Goal: Task Accomplishment & Management: Complete application form

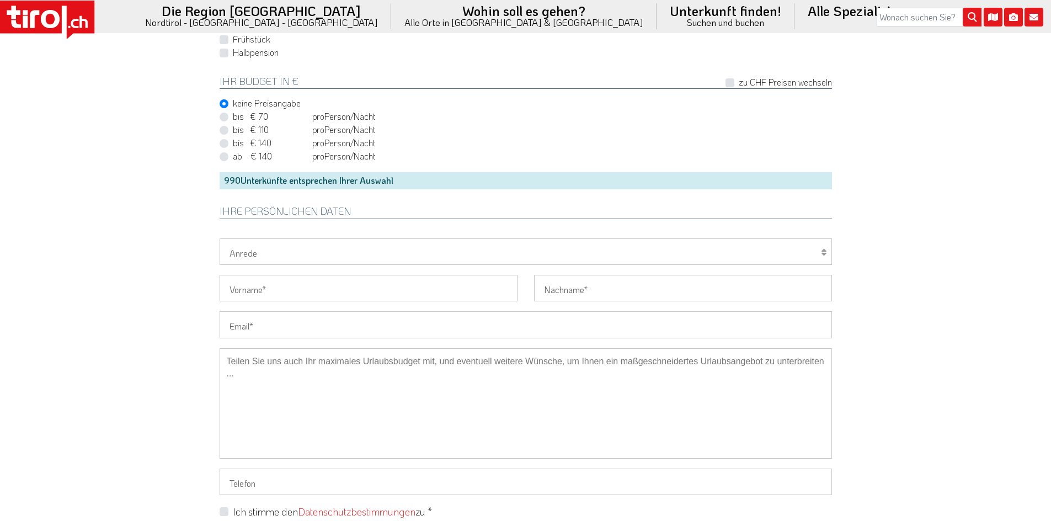
scroll to position [828, 0]
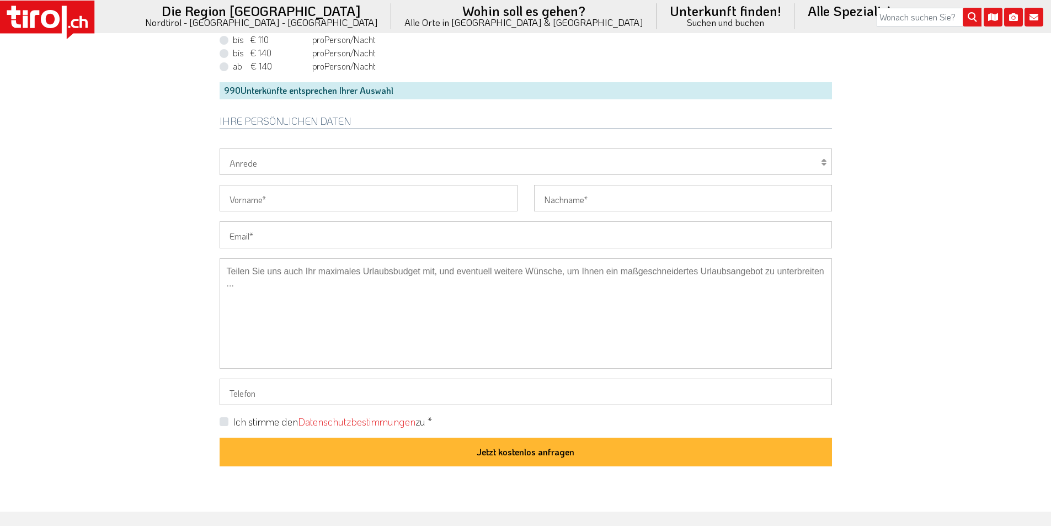
click at [253, 225] on input "Email" at bounding box center [526, 234] width 612 height 26
paste input "caroline.kalberer@gmx.ch"
type input "caroline.kalberer@gmx.ch"
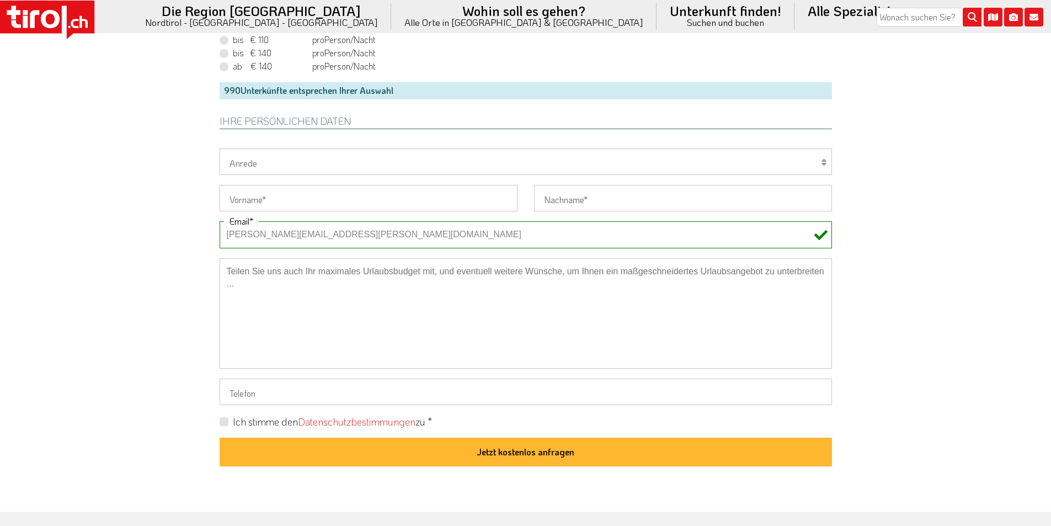
click at [258, 160] on select "Herr Frau Familie" at bounding box center [526, 161] width 612 height 26
select select "Frau"
click at [220, 148] on select "Herr Frau Familie" at bounding box center [526, 161] width 612 height 26
drag, startPoint x: 249, startPoint y: 202, endPoint x: 232, endPoint y: 196, distance: 18.0
click at [249, 202] on input "Vorname" at bounding box center [369, 198] width 298 height 26
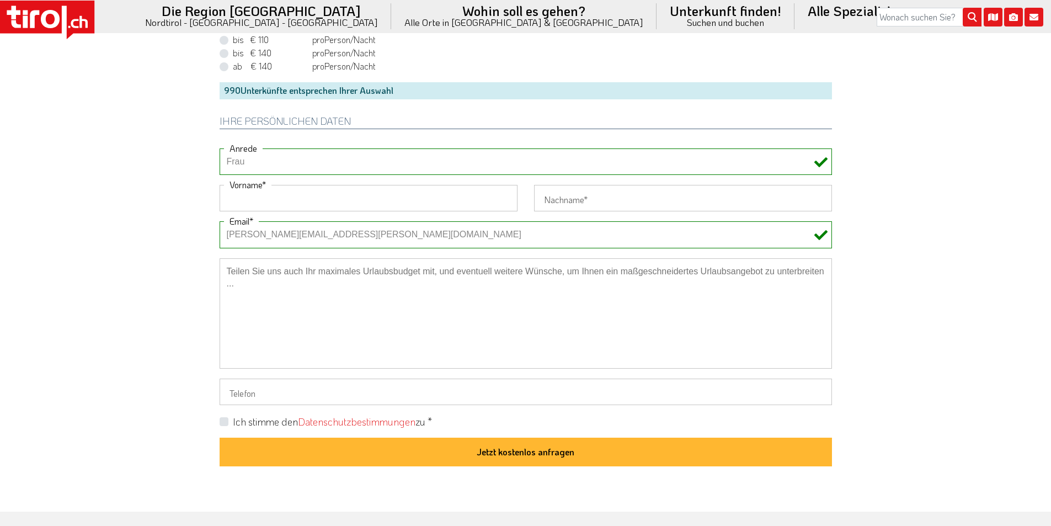
paste input "Caroline"
type input "Caroline"
drag, startPoint x: 142, startPoint y: 177, endPoint x: 134, endPoint y: 157, distance: 22.2
click at [551, 191] on input "Nachname" at bounding box center [683, 198] width 298 height 26
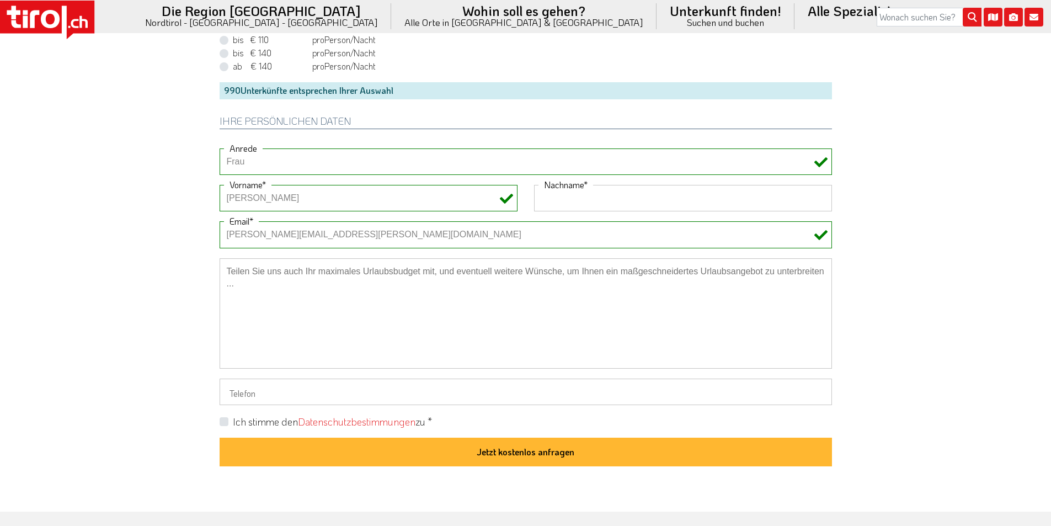
paste input "Kalberer"
type input "Kalberer"
click at [233, 419] on label "Ich stimme den Datenschutzbestimmungen zu *" at bounding box center [332, 422] width 199 height 14
click at [225, 419] on input "Ich stimme den Datenschutzbestimmungen zu *" at bounding box center [528, 421] width 612 height 7
checkbox input "true"
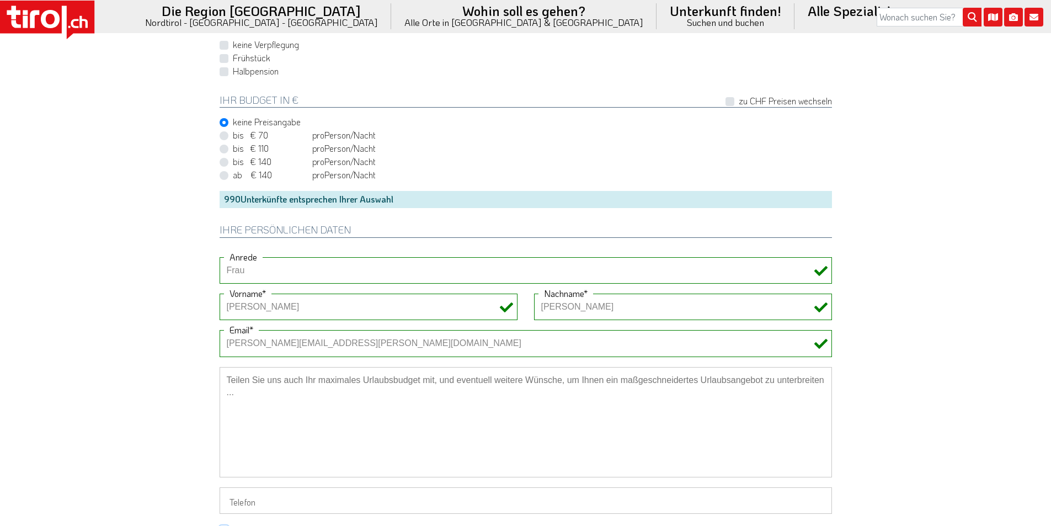
scroll to position [607, 0]
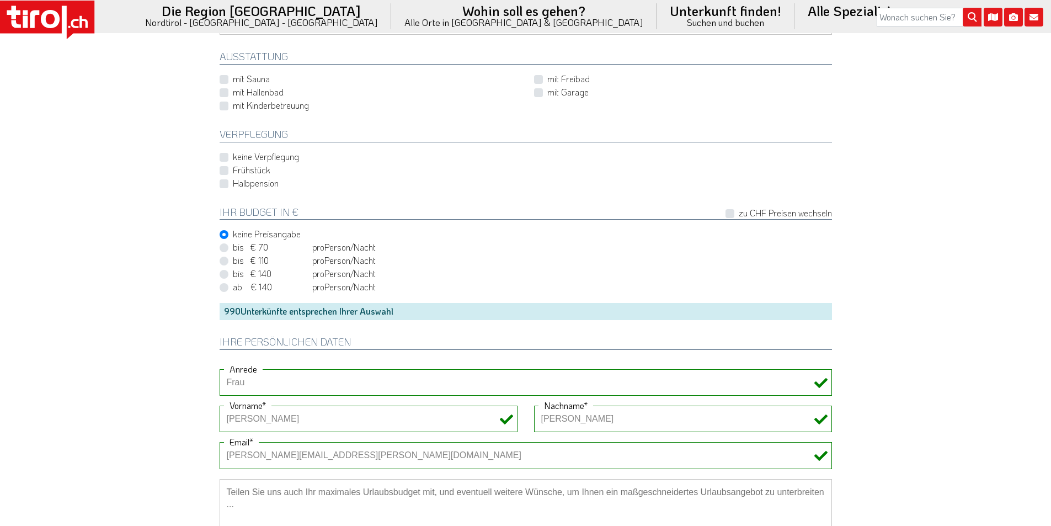
click at [233, 186] on label "Halbpension" at bounding box center [256, 183] width 46 height 12
click at [225, 186] on input "Halbpension" at bounding box center [528, 182] width 612 height 7
checkbox input "true"
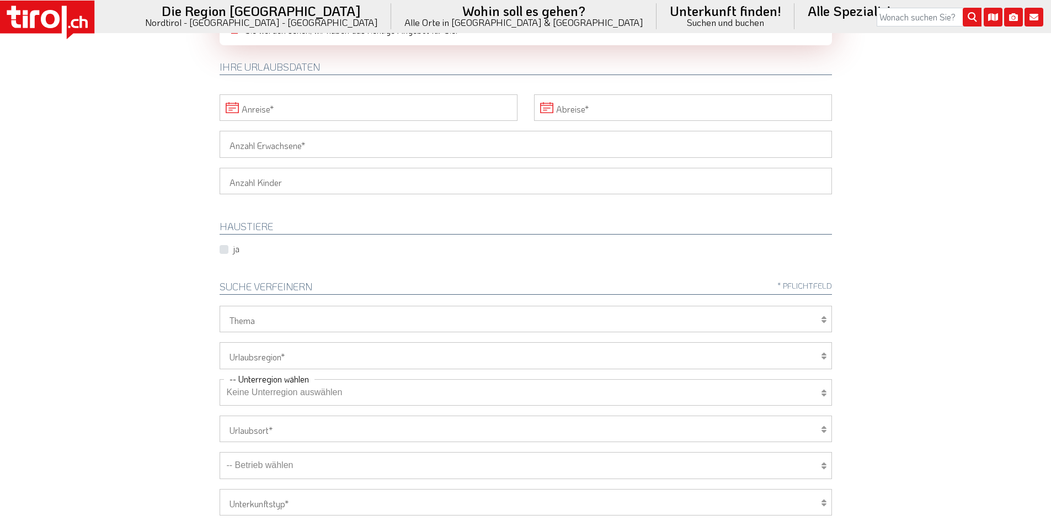
scroll to position [0, 0]
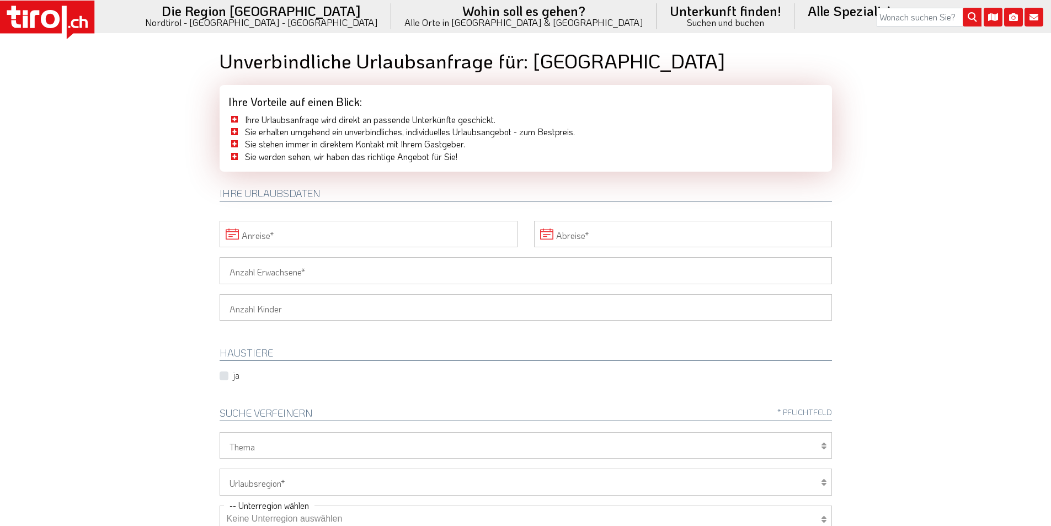
click at [314, 229] on input "Anreise" at bounding box center [369, 234] width 298 height 26
click at [232, 381] on span "25" at bounding box center [232, 382] width 22 height 22
click at [308, 382] on span "28" at bounding box center [305, 382] width 22 height 22
type input "25-08-2025"
type input "28-08-2025"
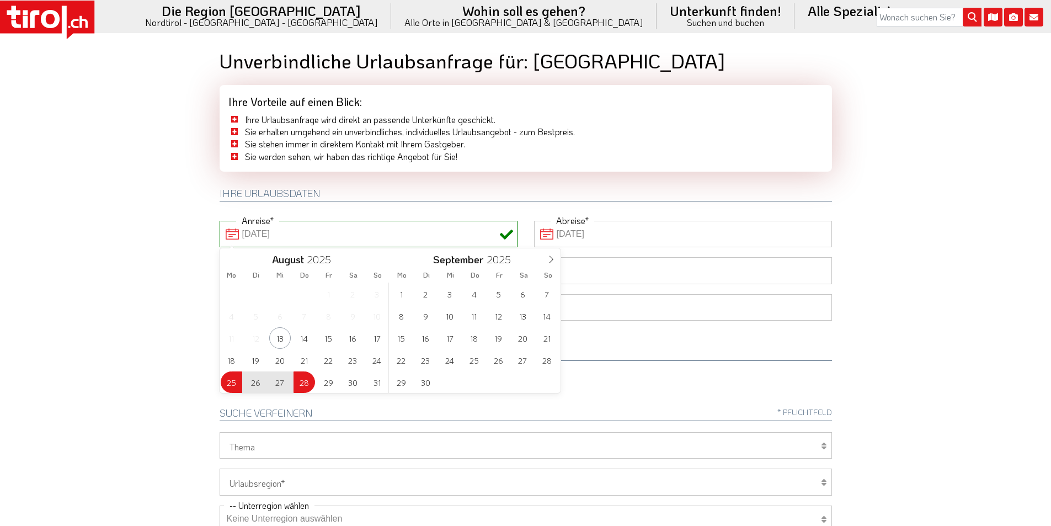
click at [139, 136] on body ".st0{fill:#FFFFFF}.st1{fill:#E31017} Die Region Tirol Nordtirol - Südtirol - Os…" at bounding box center [525, 263] width 1051 height 526
type input "25-08-2025"
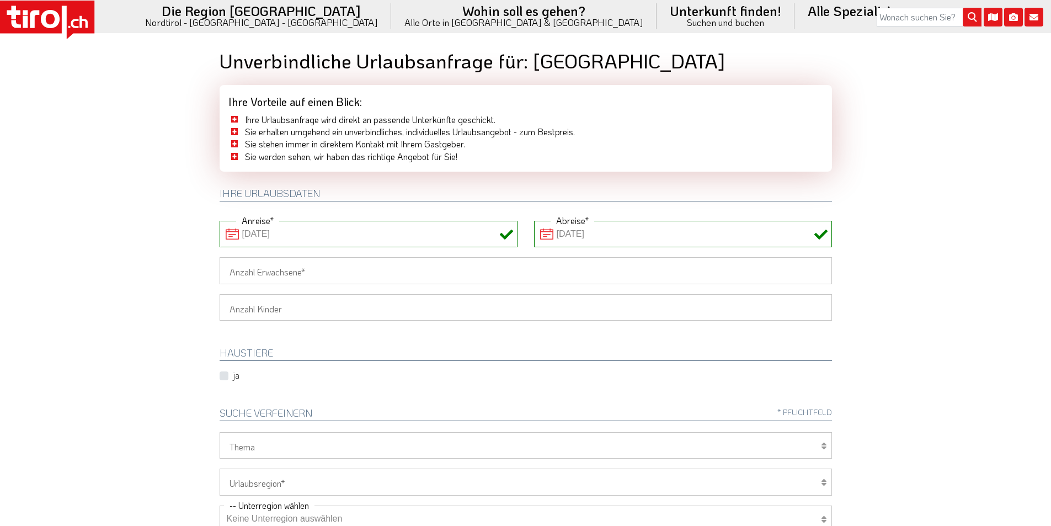
drag, startPoint x: 238, startPoint y: 272, endPoint x: 178, endPoint y: 267, distance: 60.3
click at [238, 272] on input "Anzahl Erwachsene" at bounding box center [526, 270] width 612 height 26
type input "1"
click at [164, 265] on body ".st0{fill:#FFFFFF}.st1{fill:#E31017} Die Region Tirol Nordtirol - Südtirol - Os…" at bounding box center [525, 263] width 1051 height 526
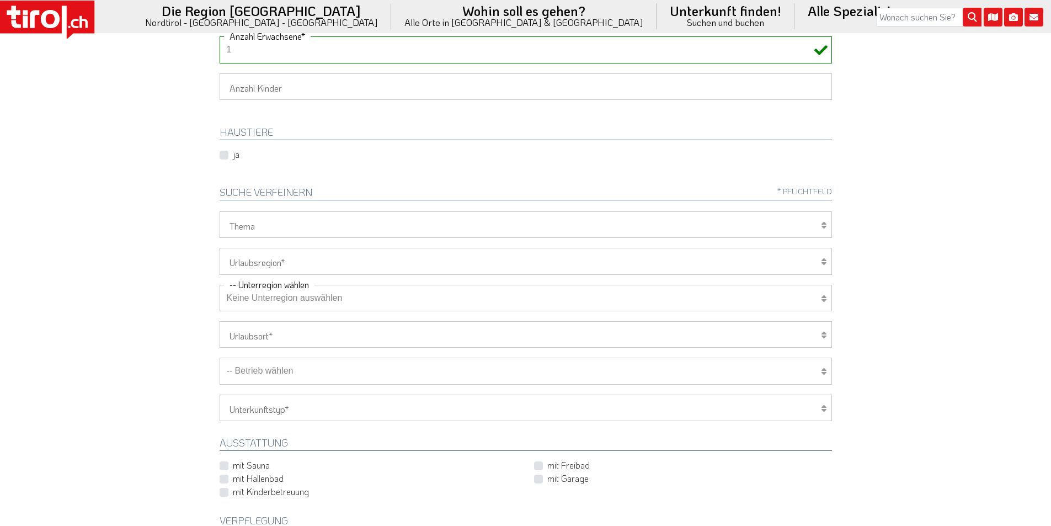
scroll to position [276, 0]
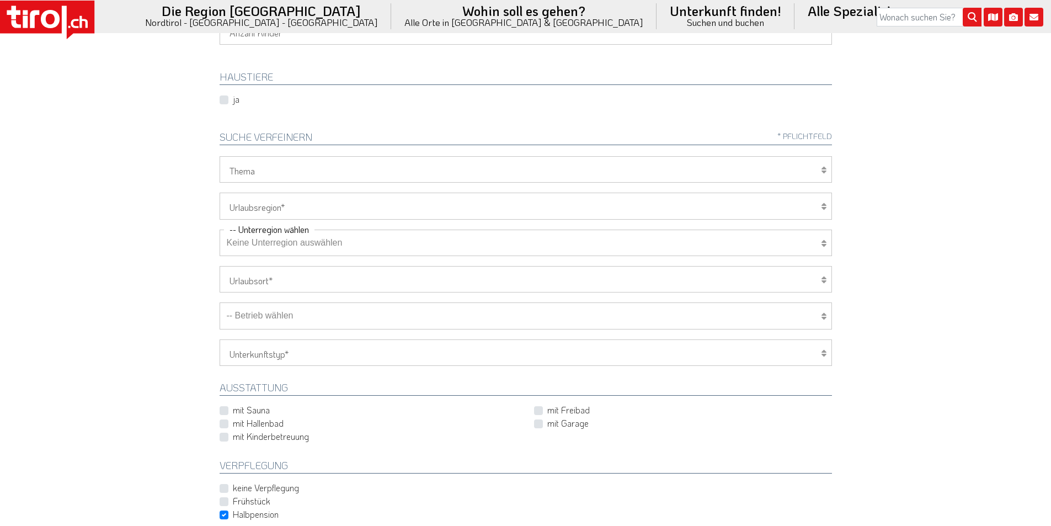
drag, startPoint x: 256, startPoint y: 198, endPoint x: 254, endPoint y: 218, distance: 21.0
click at [256, 198] on select "Tirol/Nordtirol Osttirol Südtirol Tirols Nachbarn" at bounding box center [526, 206] width 612 height 26
select select "7272"
click at [220, 193] on select "Tirol/Nordtirol Osttirol Südtirol Tirols Nachbarn" at bounding box center [526, 206] width 612 height 26
click at [252, 168] on select "Wellness Mountainbiken/Radfahren Familie Wandern Sport Skifahren Motorrad Golf" at bounding box center [526, 169] width 612 height 26
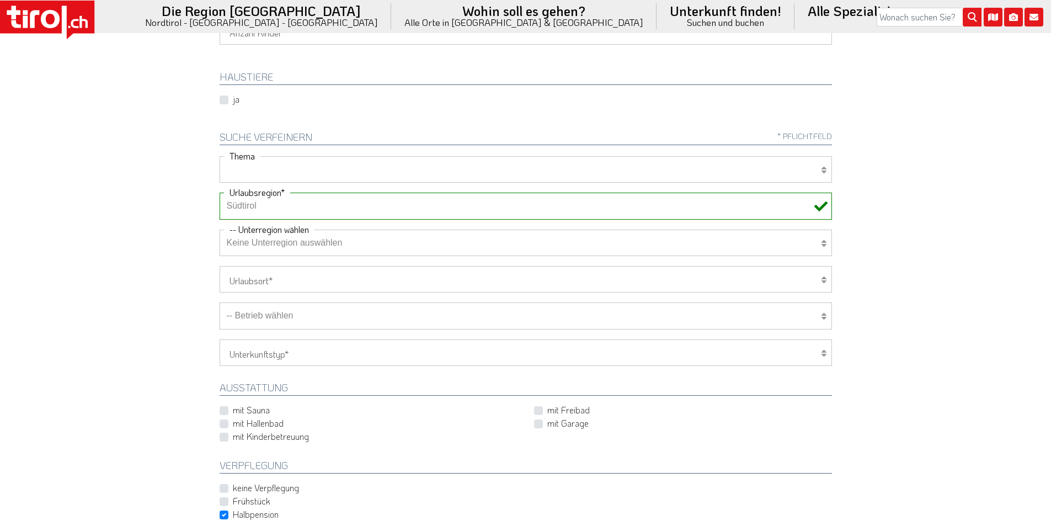
select select "7399"
click at [220, 156] on select "Wellness Mountainbiken/Radfahren Familie Wandern Sport Skifahren Motorrad Golf" at bounding box center [526, 169] width 612 height 26
click at [259, 242] on select "Keine Unterregion auswählen Achensee Alpbachtal & Tiroler Seenland Arlberg Feri…" at bounding box center [526, 243] width 612 height 26
select select "7322"
click at [220, 230] on select "Keine Unterregion auswählen Achensee Alpbachtal & Tiroler Seenland Arlberg Feri…" at bounding box center [526, 243] width 612 height 26
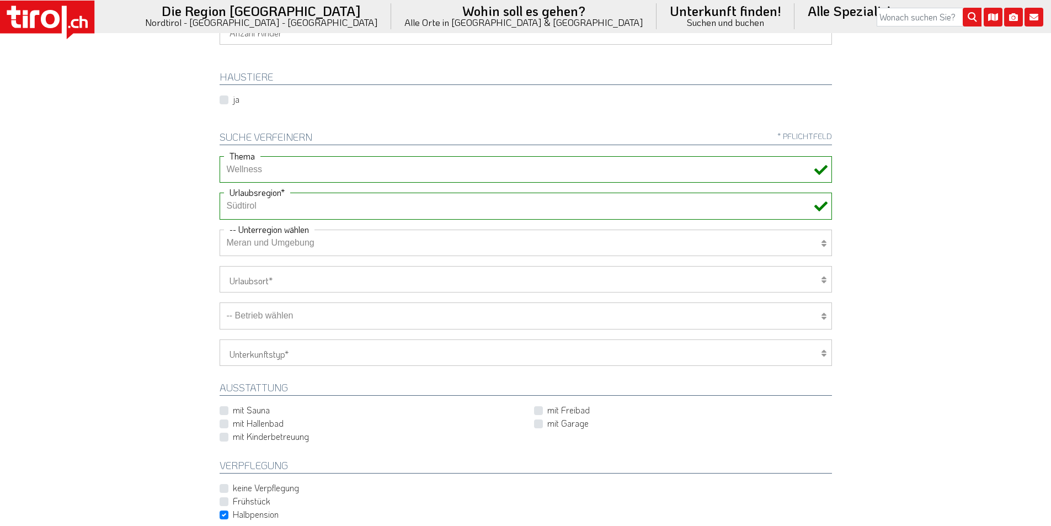
click at [270, 321] on select "-- Betrieb wählen ABINEA Dolomiti Romantic SPA Hotel Aktivhotel Waldhof - Oetz …" at bounding box center [526, 315] width 612 height 26
click at [220, 302] on select "-- Betrieb wählen ABINEA Dolomiti Romantic SPA Hotel Aktivhotel Waldhof - Oetz …" at bounding box center [526, 315] width 612 height 26
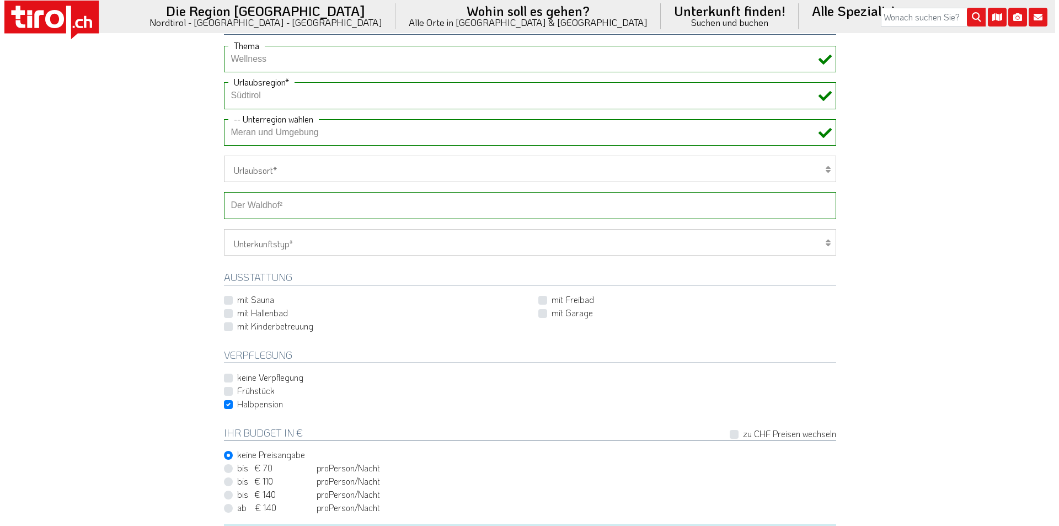
scroll to position [772, 0]
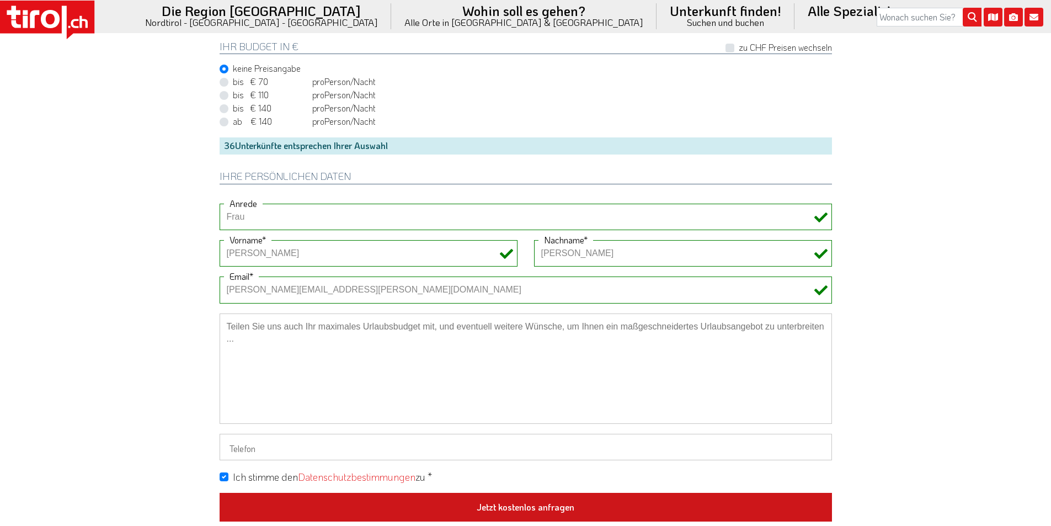
click at [553, 497] on button "Jetzt kostenlos anfragen" at bounding box center [526, 507] width 612 height 29
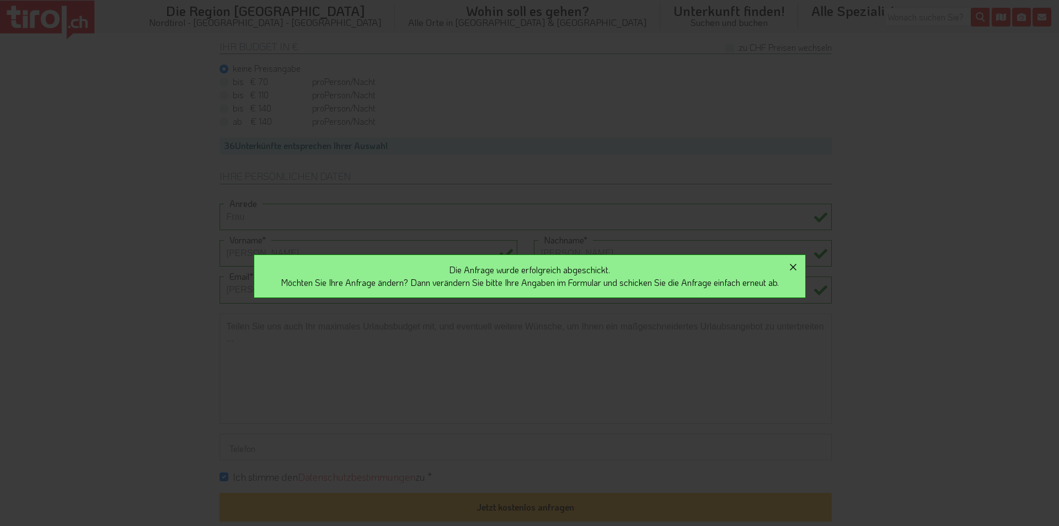
click at [797, 265] on icon "button" at bounding box center [793, 267] width 7 height 7
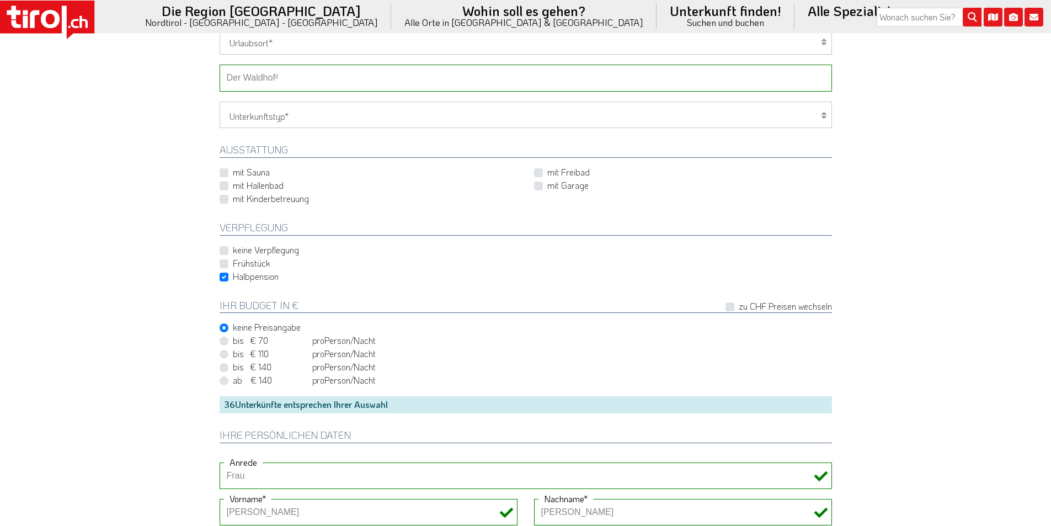
scroll to position [331, 0]
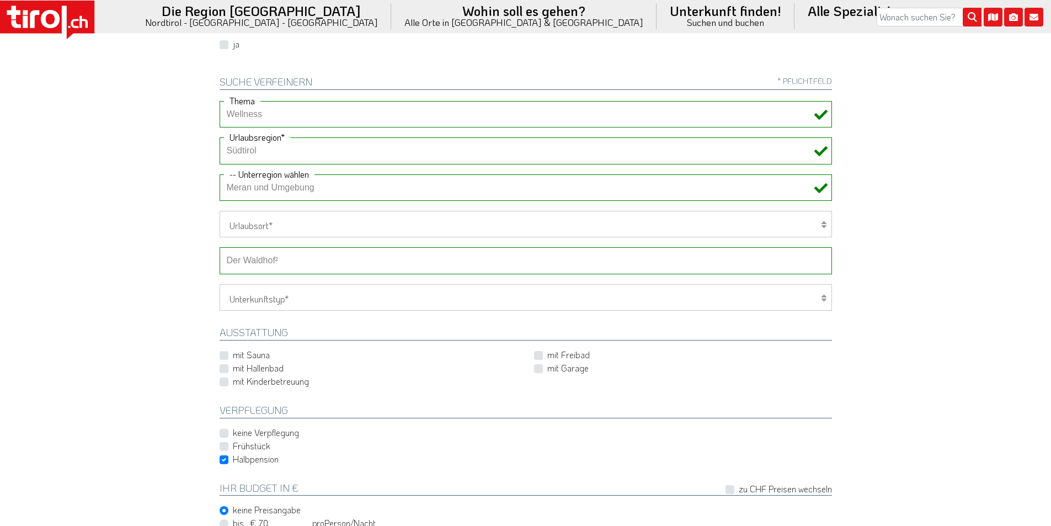
click at [259, 264] on select "-- Betrieb wählen ABINEA Dolomiti Romantic SPA Hotel Aktivhotel Waldhof - Oetz …" at bounding box center [526, 260] width 612 height 26
click at [220, 247] on select "-- Betrieb wählen ABINEA Dolomiti Romantic SPA Hotel Aktivhotel Waldhof - Oetz …" at bounding box center [526, 260] width 612 height 26
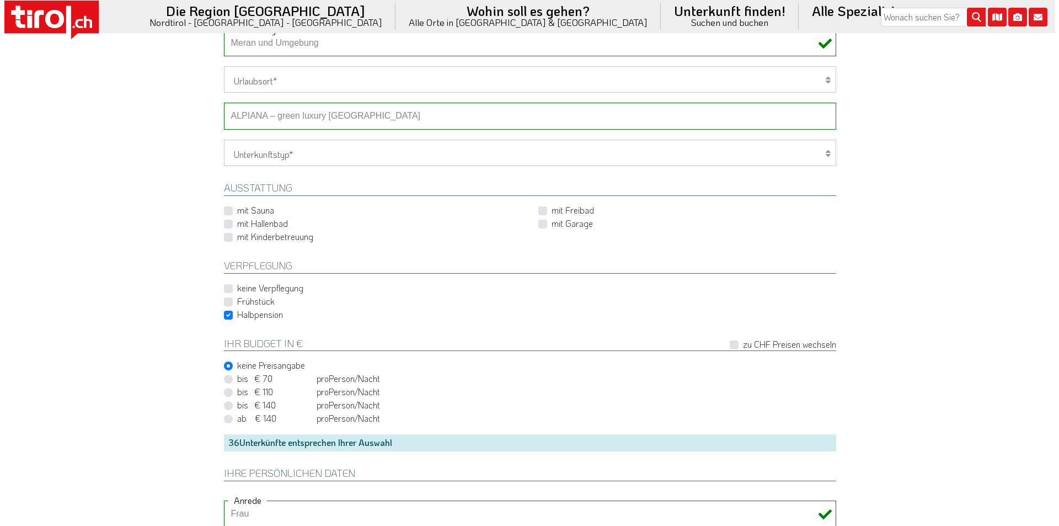
scroll to position [772, 0]
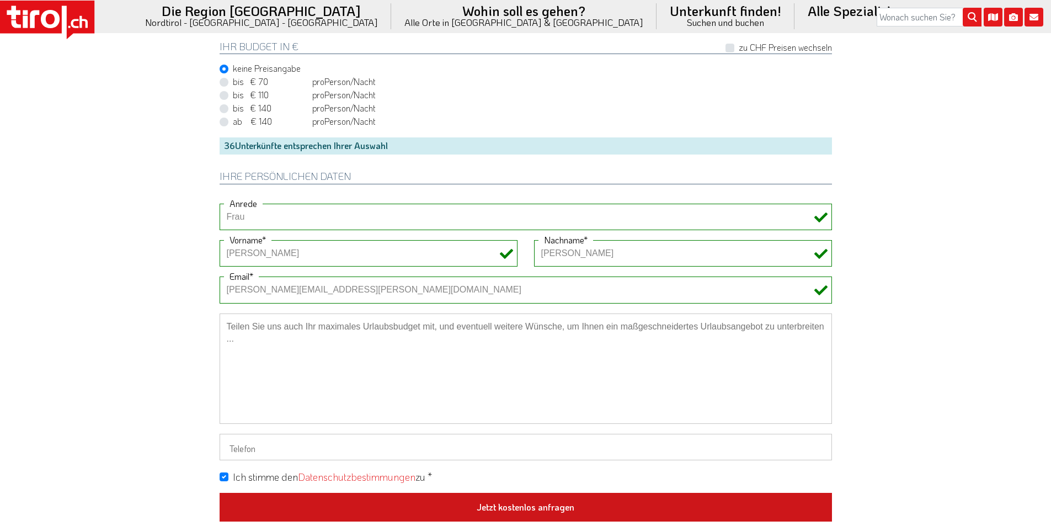
click at [501, 499] on button "Jetzt kostenlos anfragen" at bounding box center [526, 507] width 612 height 29
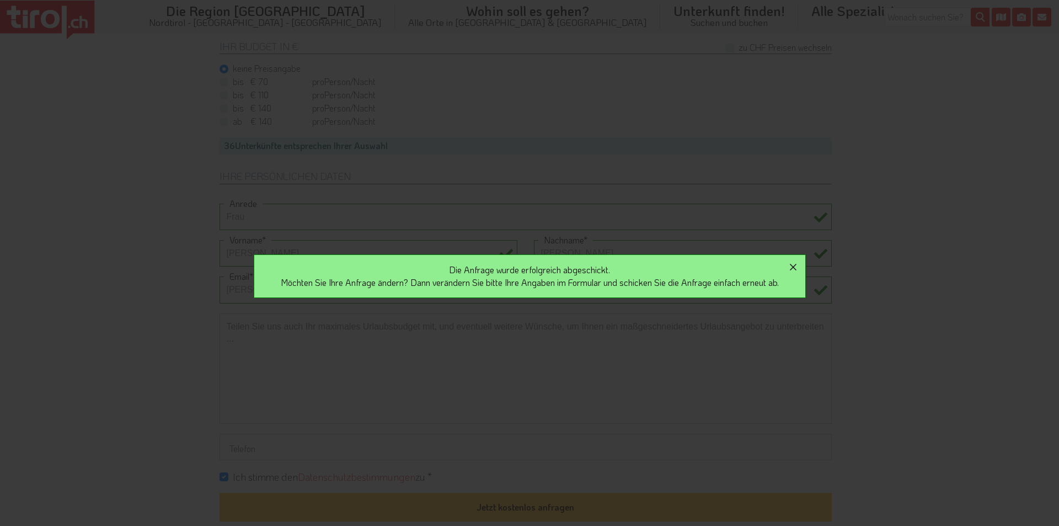
click at [797, 262] on icon "button" at bounding box center [793, 266] width 13 height 13
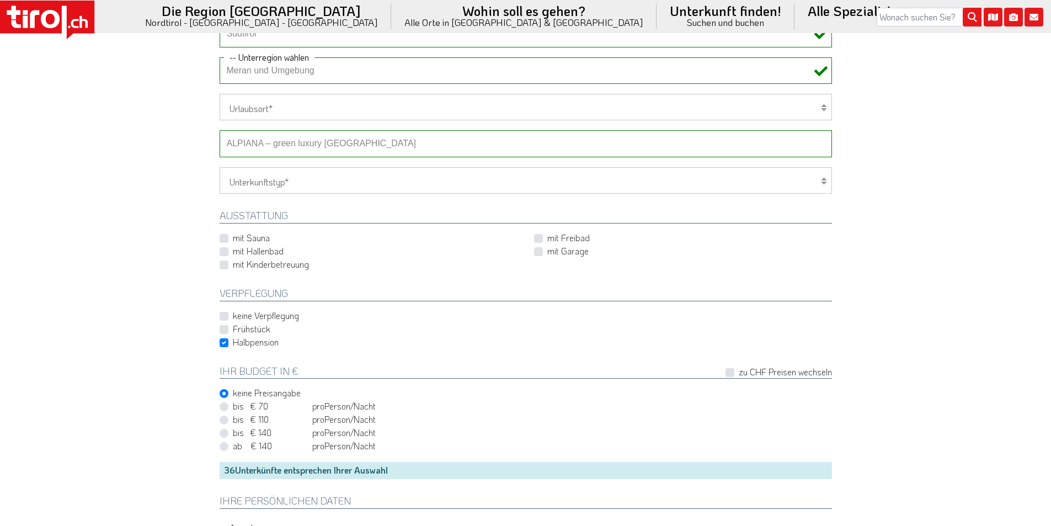
scroll to position [386, 0]
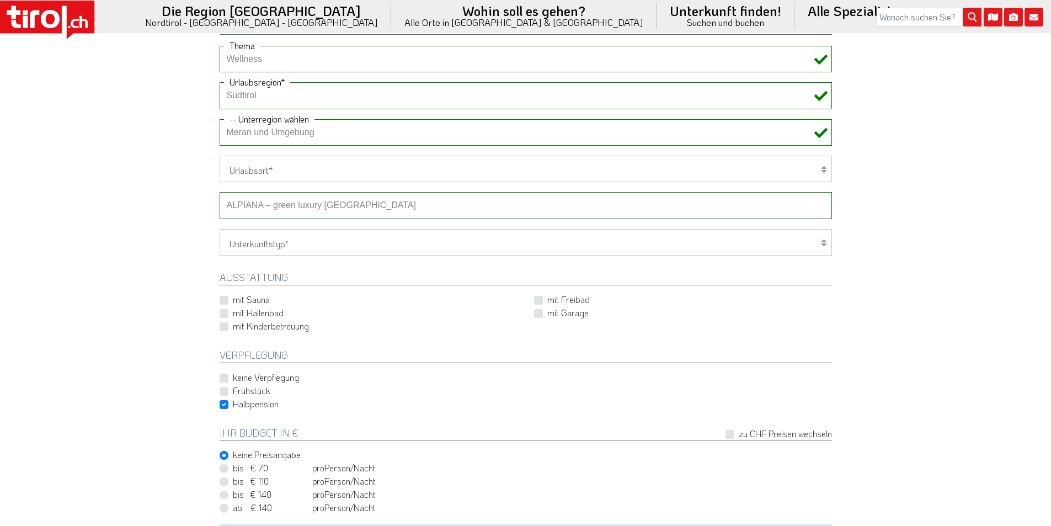
click at [309, 200] on select "-- Betrieb wählen ABINEA Dolomiti Romantic SPA Hotel Aktivhotel Waldhof - Oetz …" at bounding box center [526, 205] width 612 height 26
select select "28898"
click at [220, 192] on select "-- Betrieb wählen ABINEA Dolomiti Romantic SPA Hotel Aktivhotel Waldhof - Oetz …" at bounding box center [526, 205] width 612 height 26
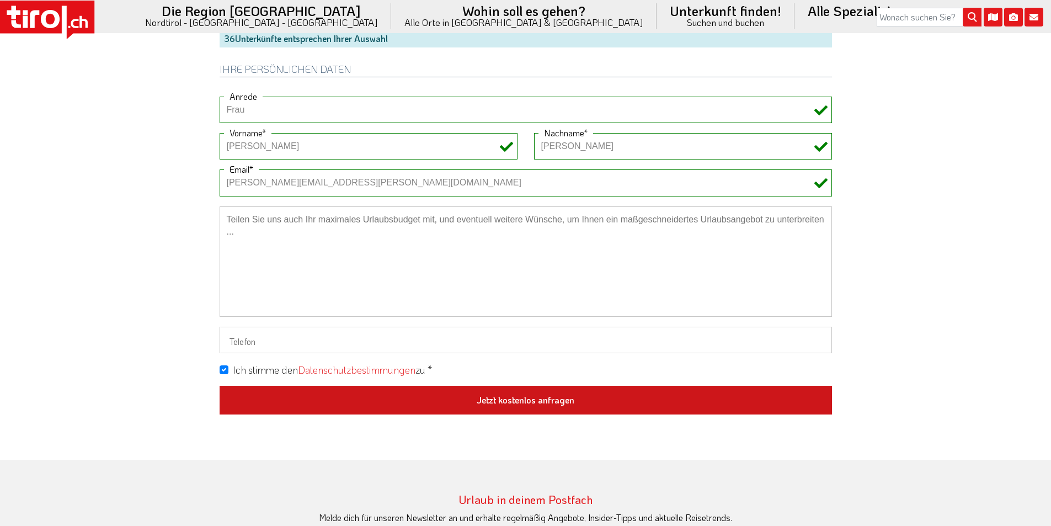
scroll to position [883, 0]
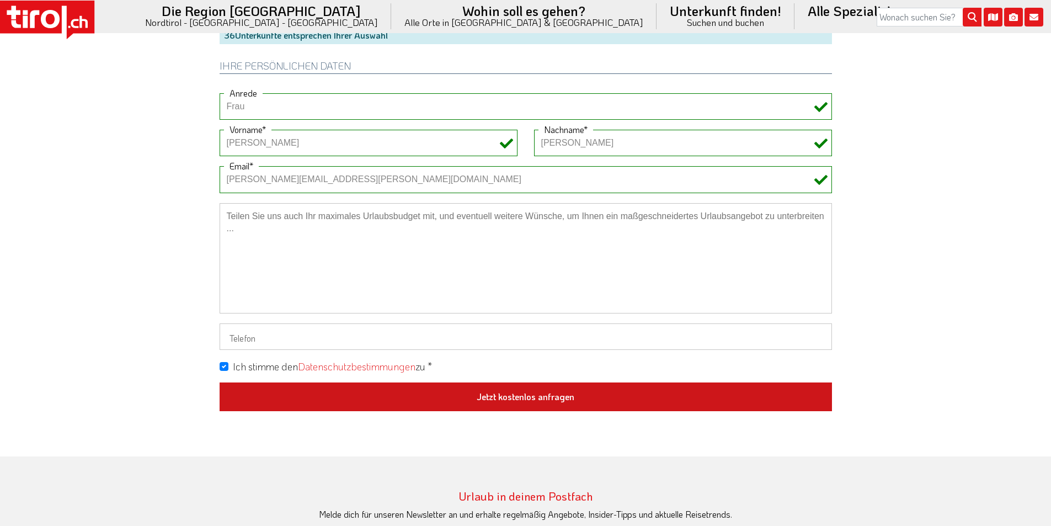
click at [503, 404] on button "Jetzt kostenlos anfragen" at bounding box center [526, 396] width 612 height 29
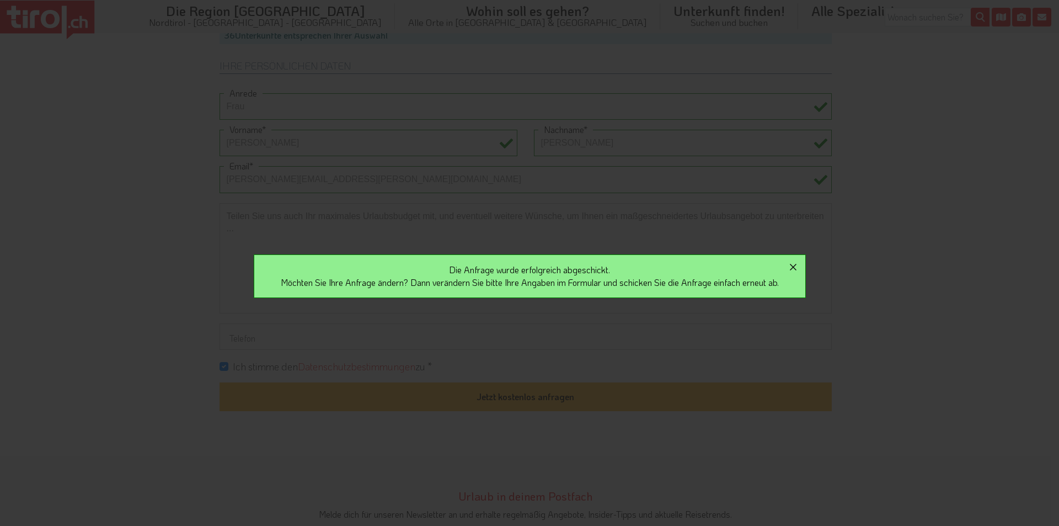
click at [798, 265] on icon "button" at bounding box center [793, 266] width 13 height 13
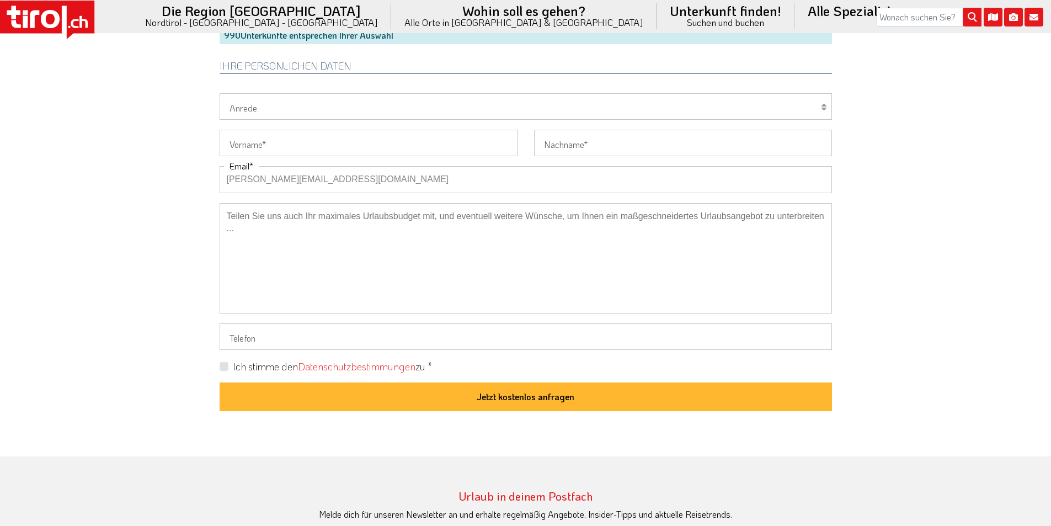
scroll to position [883, 0]
type input "[PERSON_NAME][EMAIL_ADDRESS][DOMAIN_NAME]"
drag, startPoint x: 152, startPoint y: 166, endPoint x: 106, endPoint y: 79, distance: 97.5
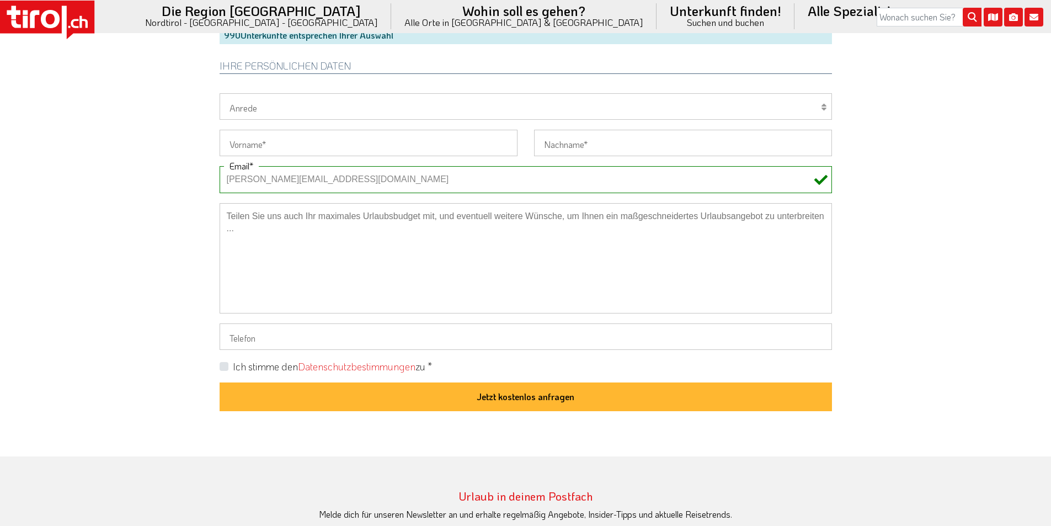
drag, startPoint x: 244, startPoint y: 177, endPoint x: 177, endPoint y: 175, distance: 67.9
click at [260, 103] on select "Herr Frau Familie" at bounding box center [526, 106] width 612 height 26
select select "Herr"
click at [220, 93] on select "Herr Frau Familie" at bounding box center [526, 106] width 612 height 26
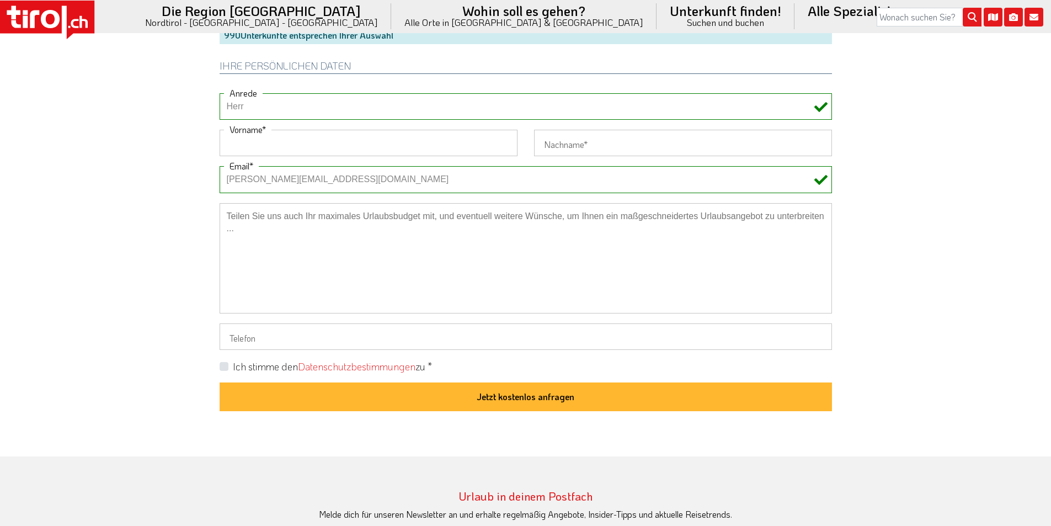
click at [239, 142] on input "Vorname" at bounding box center [369, 143] width 298 height 26
paste input "Stefan"
type input "Stefan"
drag, startPoint x: 168, startPoint y: 125, endPoint x: 123, endPoint y: 14, distance: 119.8
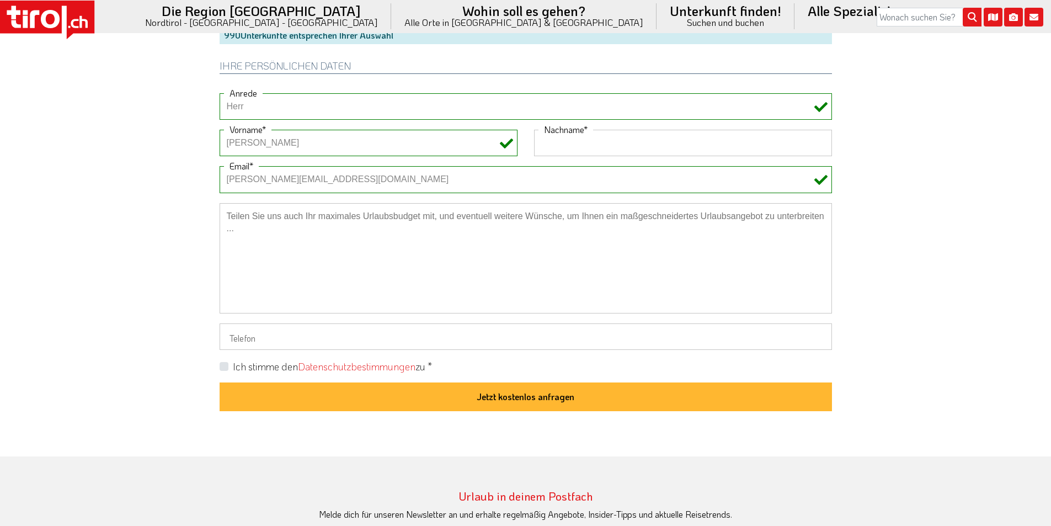
click at [568, 145] on input "Nachname" at bounding box center [683, 143] width 298 height 26
paste input "Gwerder"
type input "Gwerder"
click at [233, 364] on label "Ich stimme den Datenschutzbestimmungen zu *" at bounding box center [332, 367] width 199 height 14
click at [222, 364] on input "Ich stimme den Datenschutzbestimmungen zu *" at bounding box center [528, 365] width 612 height 7
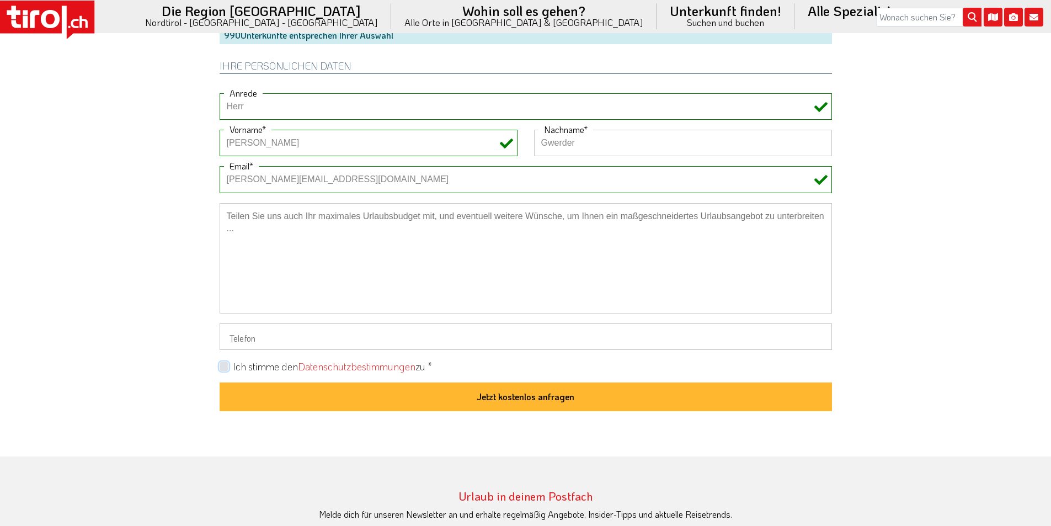
checkbox input "true"
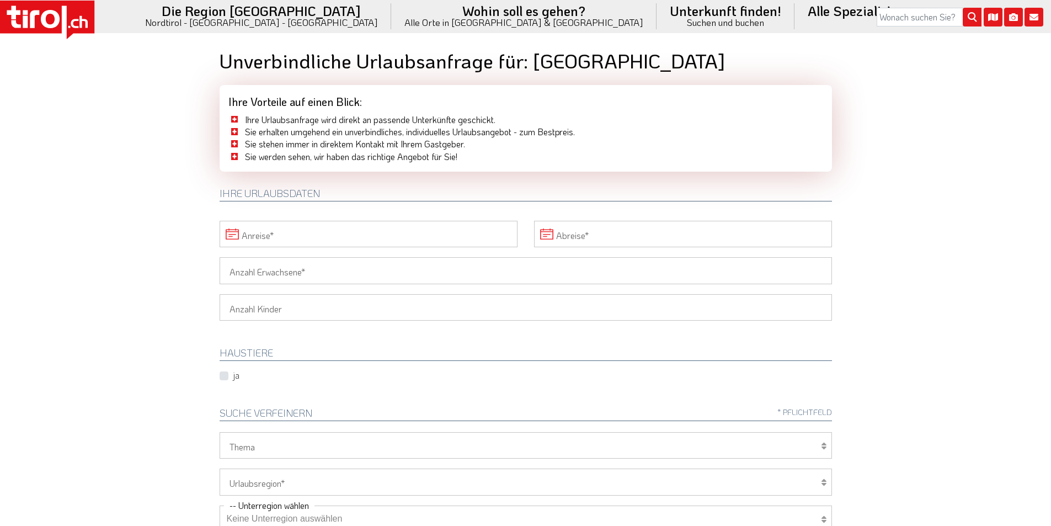
drag, startPoint x: 239, startPoint y: 272, endPoint x: 202, endPoint y: 264, distance: 38.4
click at [239, 272] on input "Anzahl Erwachsene" at bounding box center [526, 270] width 612 height 26
type input "2"
click at [173, 250] on body ".st0{fill:#FFFFFF}.st1{fill:#E31017} Die Region Tirol Nordtirol - Südtirol - Os…" at bounding box center [525, 263] width 1051 height 526
click at [302, 230] on input "Anreise" at bounding box center [369, 234] width 298 height 26
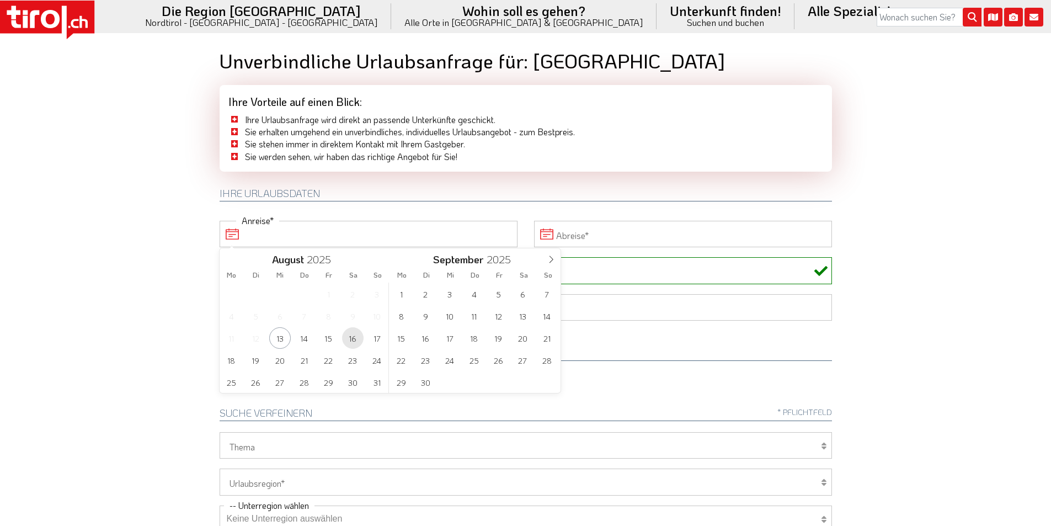
click at [347, 337] on span "16" at bounding box center [353, 338] width 22 height 22
click at [276, 364] on span "20" at bounding box center [280, 360] width 22 height 22
type input "16-08-2025"
type input "20-08-2025"
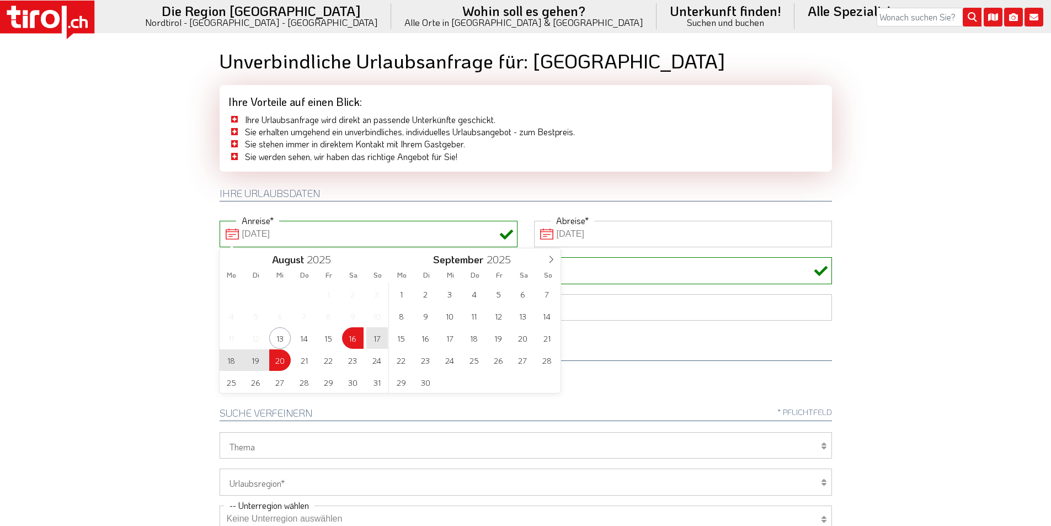
click at [88, 212] on body ".st0{fill:#FFFFFF}.st1{fill:#E31017} Die Region Tirol Nordtirol - Südtirol - Os…" at bounding box center [525, 263] width 1051 height 526
type input "16-08-2025"
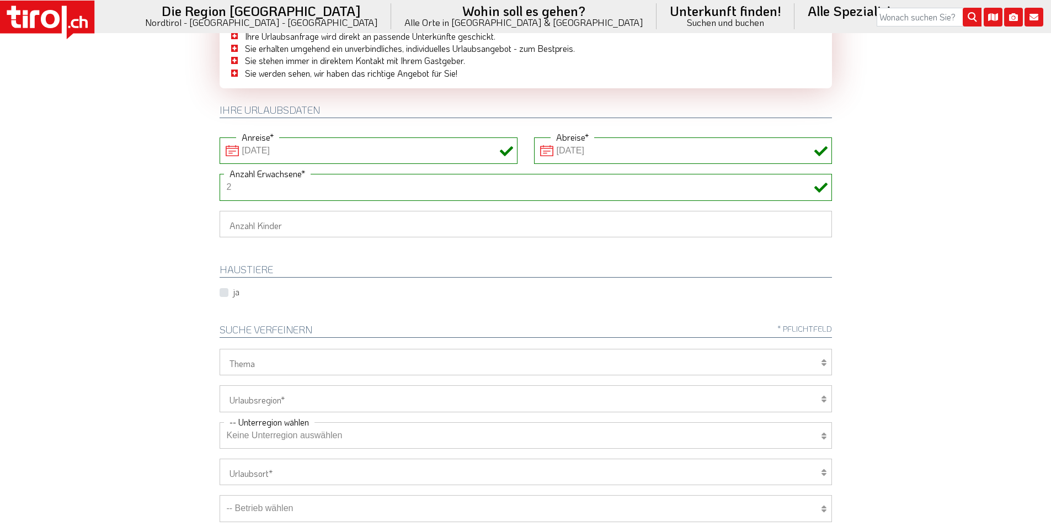
scroll to position [221, 0]
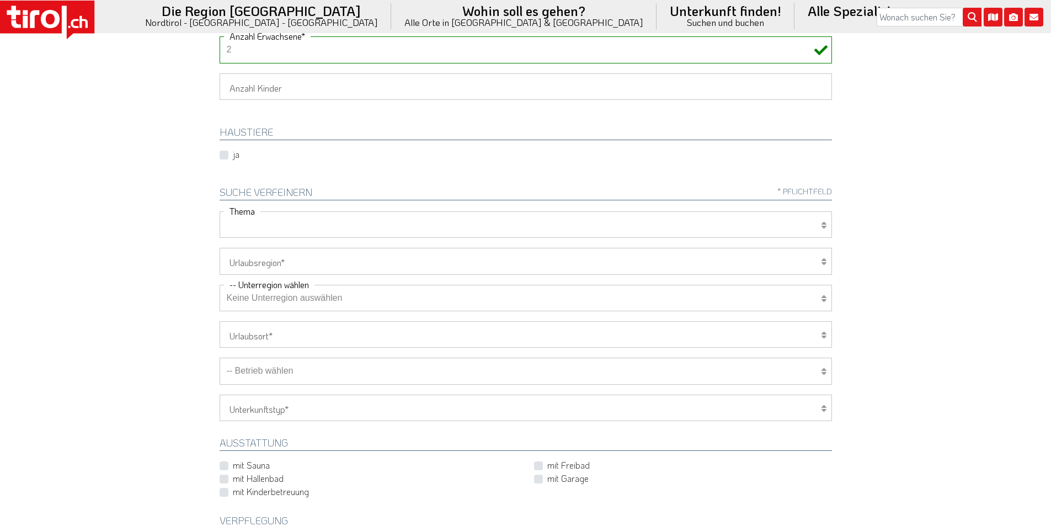
click at [263, 224] on select "Wellness Mountainbiken/Radfahren Familie Wandern Sport Skifahren Motorrad Golf" at bounding box center [526, 224] width 612 height 26
select select "7398"
click at [220, 211] on select "Wellness Mountainbiken/Radfahren Familie Wandern Sport Skifahren Motorrad Golf" at bounding box center [526, 224] width 612 height 26
click at [257, 258] on select "Tirol/Nordtirol Osttirol Südtirol Tirols Nachbarn" at bounding box center [526, 261] width 612 height 26
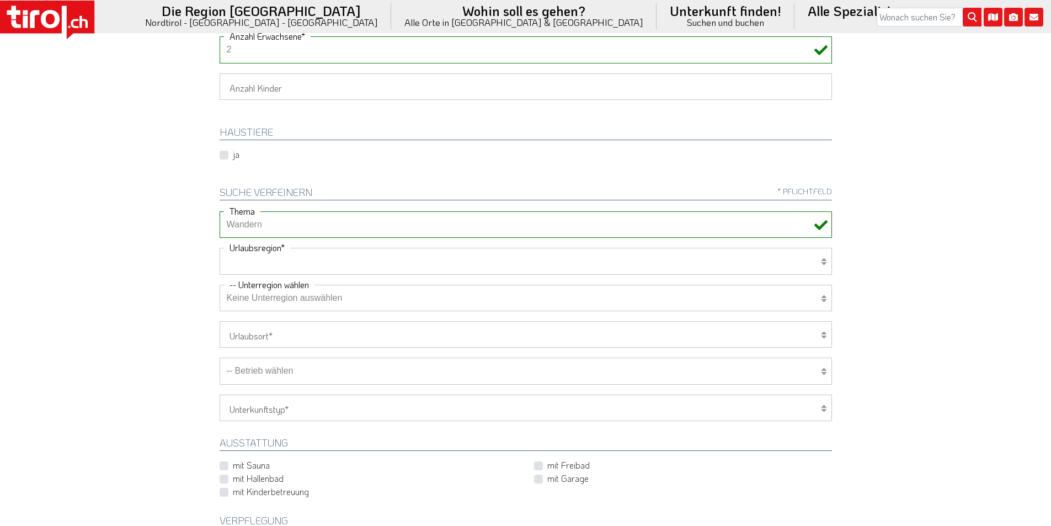
select select "7272"
click at [220, 248] on select "Tirol/Nordtirol Osttirol Südtirol Tirols Nachbarn" at bounding box center [526, 261] width 612 height 26
click at [255, 298] on select "Keine Unterregion auswählen Achensee Alpbachtal & Tiroler Seenland Arlberg Feri…" at bounding box center [526, 298] width 612 height 26
select select "7351"
click at [220, 285] on select "Keine Unterregion auswählen Achensee Alpbachtal & Tiroler Seenland Arlberg Feri…" at bounding box center [526, 298] width 612 height 26
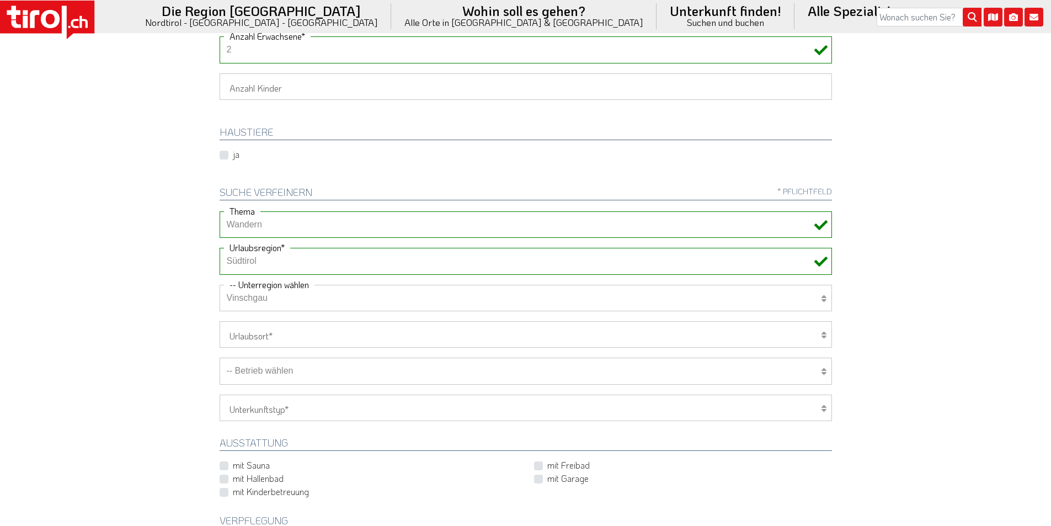
click at [147, 215] on body ".st0{fill:#FFFFFF}.st1{fill:#E31017} Die Region Tirol Nordtirol - Südtirol - Os…" at bounding box center [525, 42] width 1051 height 526
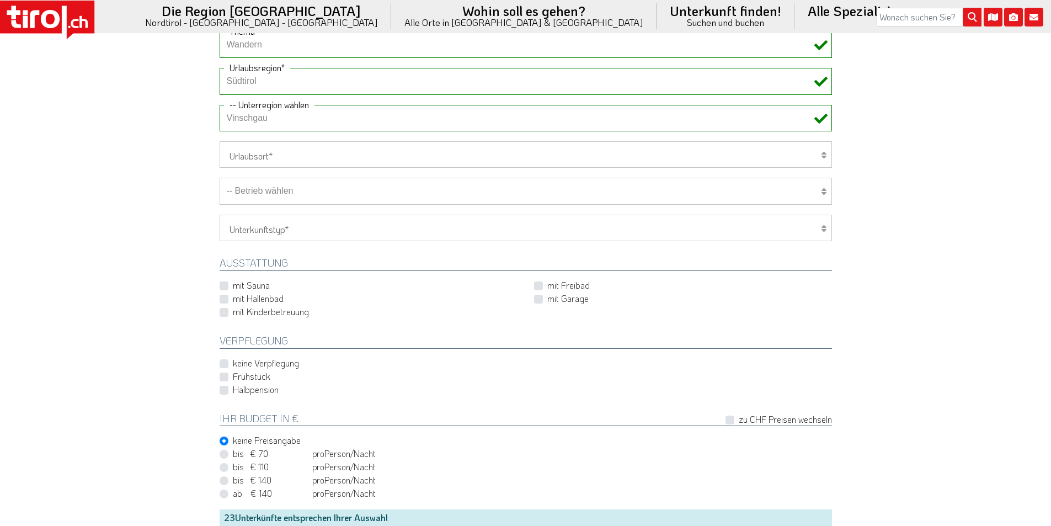
scroll to position [441, 0]
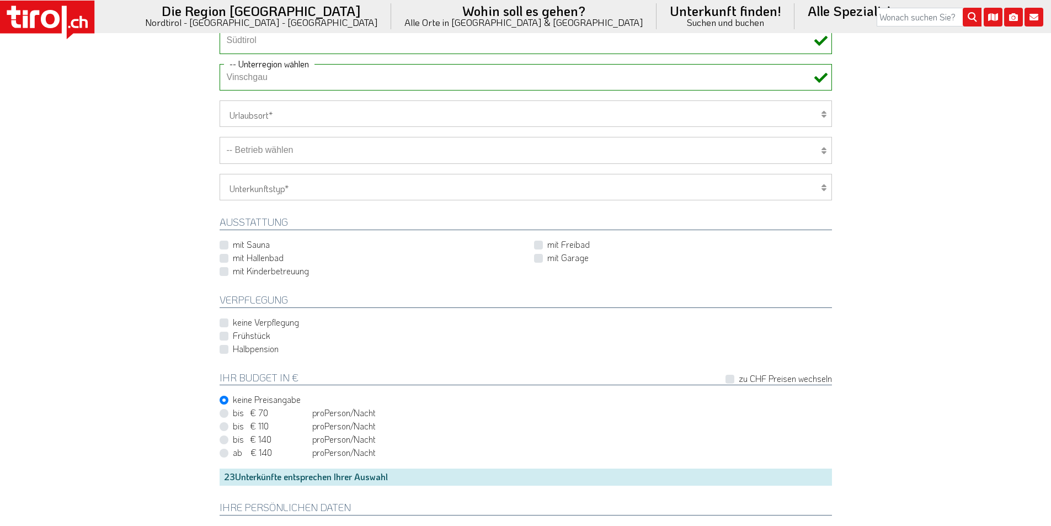
click at [296, 153] on select "-- Betrieb wählen ABINEA Dolomiti Romantic SPA Hotel Aktivhotel Waldhof - Oetz …" at bounding box center [526, 150] width 612 height 26
select select "33914"
click at [220, 137] on select "-- Betrieb wählen ABINEA Dolomiti Romantic SPA Hotel Aktivhotel Waldhof - Oetz …" at bounding box center [526, 150] width 612 height 26
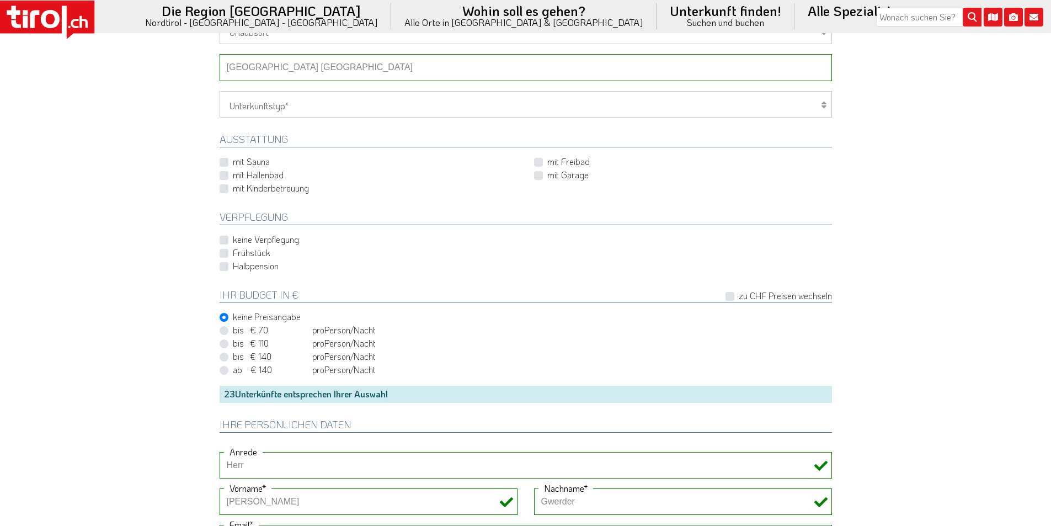
scroll to position [662, 0]
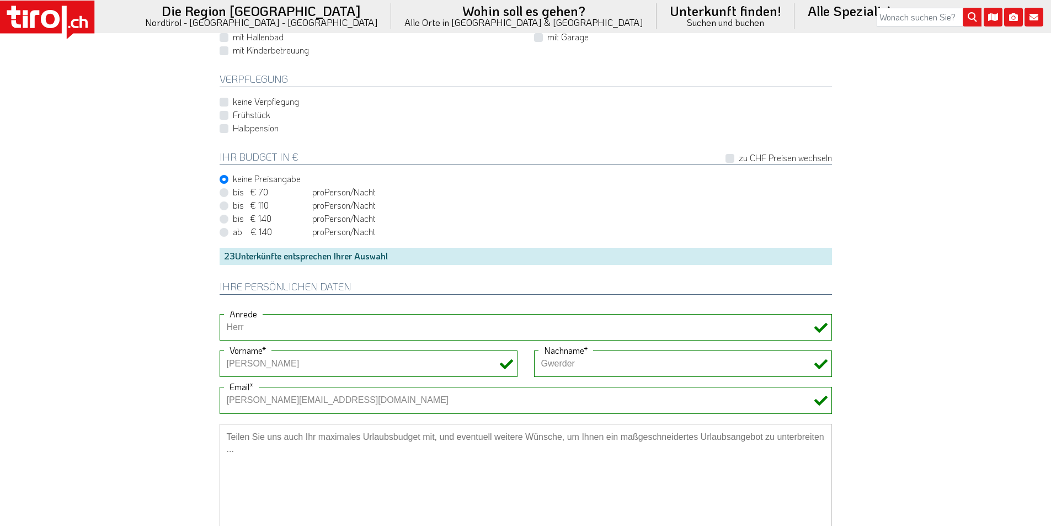
click at [233, 129] on label "Halbpension" at bounding box center [256, 128] width 46 height 12
click at [225, 129] on input "Halbpension" at bounding box center [528, 127] width 612 height 7
checkbox input "true"
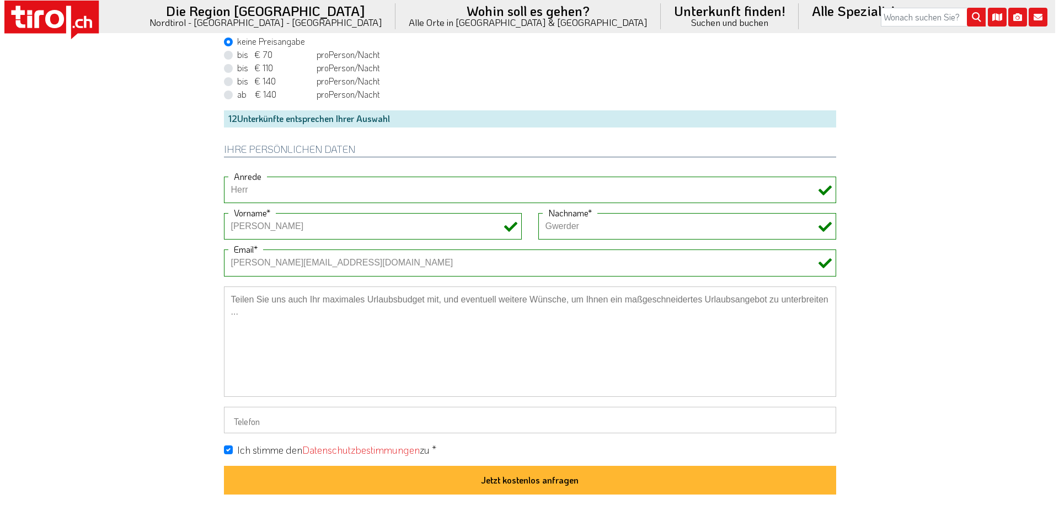
scroll to position [772, 0]
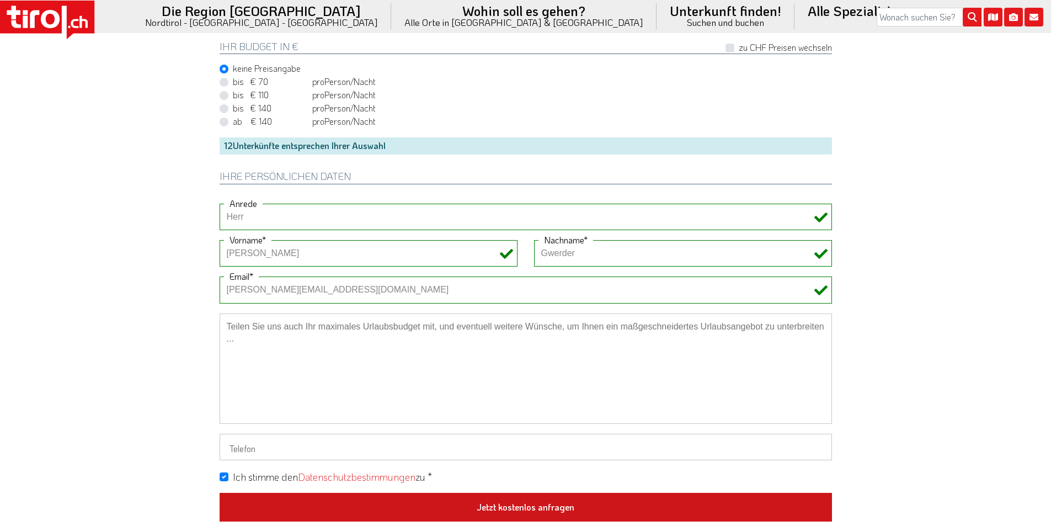
click at [548, 502] on button "Jetzt kostenlos anfragen" at bounding box center [526, 507] width 612 height 29
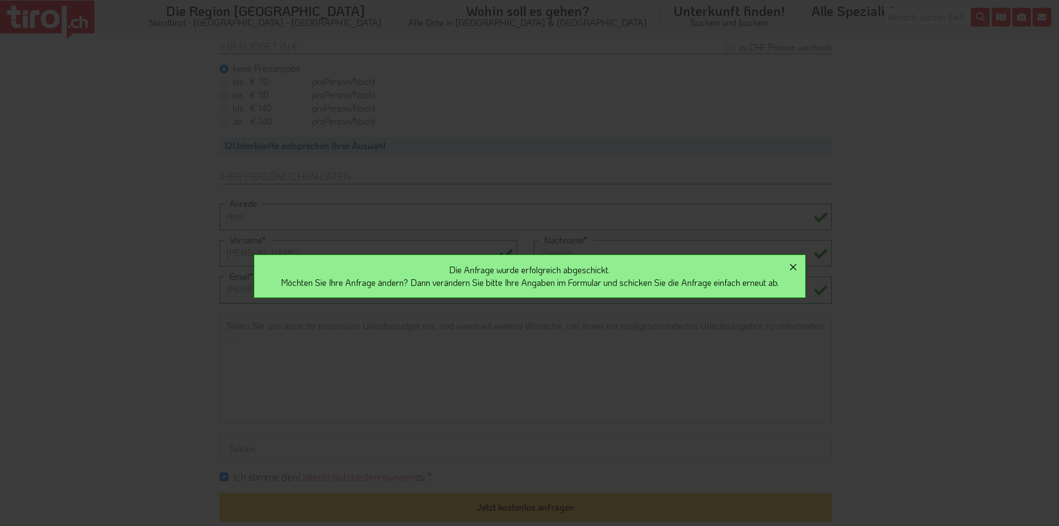
click at [797, 269] on icon "button" at bounding box center [793, 267] width 7 height 7
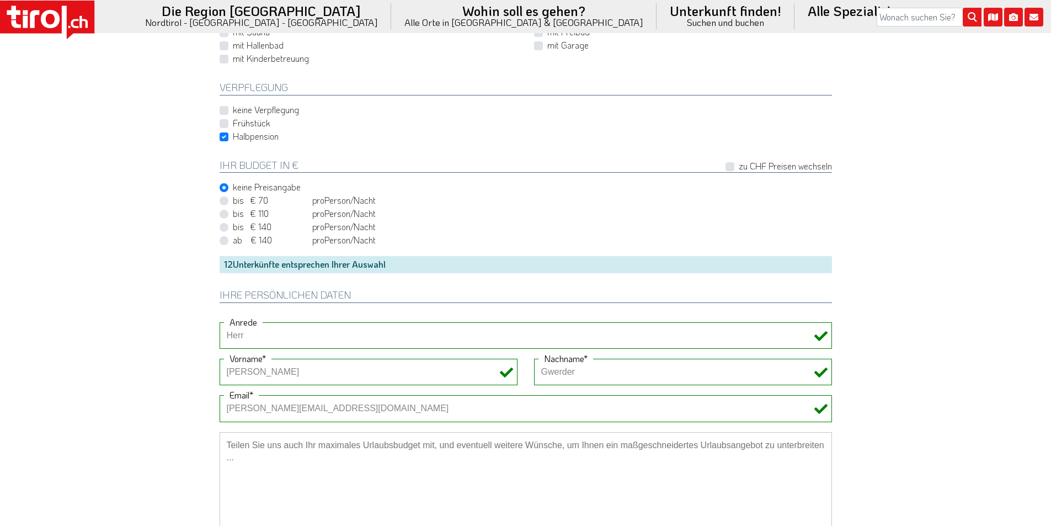
scroll to position [497, 0]
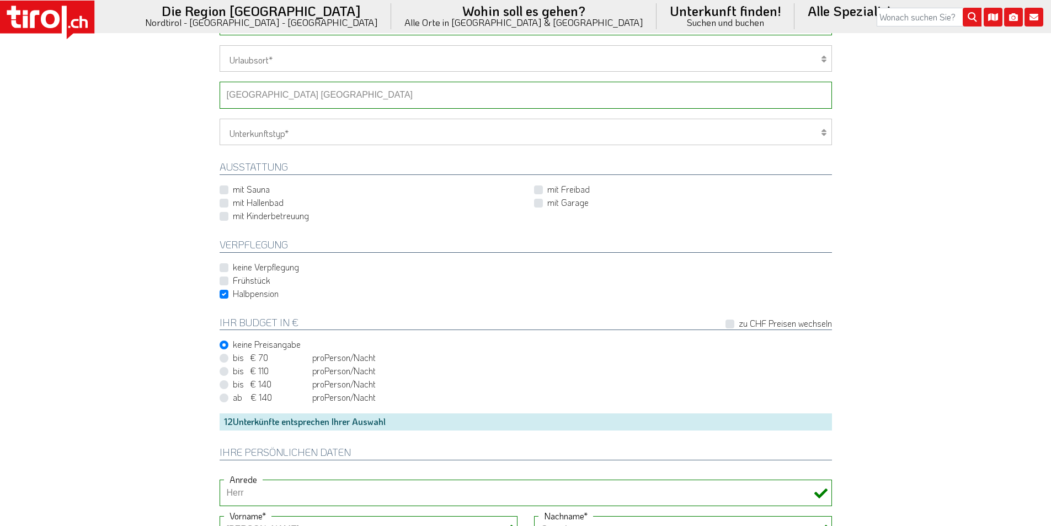
click at [284, 92] on select "-- Betrieb wählen ABINEA Dolomiti Romantic SPA Hotel Aktivhotel Waldhof - Oetz …" at bounding box center [526, 95] width 612 height 26
click at [220, 82] on select "-- Betrieb wählen ABINEA Dolomiti Romantic SPA Hotel Aktivhotel Waldhof - Oetz …" at bounding box center [526, 95] width 612 height 26
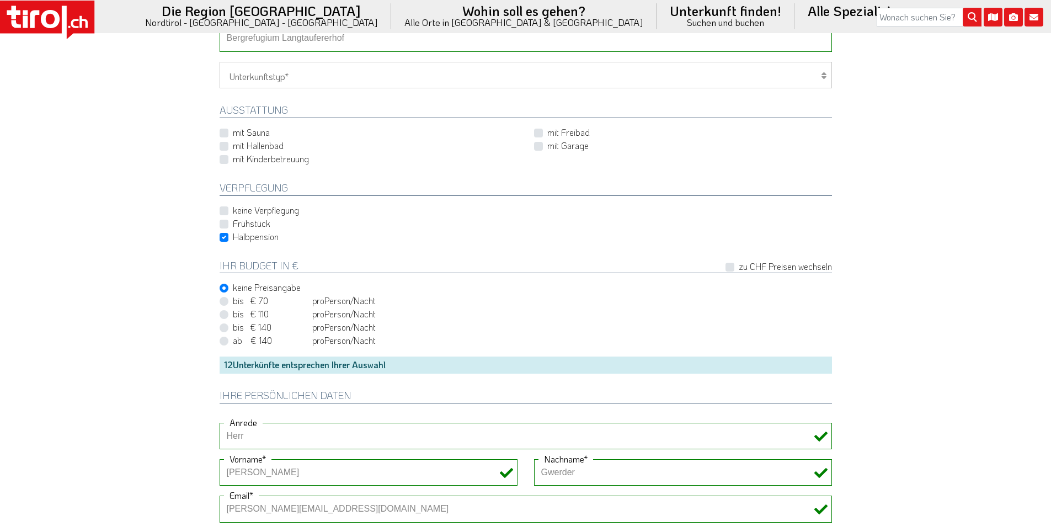
scroll to position [828, 0]
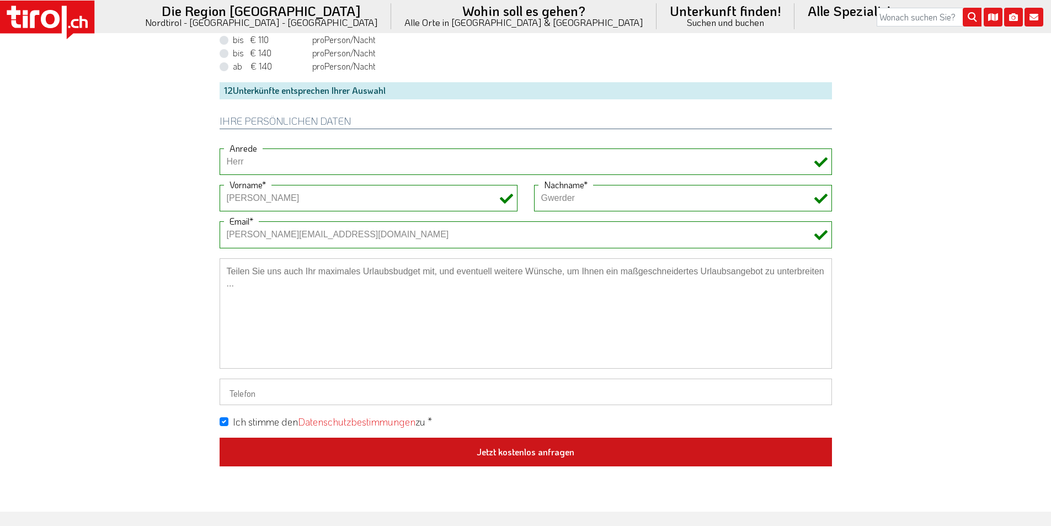
click at [532, 454] on button "Jetzt kostenlos anfragen" at bounding box center [526, 452] width 612 height 29
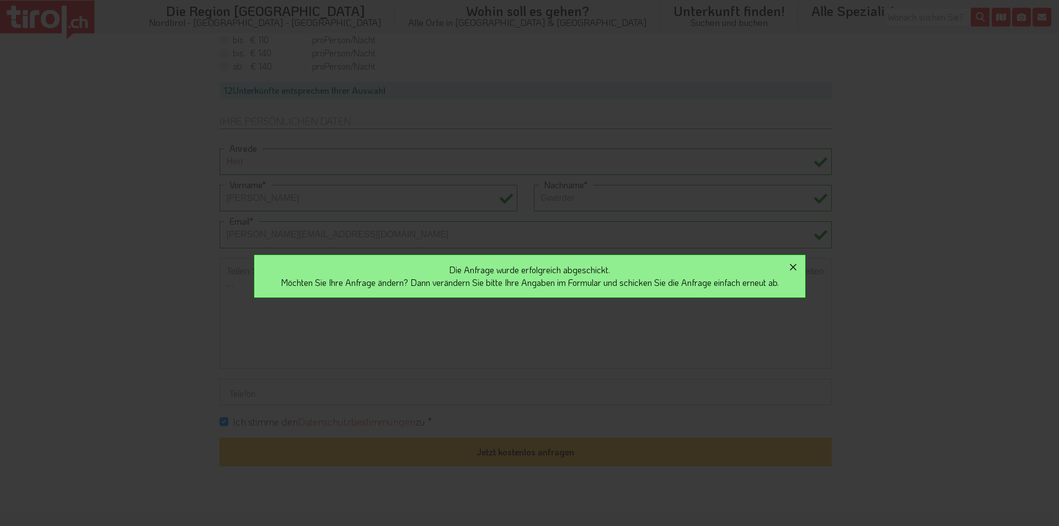
click at [797, 268] on icon "button" at bounding box center [793, 267] width 7 height 7
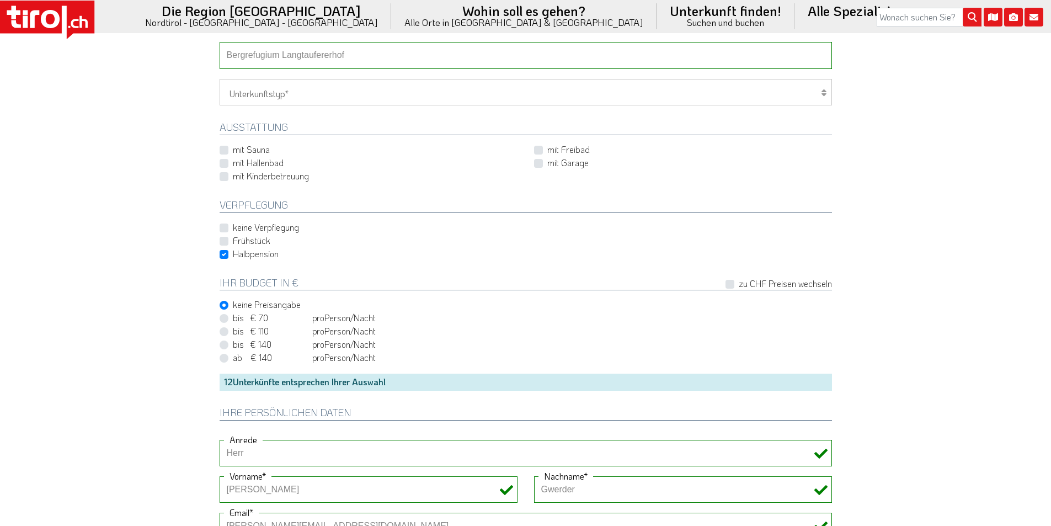
scroll to position [441, 0]
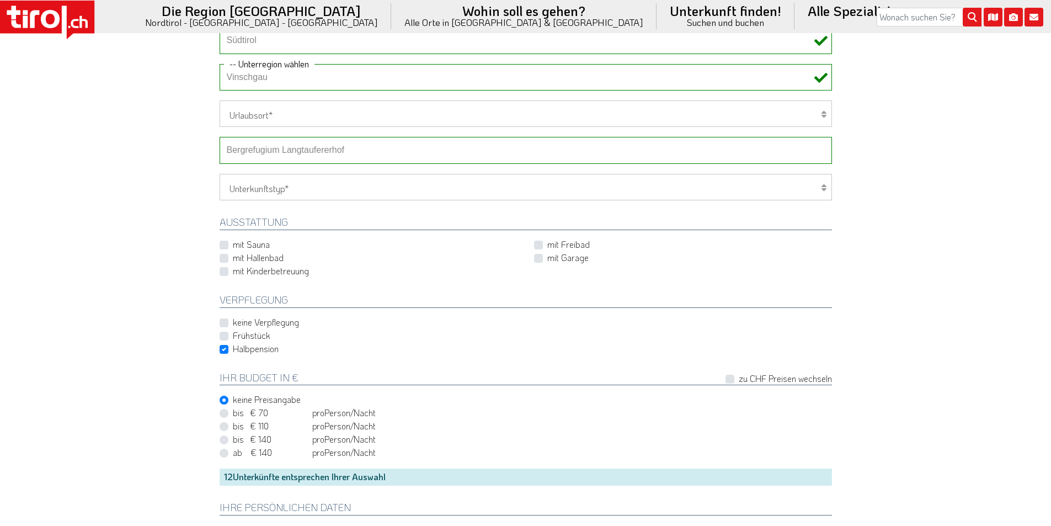
click at [276, 145] on select "-- Betrieb wählen ABINEA Dolomiti Romantic SPA Hotel Aktivhotel Waldhof - Oetz …" at bounding box center [526, 150] width 612 height 26
select select "28898"
click at [220, 137] on select "-- Betrieb wählen ABINEA Dolomiti Romantic SPA Hotel Aktivhotel Waldhof - Oetz …" at bounding box center [526, 150] width 612 height 26
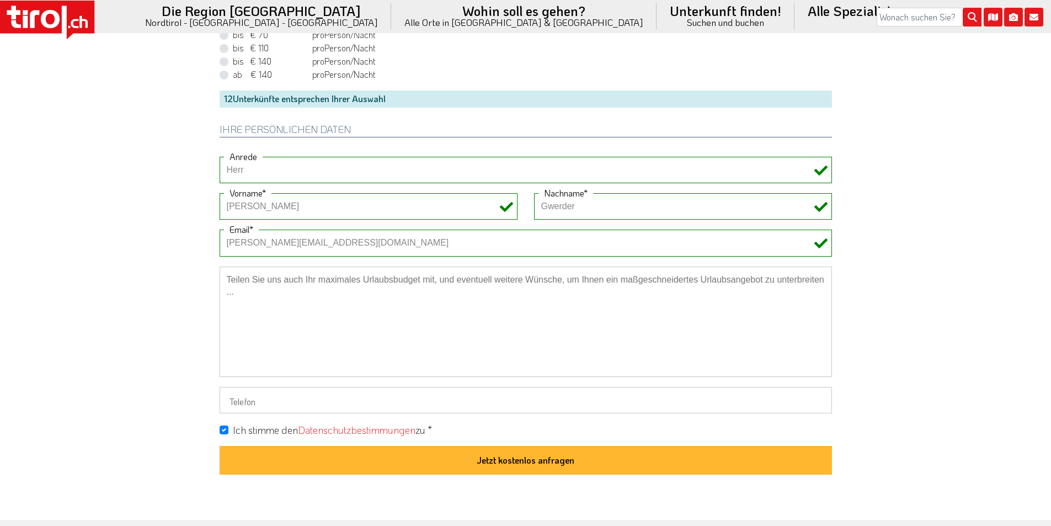
scroll to position [828, 0]
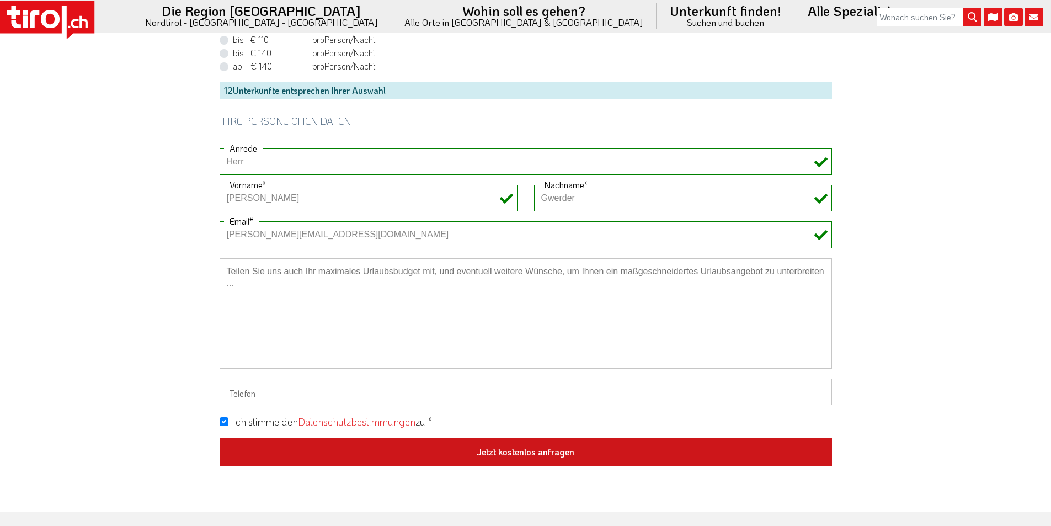
click at [537, 454] on button "Jetzt kostenlos anfragen" at bounding box center [526, 452] width 612 height 29
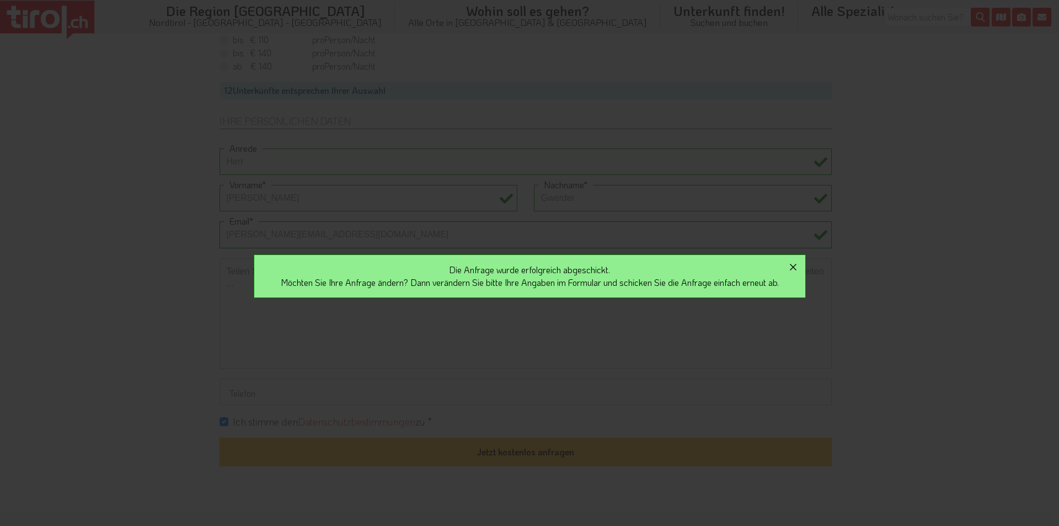
click at [800, 263] on icon "button" at bounding box center [793, 266] width 13 height 13
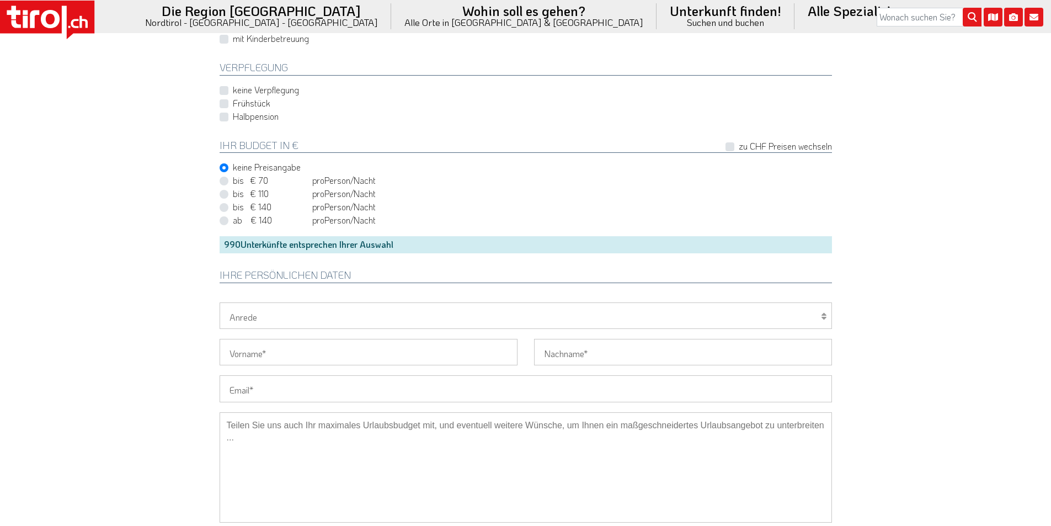
scroll to position [772, 0]
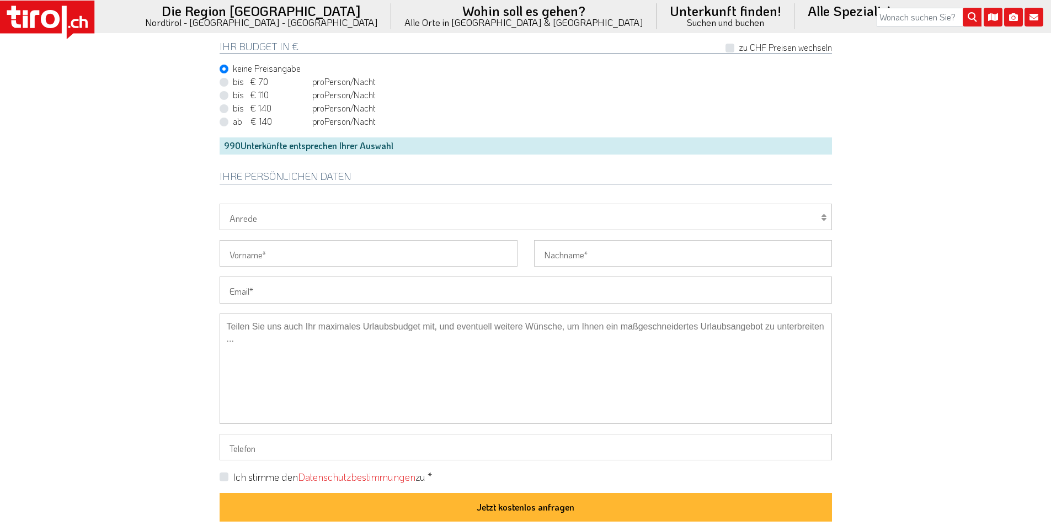
click at [250, 288] on input "Email" at bounding box center [526, 289] width 612 height 26
paste input "burgi.arnold@quickline.ch"
type input "burgi.arnold@quickline.ch"
drag, startPoint x: 138, startPoint y: 243, endPoint x: 137, endPoint y: 234, distance: 8.4
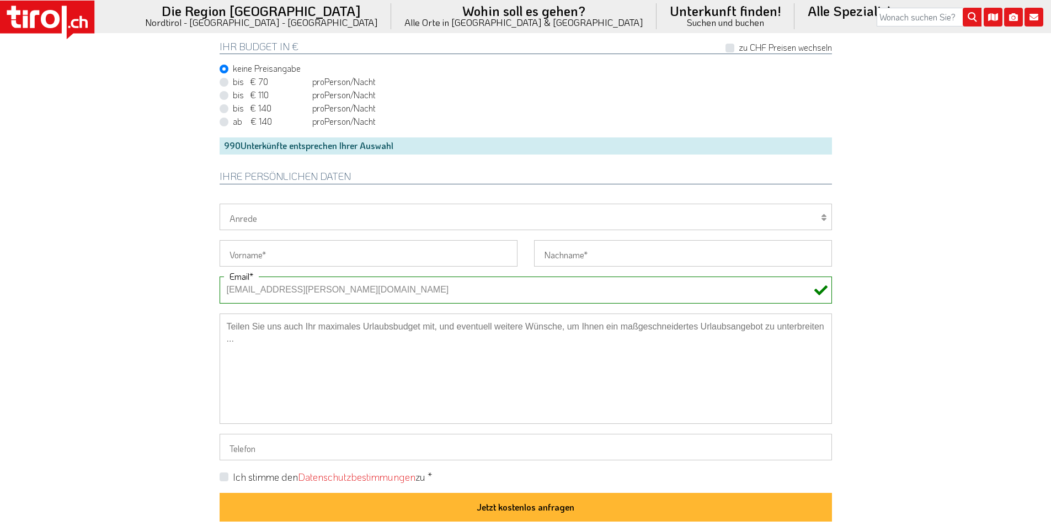
drag, startPoint x: 244, startPoint y: 289, endPoint x: 206, endPoint y: 287, distance: 38.1
click at [241, 216] on select "Herr Frau Familie" at bounding box center [526, 217] width 612 height 26
select select "Frau"
click at [220, 204] on select "Herr Frau Familie" at bounding box center [526, 217] width 612 height 26
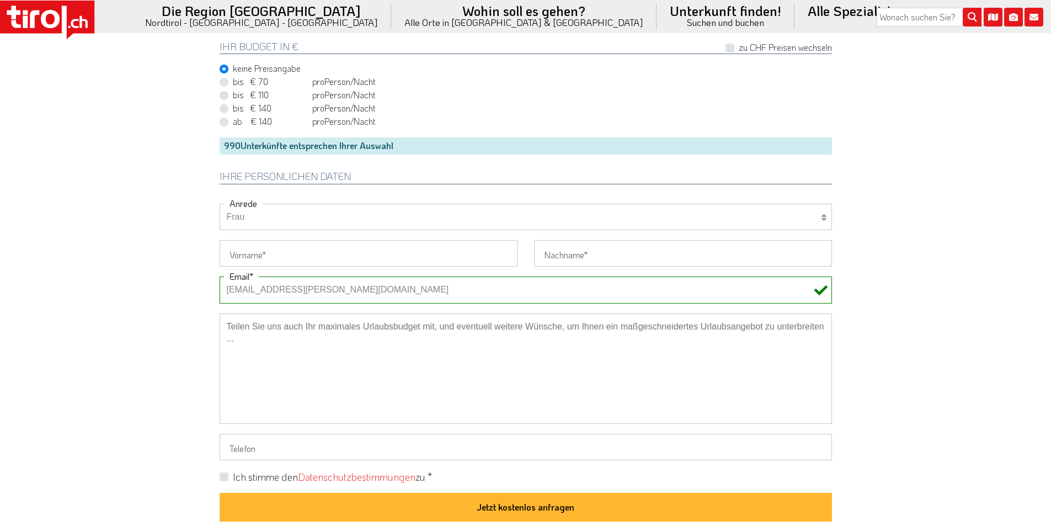
click at [238, 260] on input "Vorname" at bounding box center [369, 253] width 298 height 26
paste input "Burgi"
type input "Burgi"
drag, startPoint x: 156, startPoint y: 221, endPoint x: 78, endPoint y: 29, distance: 207.2
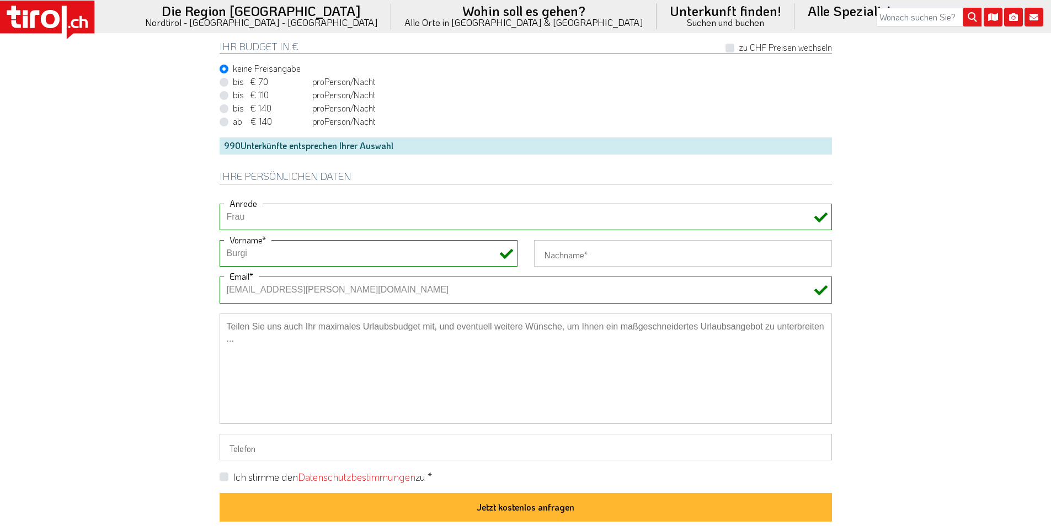
drag, startPoint x: 577, startPoint y: 252, endPoint x: 557, endPoint y: 254, distance: 20.0
click at [577, 252] on input "Nachname" at bounding box center [683, 253] width 298 height 26
paste input "Arnold"
type input "Arnold"
click at [233, 479] on label "Ich stimme den Datenschutzbestimmungen zu *" at bounding box center [332, 477] width 199 height 14
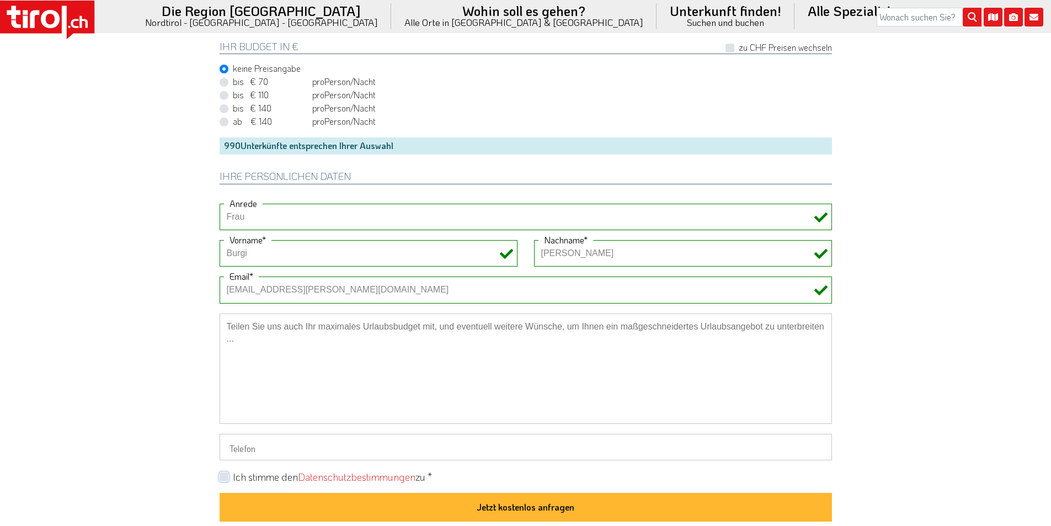
click at [226, 479] on input "Ich stimme den Datenschutzbestimmungen zu *" at bounding box center [528, 476] width 612 height 7
checkbox input "true"
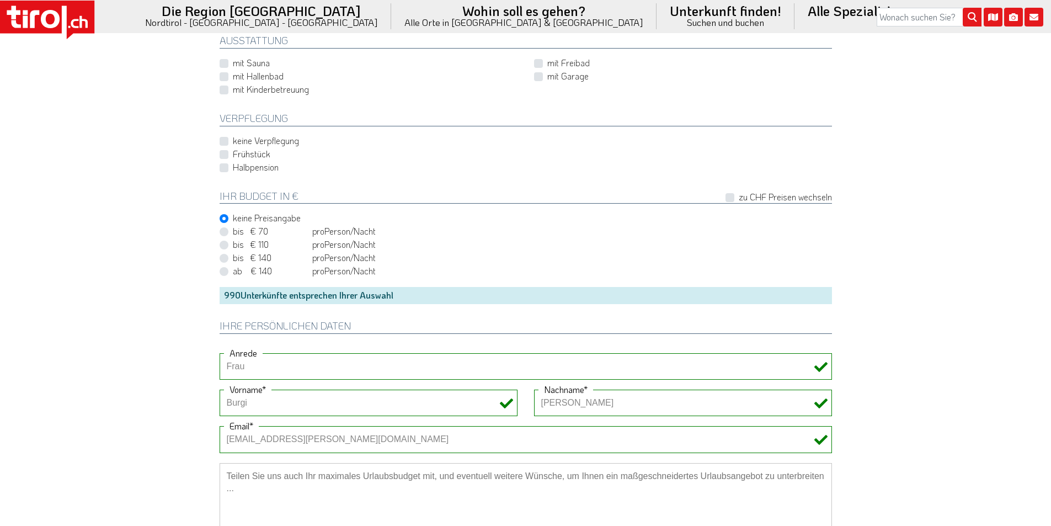
scroll to position [497, 0]
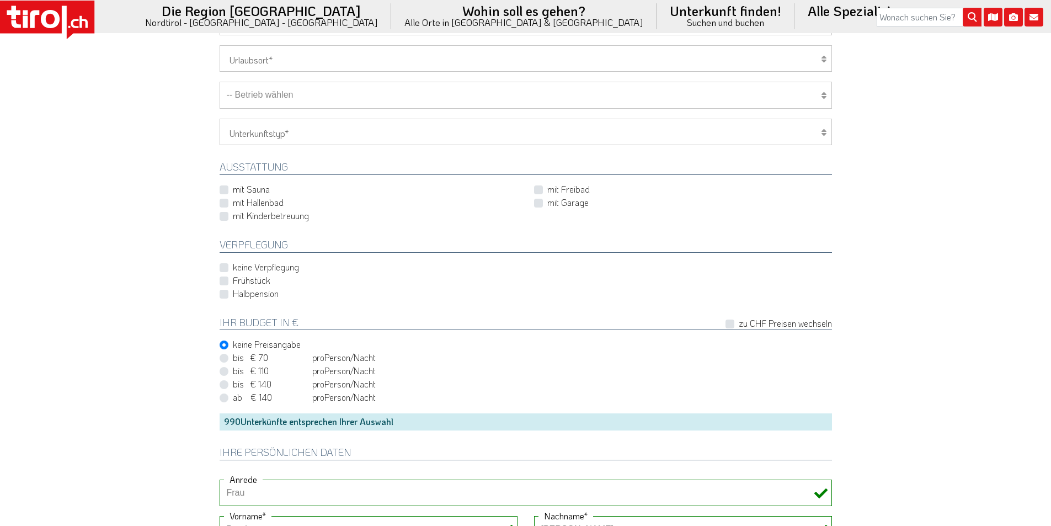
click at [233, 281] on label "Frühstück" at bounding box center [252, 280] width 38 height 12
click at [223, 281] on input "Frühstück" at bounding box center [528, 279] width 612 height 7
checkbox input "true"
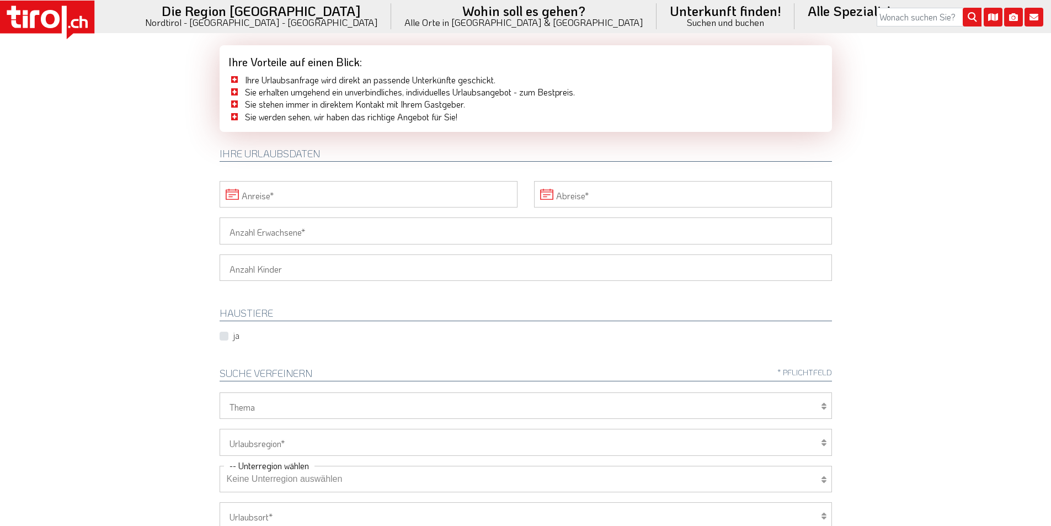
scroll to position [0, 0]
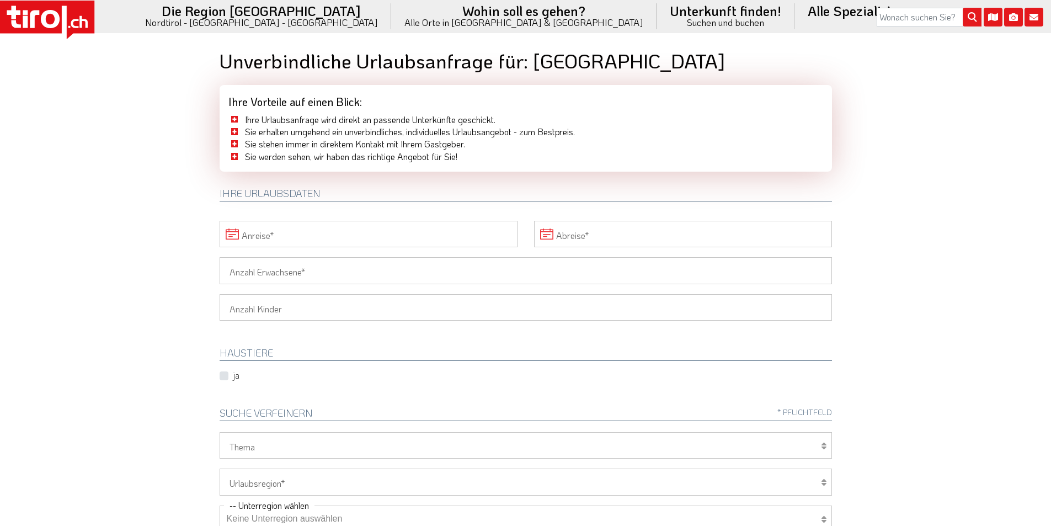
click at [312, 230] on input "Anreise" at bounding box center [369, 234] width 298 height 26
click at [397, 359] on span "22" at bounding box center [402, 360] width 22 height 22
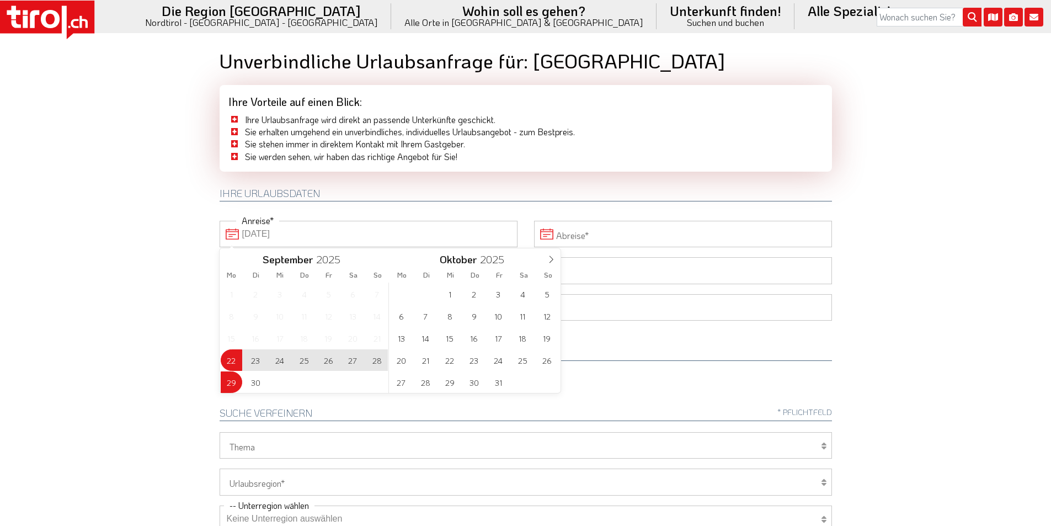
click at [231, 381] on span "29" at bounding box center [232, 382] width 22 height 22
type input "22-09-2025"
type input "29-09-2025"
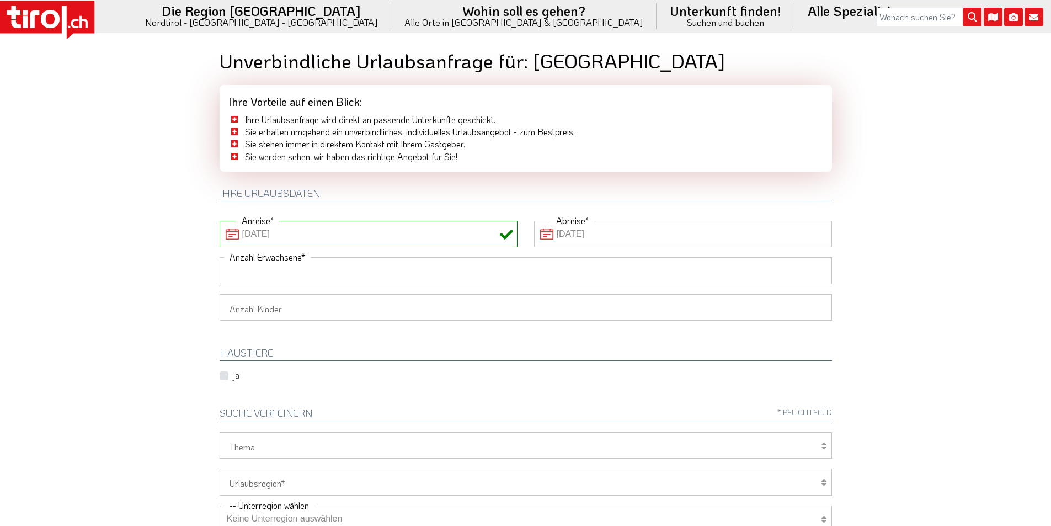
drag, startPoint x: 239, startPoint y: 267, endPoint x: 135, endPoint y: 259, distance: 104.1
click at [238, 267] on input "Anzahl Erwachsene" at bounding box center [526, 270] width 612 height 26
type input "2"
click at [135, 258] on body ".st0{fill:#FFFFFF}.st1{fill:#E31017} Die Region Tirol Nordtirol - Südtirol - Os…" at bounding box center [525, 263] width 1051 height 526
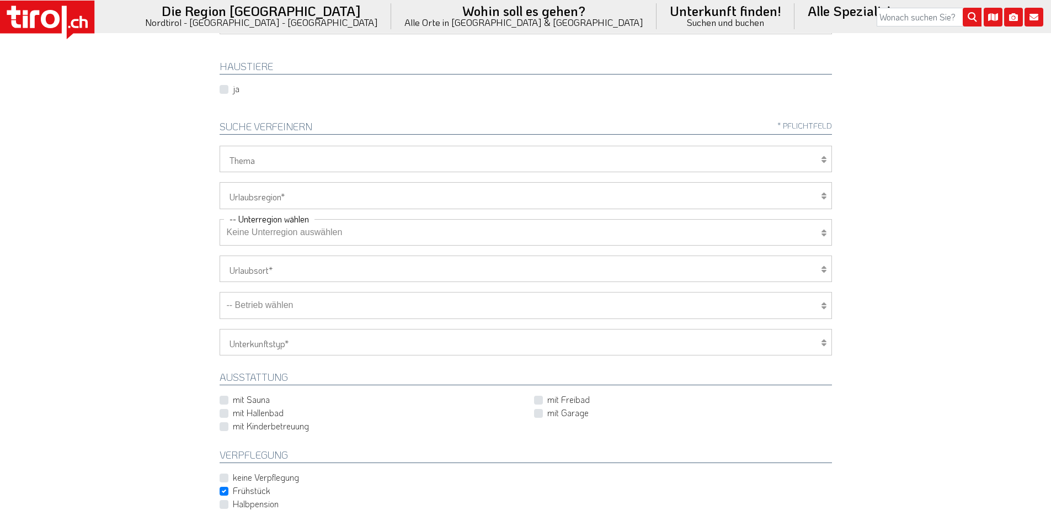
scroll to position [331, 0]
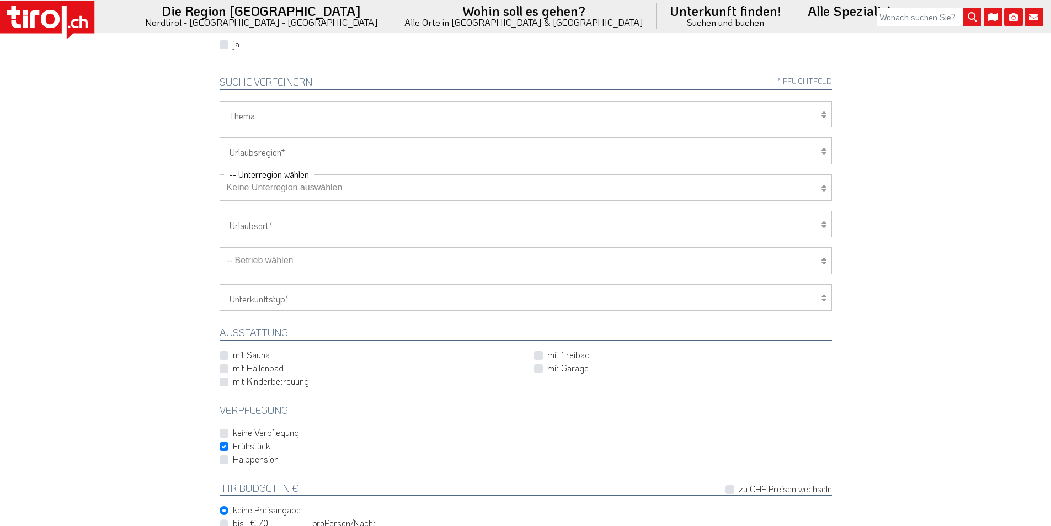
click at [253, 148] on select "Tirol/Nordtirol Osttirol Südtirol Tirols Nachbarn" at bounding box center [526, 150] width 612 height 26
select select "7272"
click at [220, 137] on select "Tirol/Nordtirol Osttirol Südtirol Tirols Nachbarn" at bounding box center [526, 150] width 612 height 26
click at [263, 189] on select "Keine Unterregion auswählen Achensee Alpbachtal & Tiroler Seenland Arlberg Feri…" at bounding box center [526, 187] width 612 height 26
select select "7278"
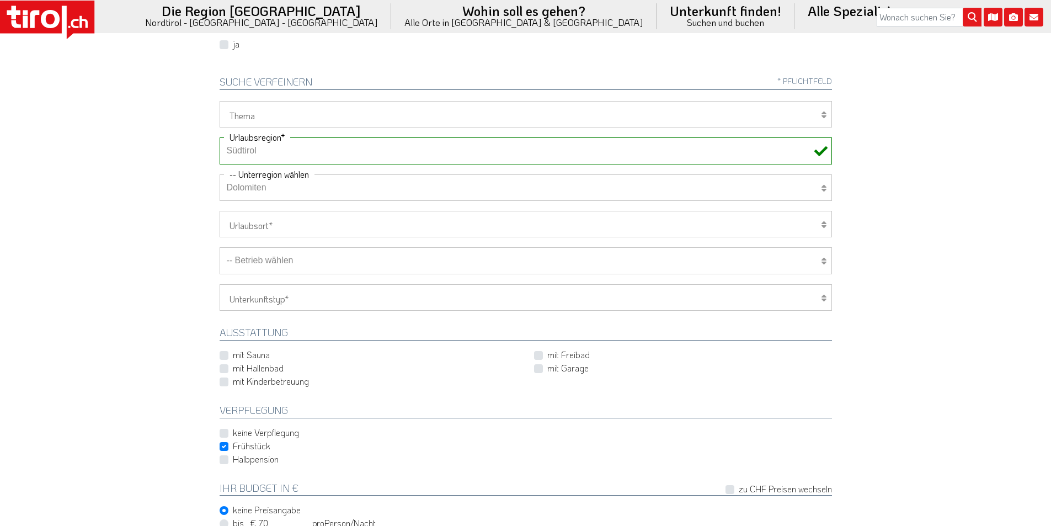
click at [220, 174] on select "Keine Unterregion auswählen Achensee Alpbachtal & Tiroler Seenland Arlberg Feri…" at bounding box center [526, 187] width 612 height 26
click at [265, 113] on select "Wellness Mountainbiken/Radfahren Familie Wandern Sport Skifahren Motorrad Golf" at bounding box center [526, 114] width 612 height 26
select select "7371"
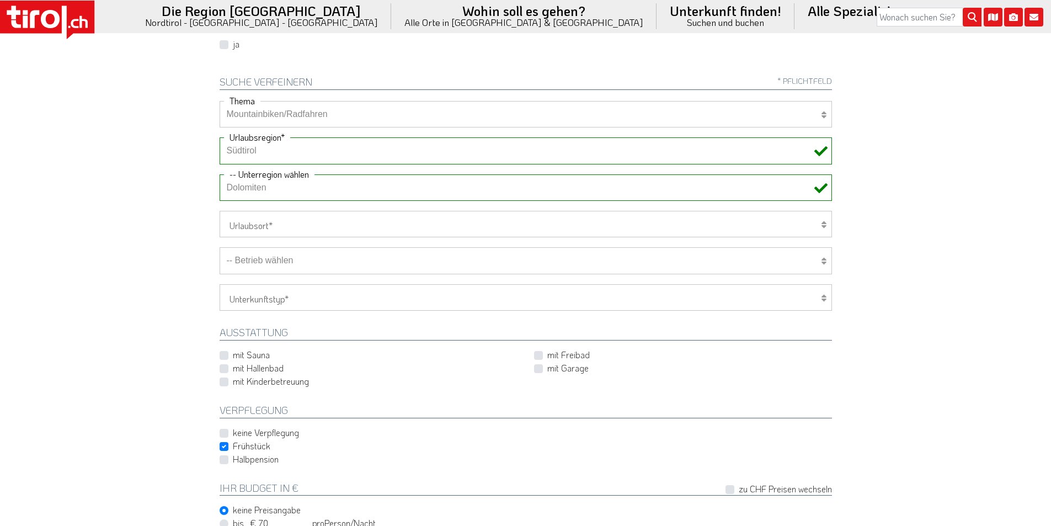
click at [220, 101] on select "Wellness Mountainbiken/Radfahren Familie Wandern Sport Skifahren Motorrad Golf" at bounding box center [526, 114] width 612 height 26
click at [311, 262] on select "-- Betrieb wählen ABINEA Dolomiti Romantic SPA Hotel Aktivhotel Waldhof - Oetz …" at bounding box center [526, 260] width 612 height 26
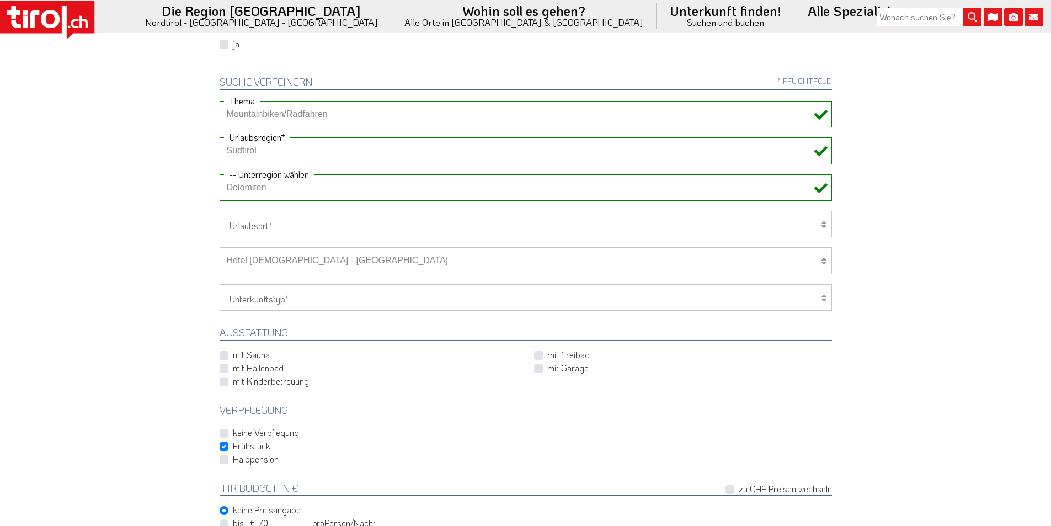
click at [220, 247] on select "-- Betrieb wählen ABINEA Dolomiti Romantic SPA Hotel Aktivhotel Waldhof - Oetz …" at bounding box center [526, 260] width 612 height 26
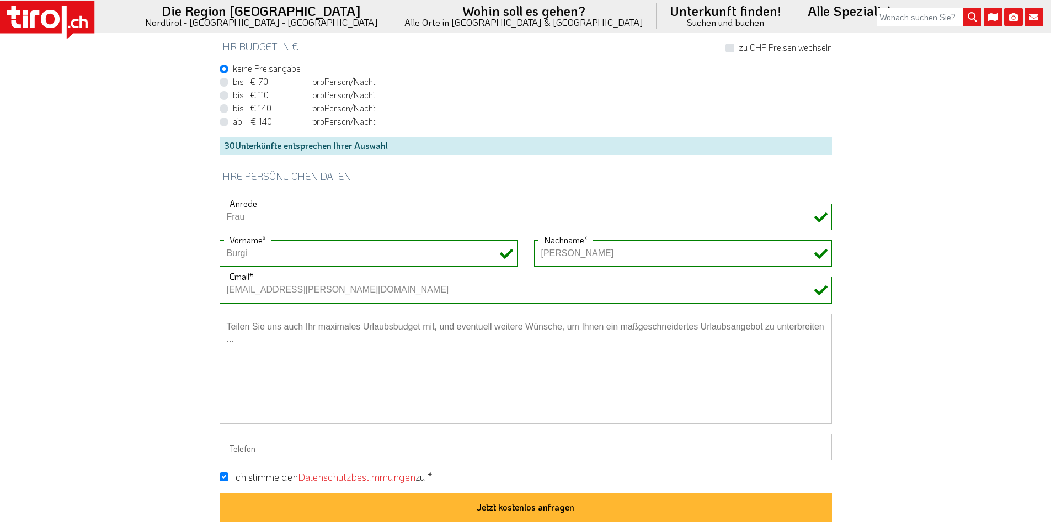
scroll to position [938, 0]
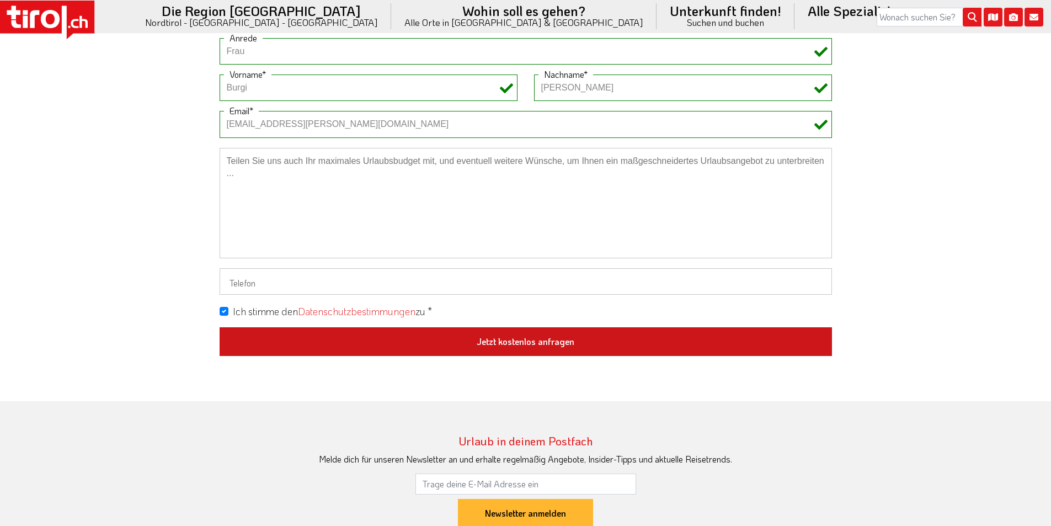
click at [565, 339] on button "Jetzt kostenlos anfragen" at bounding box center [526, 341] width 612 height 29
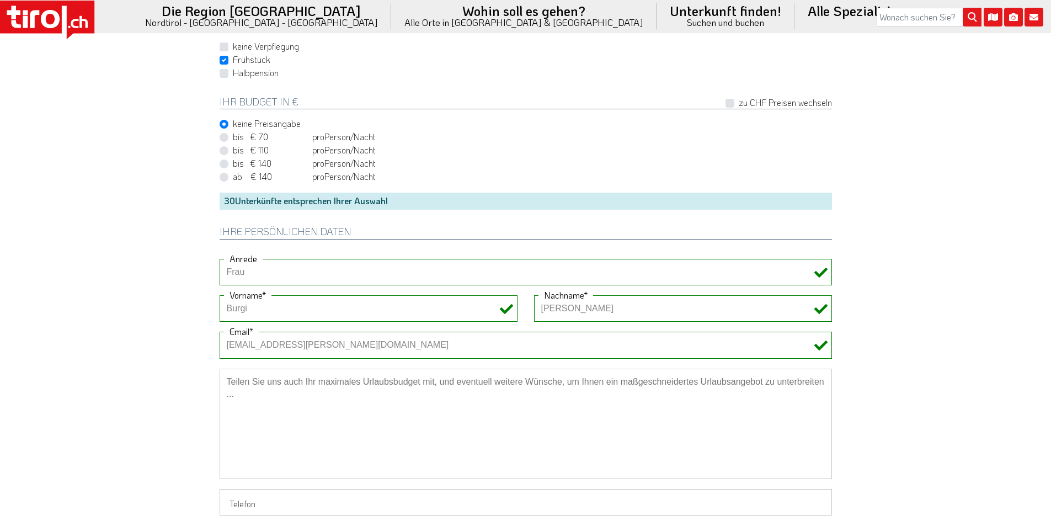
scroll to position [441, 0]
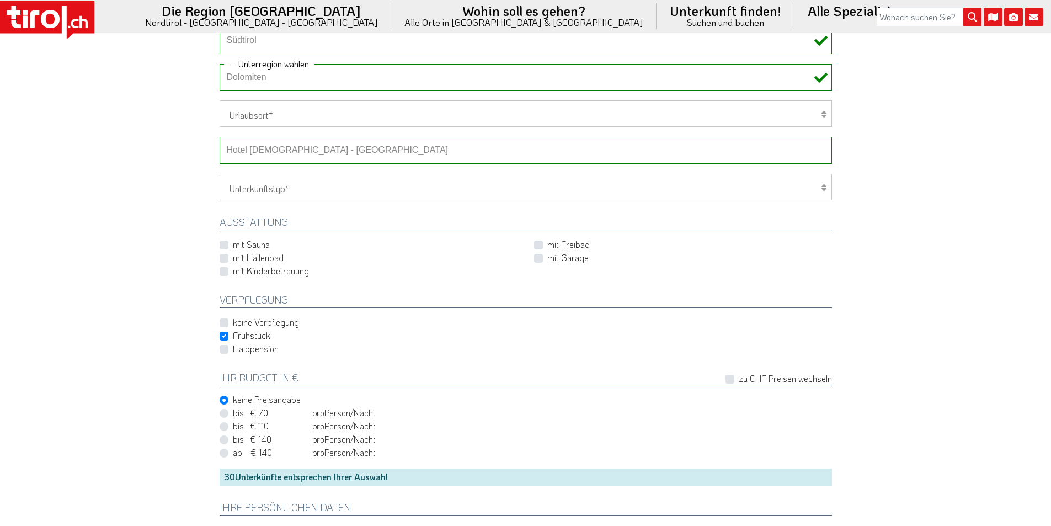
click at [295, 153] on select "-- Betrieb wählen ABINEA Dolomiti Romantic SPA Hotel Aktivhotel Waldhof - Oetz …" at bounding box center [526, 150] width 612 height 26
click at [220, 137] on select "-- Betrieb wählen ABINEA Dolomiti Romantic SPA Hotel Aktivhotel Waldhof - Oetz …" at bounding box center [526, 150] width 612 height 26
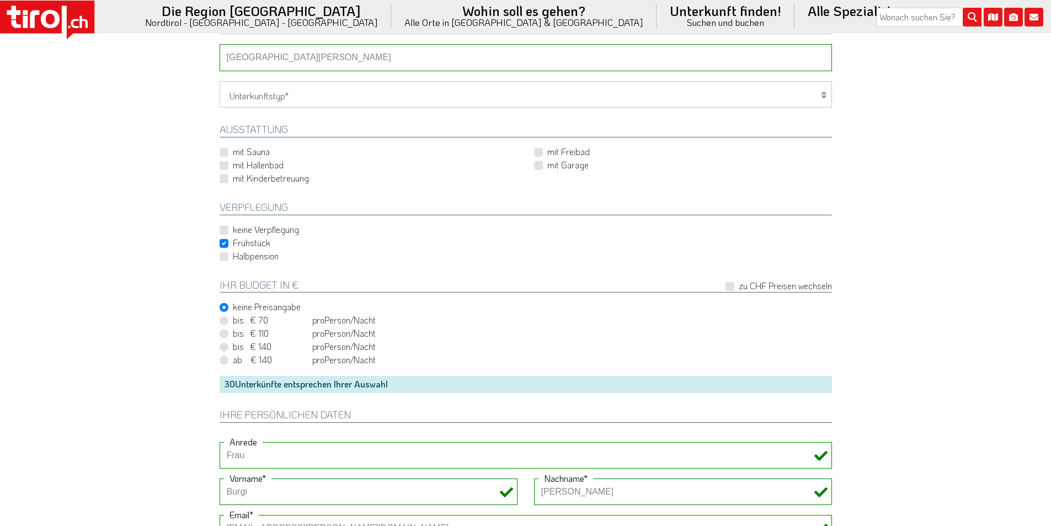
scroll to position [772, 0]
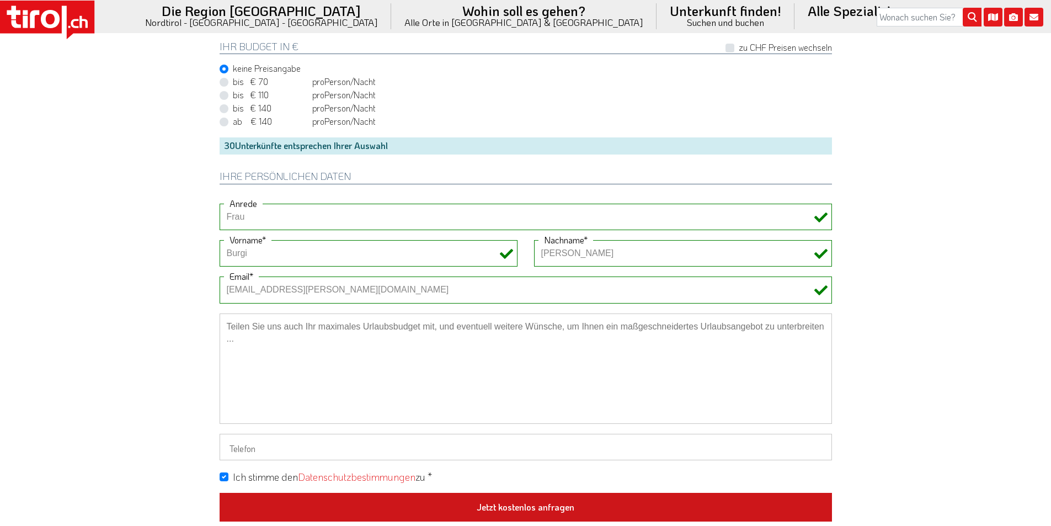
click at [522, 503] on button "Jetzt kostenlos anfragen" at bounding box center [526, 507] width 612 height 29
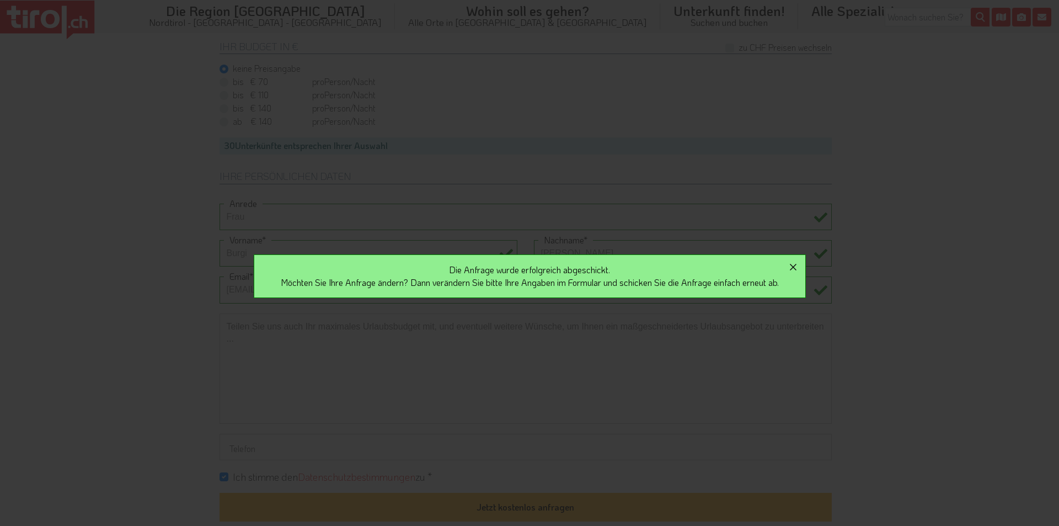
click at [796, 269] on icon "button" at bounding box center [793, 266] width 13 height 13
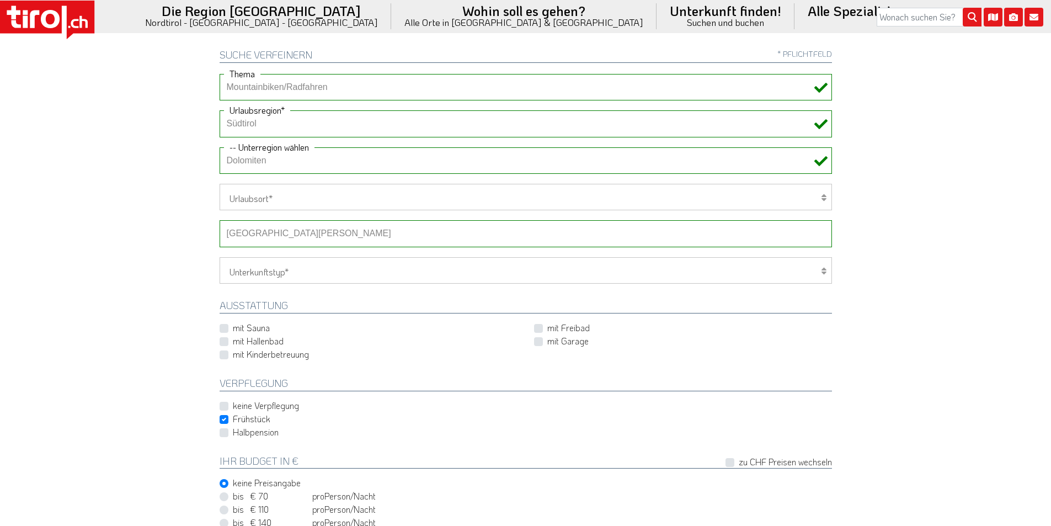
scroll to position [331, 0]
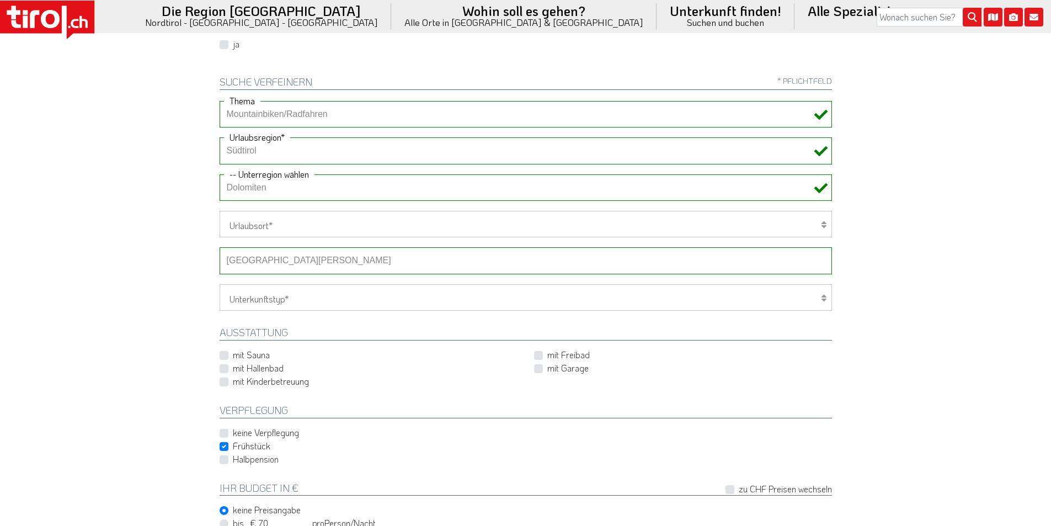
click at [273, 262] on select "-- Betrieb wählen ABINEA Dolomiti Romantic SPA Hotel Aktivhotel Waldhof - Oetz …" at bounding box center [526, 260] width 612 height 26
click at [220, 247] on select "-- Betrieb wählen ABINEA Dolomiti Romantic SPA Hotel Aktivhotel Waldhof - Oetz …" at bounding box center [526, 260] width 612 height 26
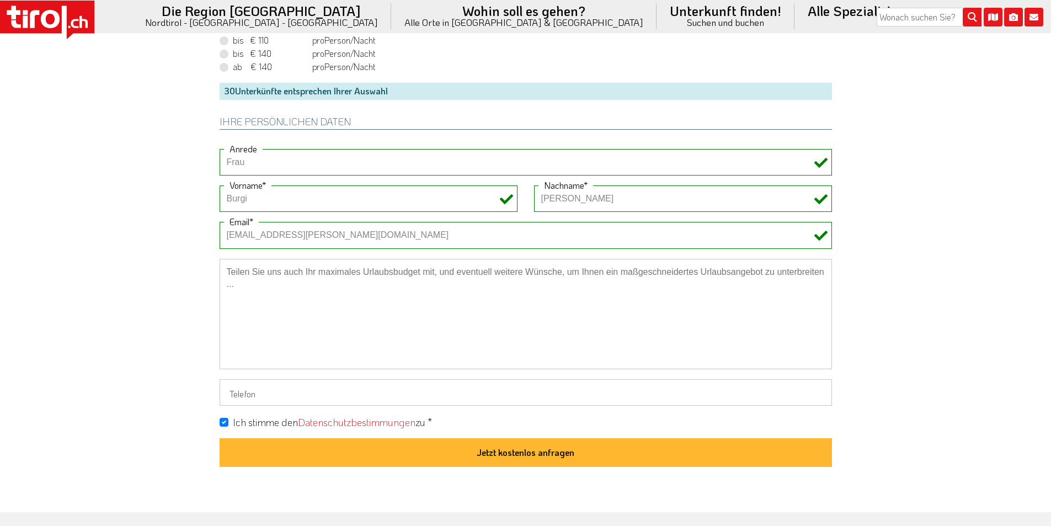
scroll to position [828, 0]
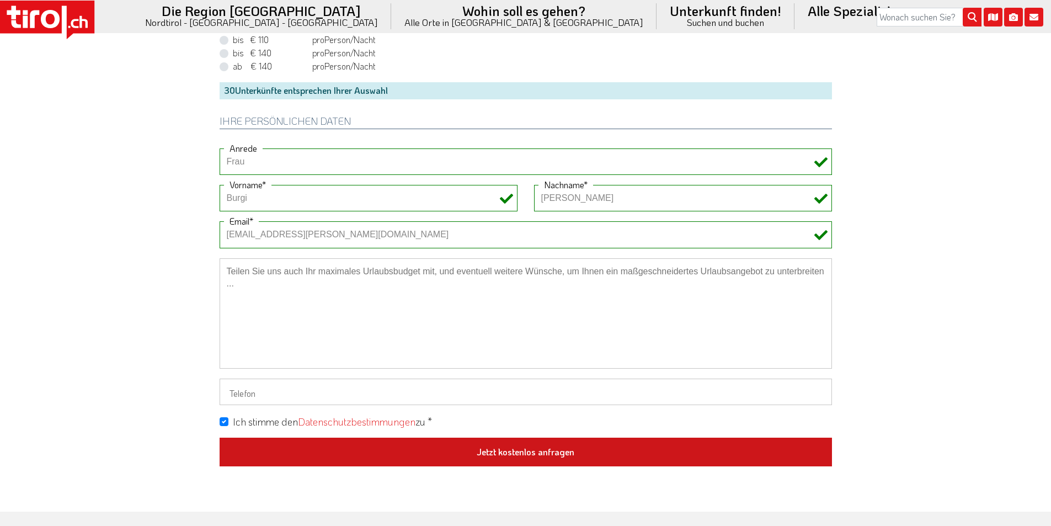
click at [516, 452] on button "Jetzt kostenlos anfragen" at bounding box center [526, 452] width 612 height 29
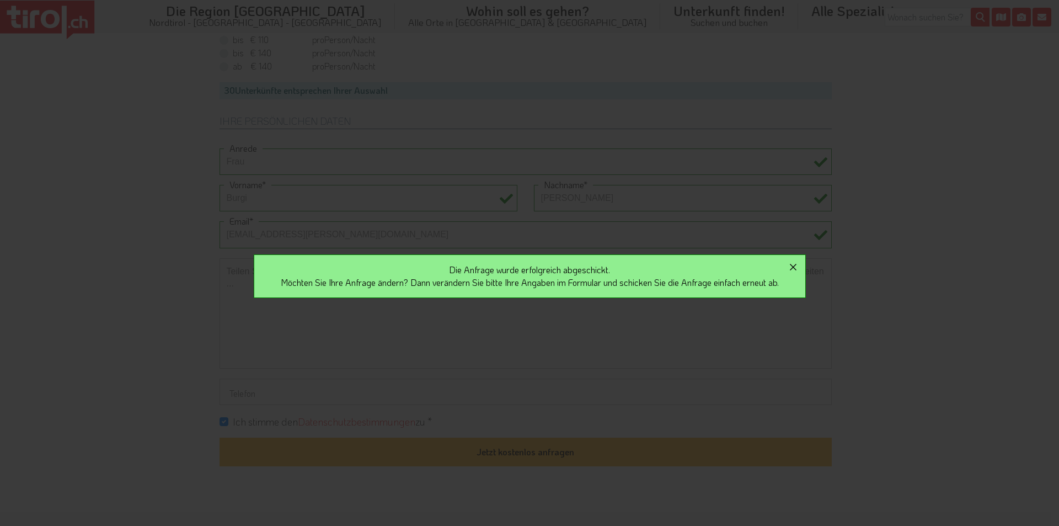
click at [799, 264] on icon "button" at bounding box center [793, 266] width 13 height 13
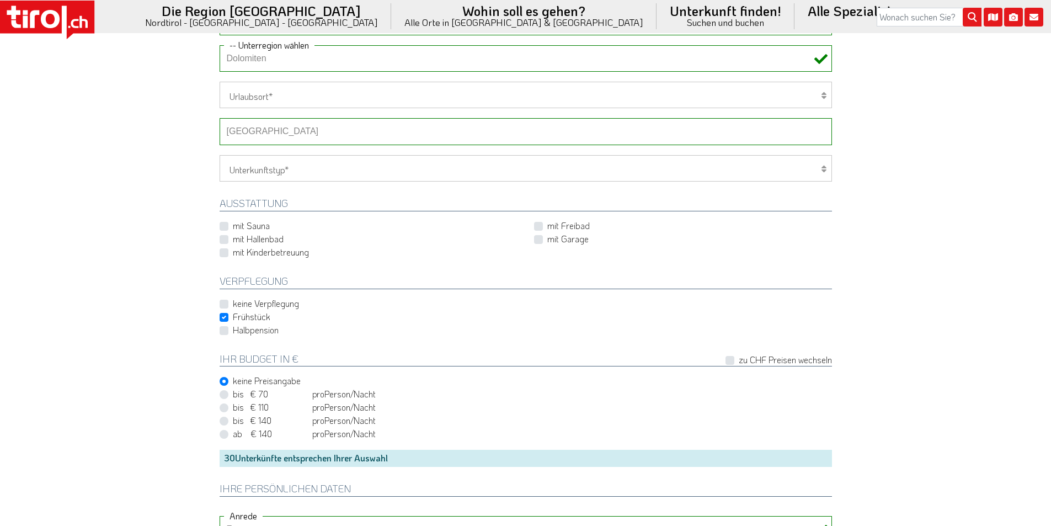
scroll to position [441, 0]
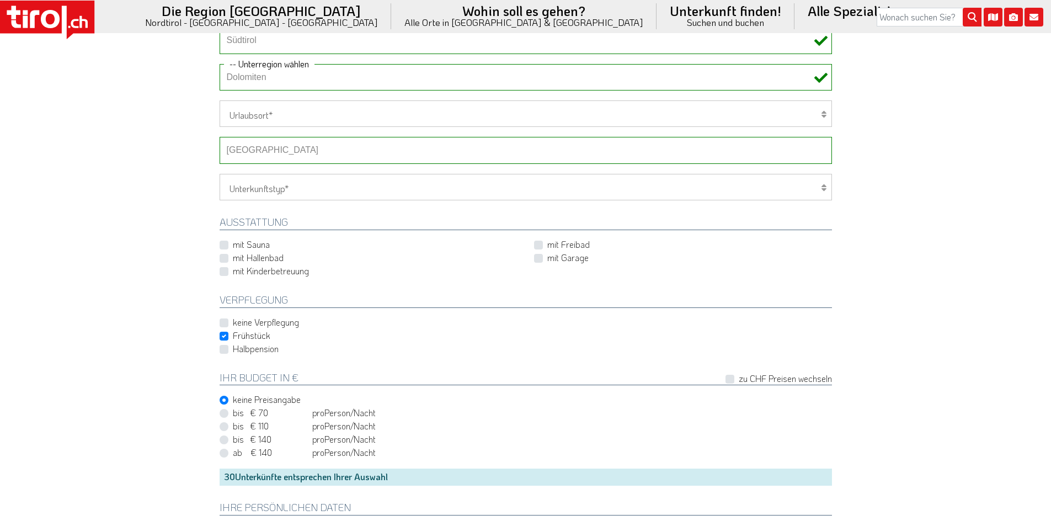
click at [259, 154] on select "-- Betrieb wählen ABINEA Dolomiti Romantic SPA Hotel Aktivhotel Waldhof - Oetz …" at bounding box center [526, 150] width 612 height 26
click at [220, 137] on select "-- Betrieb wählen ABINEA Dolomiti Romantic SPA Hotel Aktivhotel Waldhof - Oetz …" at bounding box center [526, 150] width 612 height 26
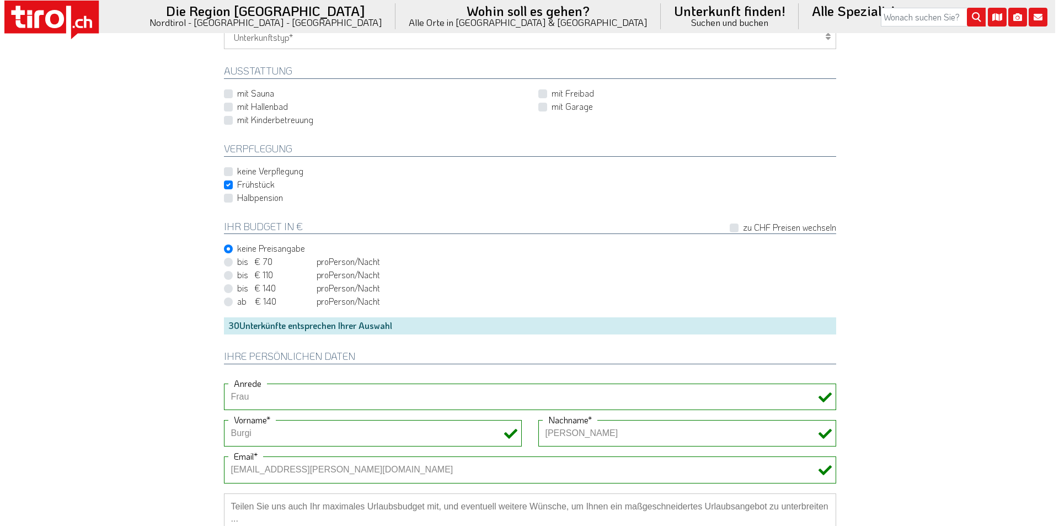
scroll to position [772, 0]
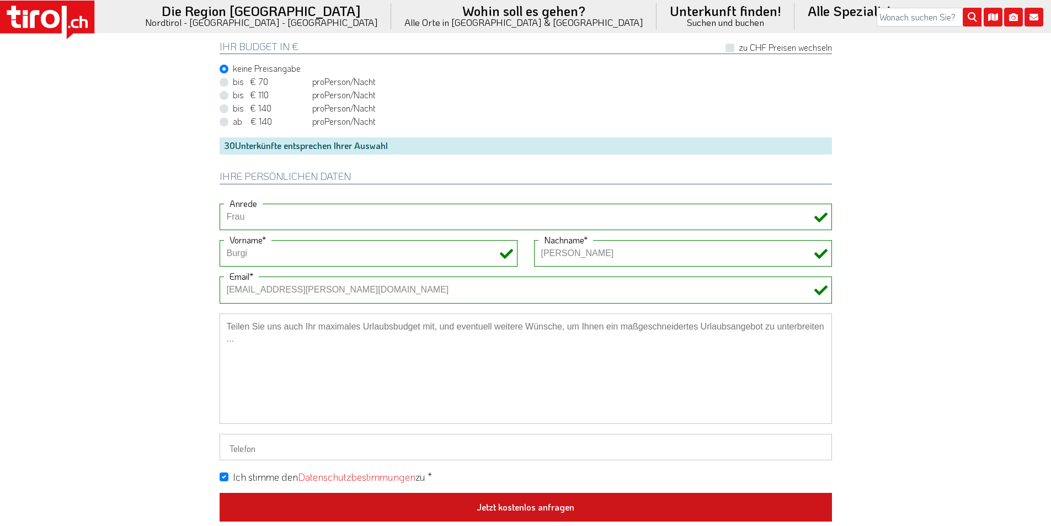
click at [544, 498] on button "Jetzt kostenlos anfragen" at bounding box center [526, 507] width 612 height 29
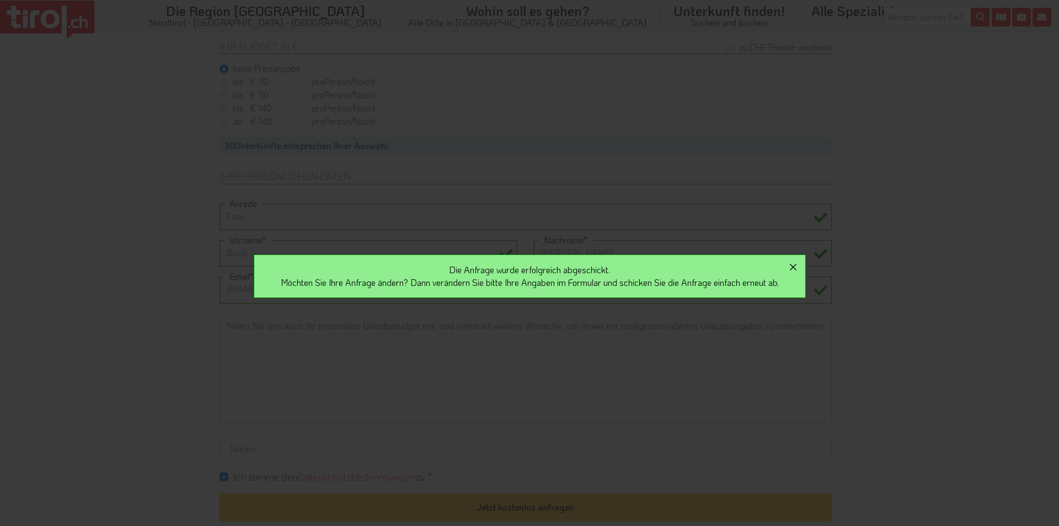
click at [797, 266] on icon "button" at bounding box center [793, 267] width 7 height 7
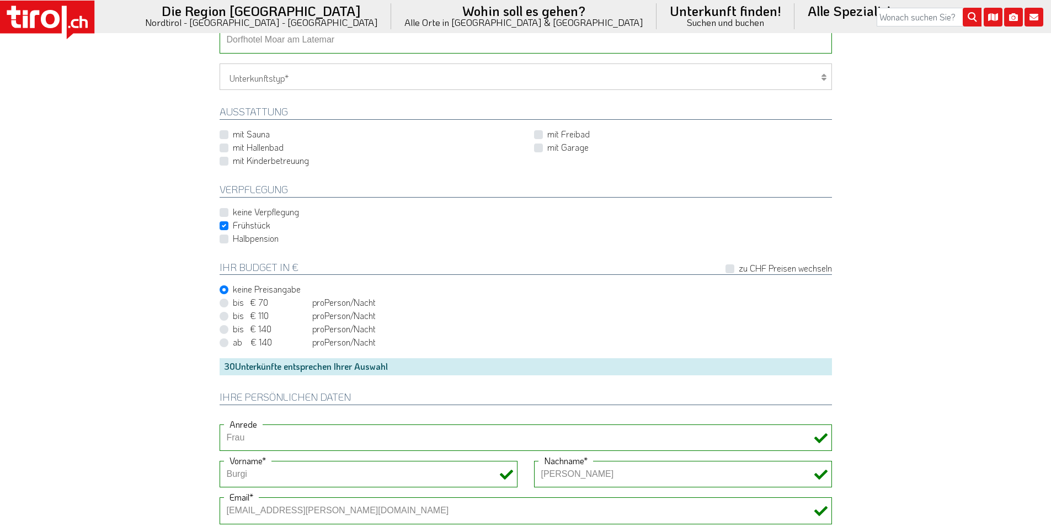
scroll to position [331, 0]
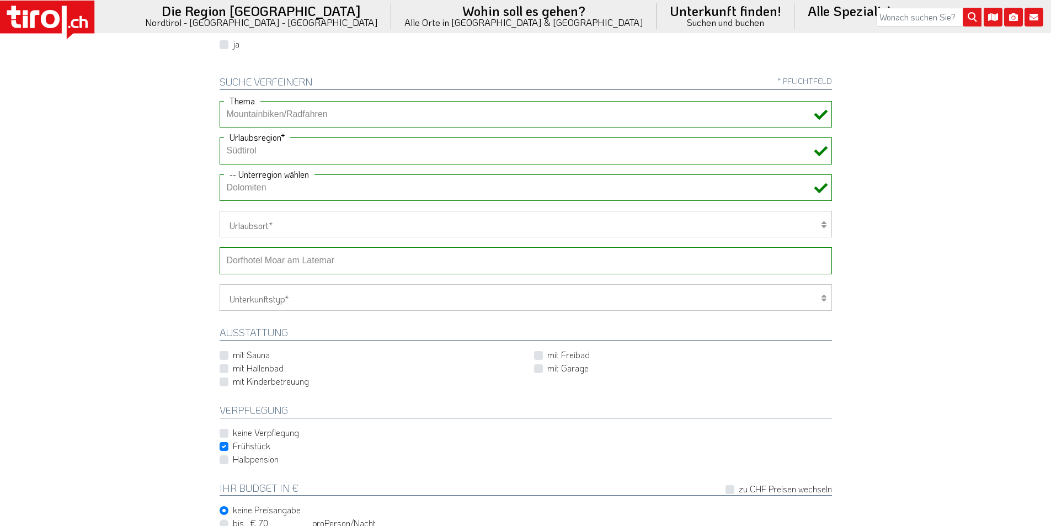
click at [292, 260] on select "-- Betrieb wählen ABINEA Dolomiti Romantic SPA Hotel Aktivhotel Waldhof - Oetz …" at bounding box center [526, 260] width 612 height 26
select select "29489"
click at [220, 247] on select "-- Betrieb wählen ABINEA Dolomiti Romantic SPA Hotel Aktivhotel Waldhof - Oetz …" at bounding box center [526, 260] width 612 height 26
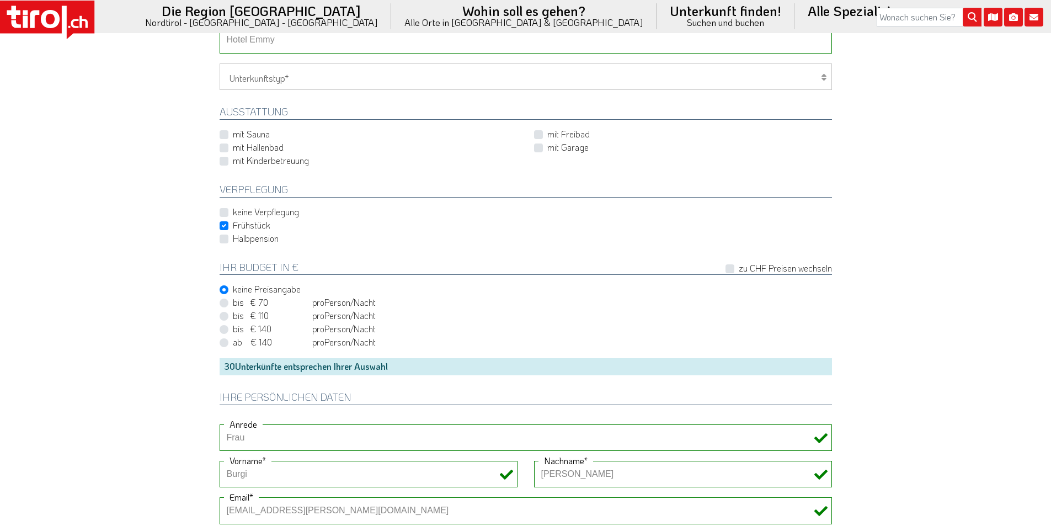
scroll to position [828, 0]
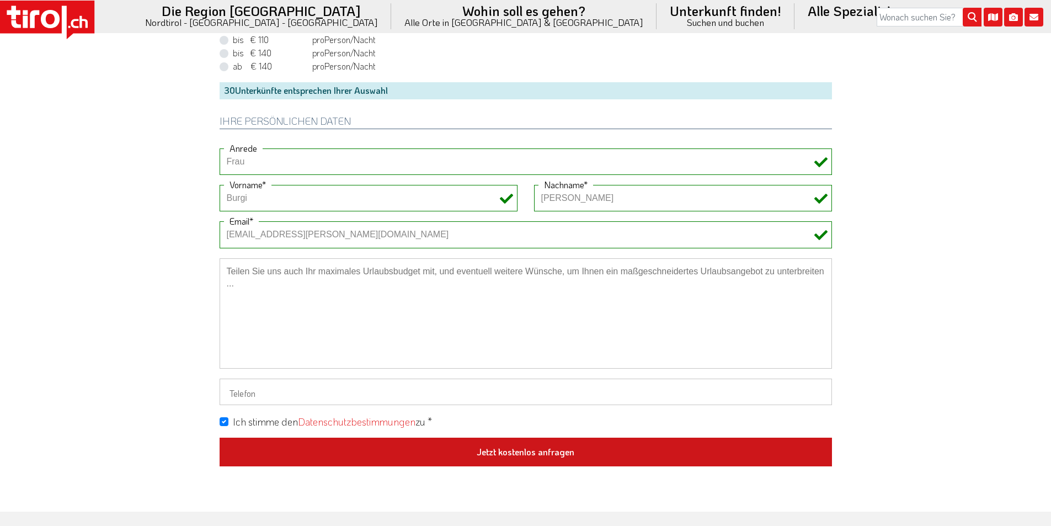
click at [527, 443] on button "Jetzt kostenlos anfragen" at bounding box center [526, 452] width 612 height 29
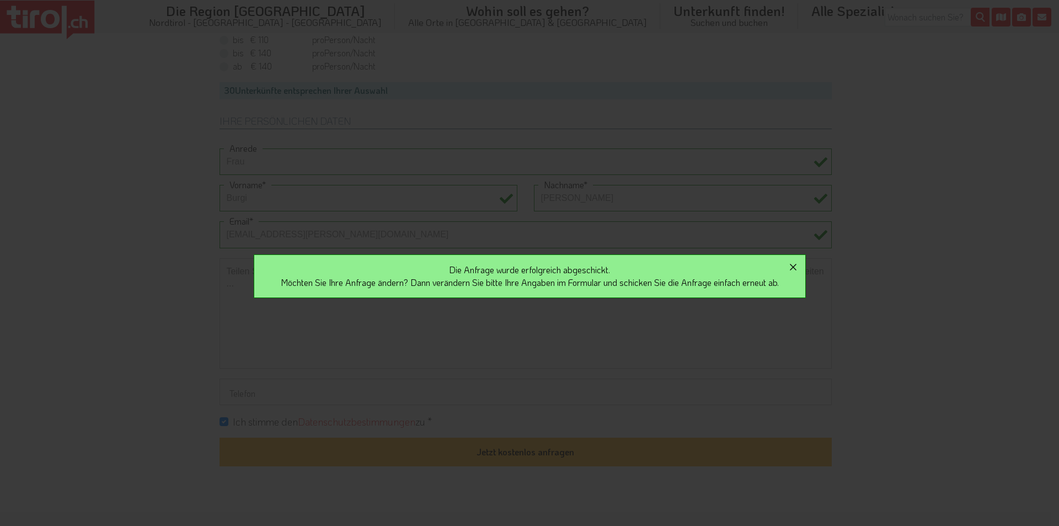
click at [797, 268] on icon "button" at bounding box center [793, 267] width 7 height 7
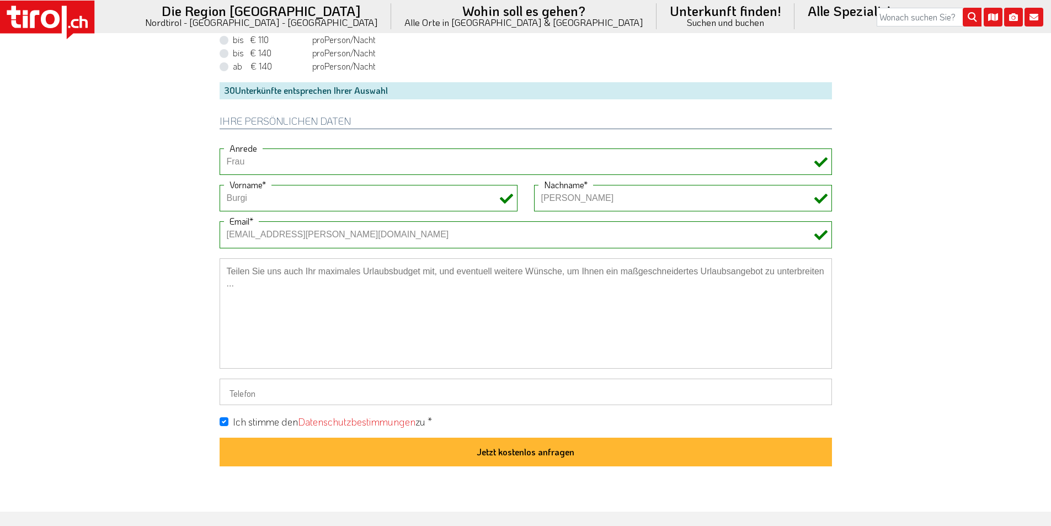
click at [67, 19] on icon at bounding box center [47, 20] width 94 height 39
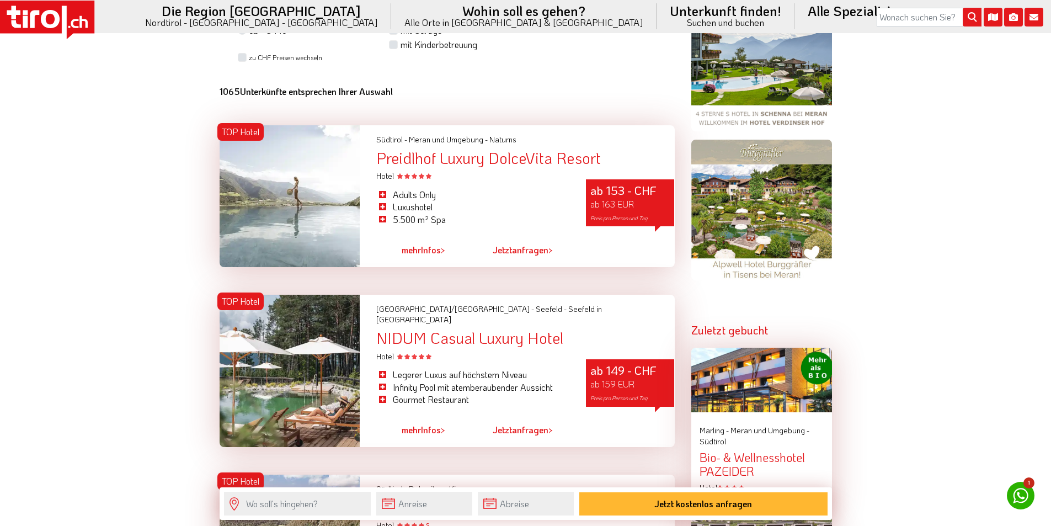
scroll to position [552, 0]
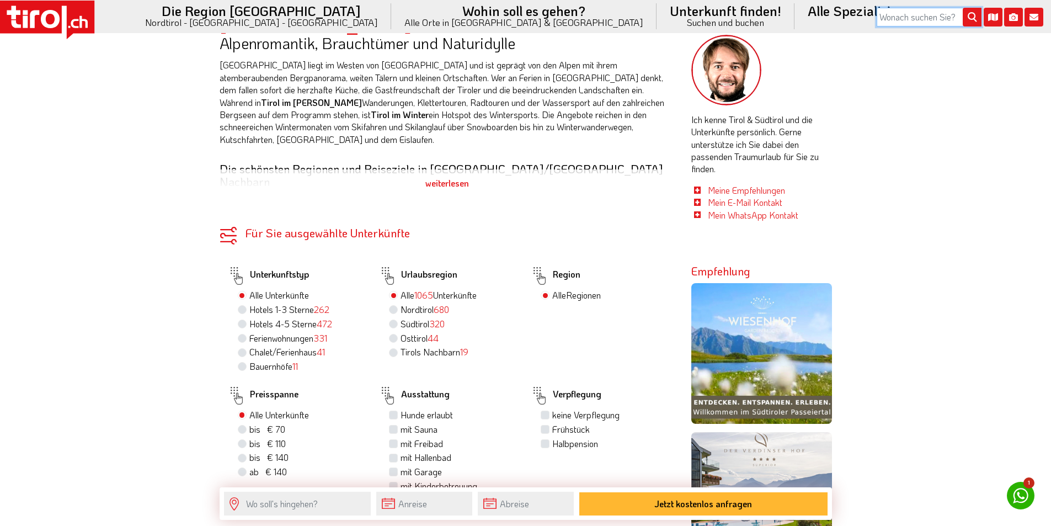
click at [896, 15] on input "search" at bounding box center [929, 17] width 105 height 19
type input "erika"
click at [963, 8] on button "submit" at bounding box center [972, 17] width 19 height 19
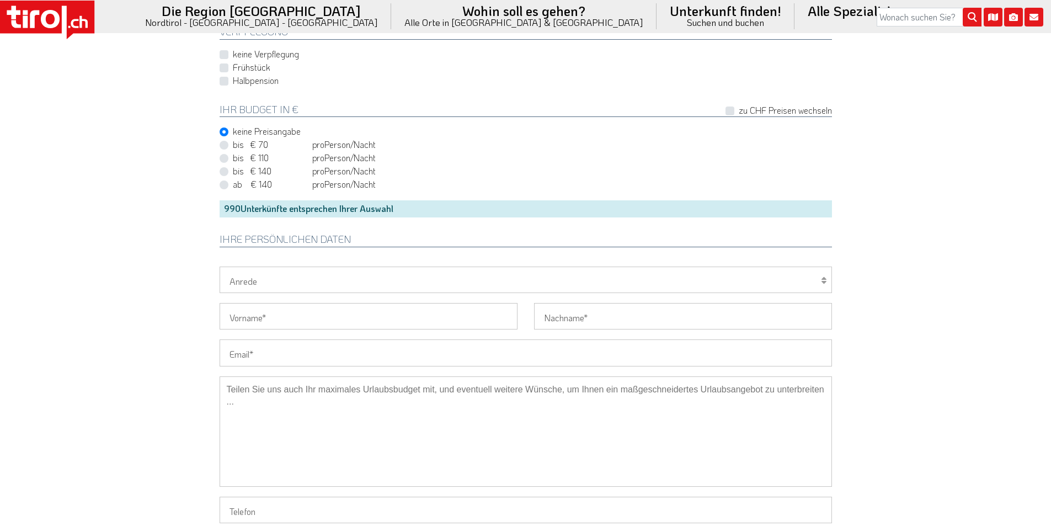
scroll to position [772, 0]
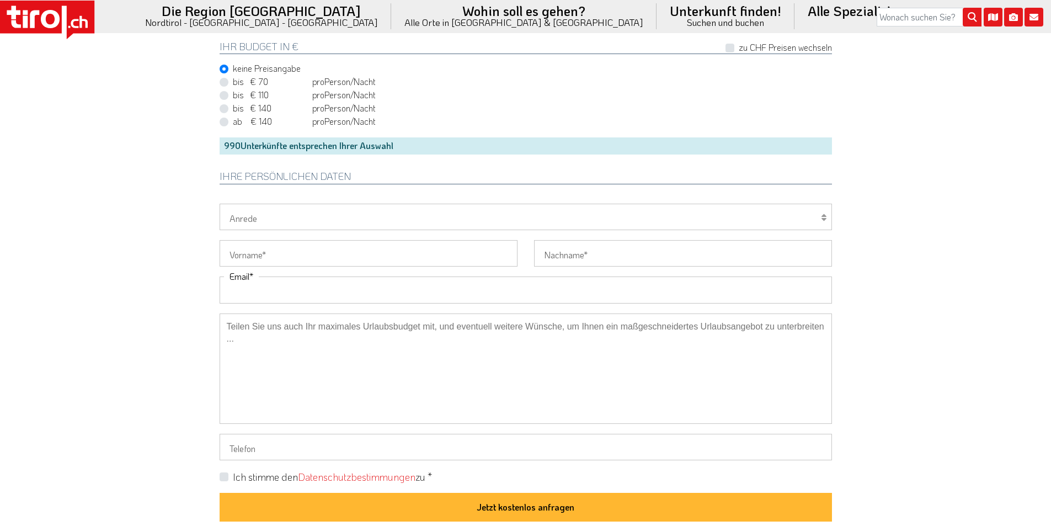
click at [266, 292] on input "Email" at bounding box center [526, 289] width 612 height 26
paste input "walter.artis53@icloud.com"
type input "walter.artis53@icloud.com"
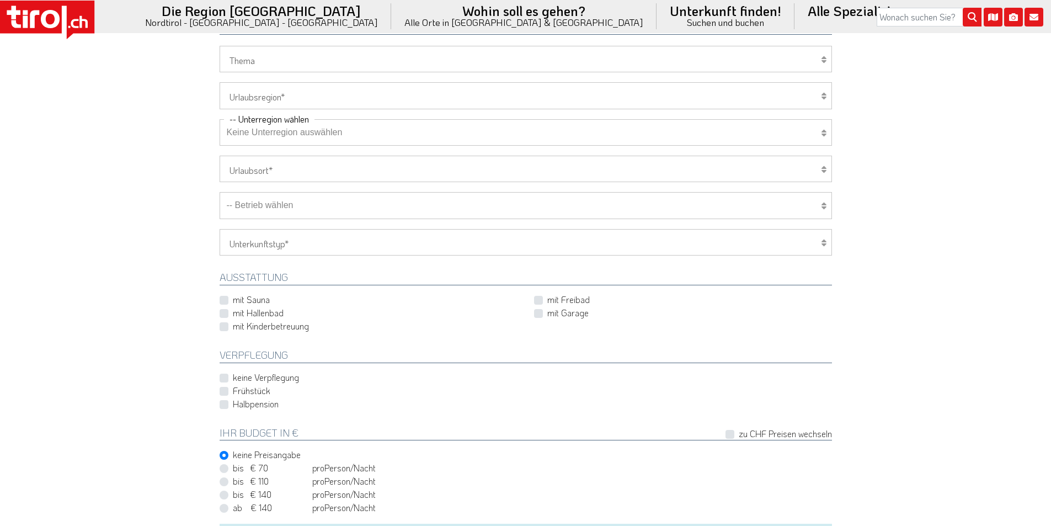
scroll to position [55, 0]
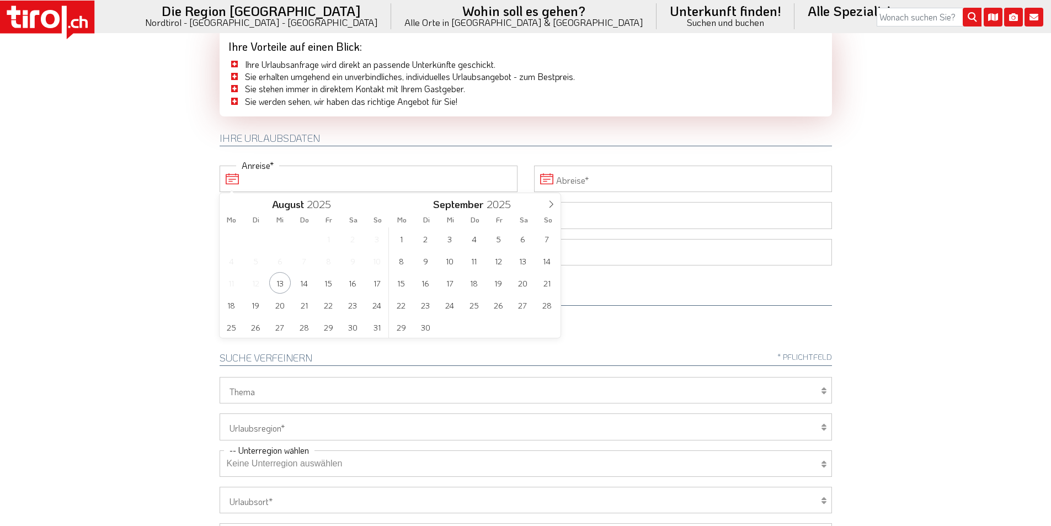
click at [257, 174] on input "Anreise" at bounding box center [369, 179] width 298 height 26
click at [301, 288] on span "14" at bounding box center [305, 283] width 22 height 22
click at [228, 304] on span "18" at bounding box center [232, 305] width 22 height 22
type input "14-08-2025"
type input "18-08-2025"
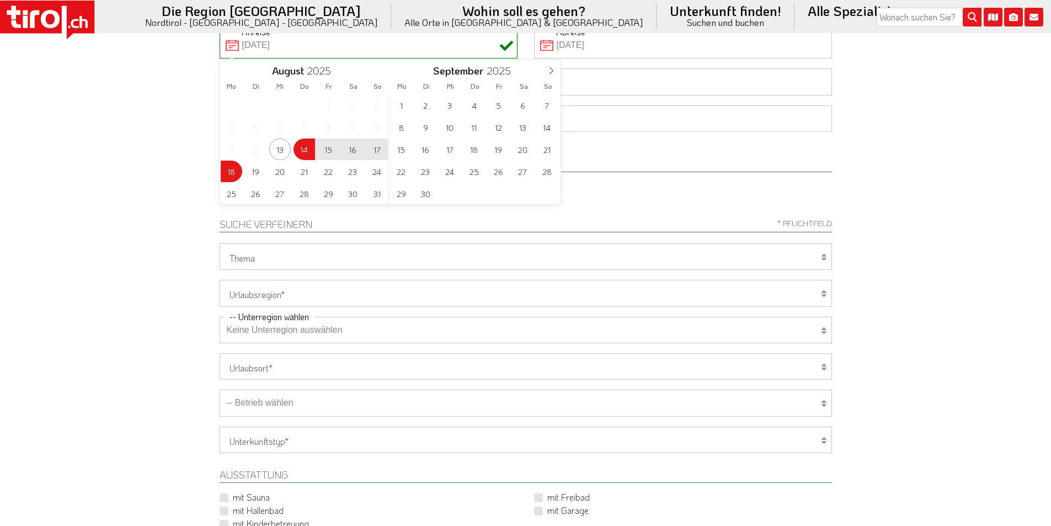
scroll to position [221, 0]
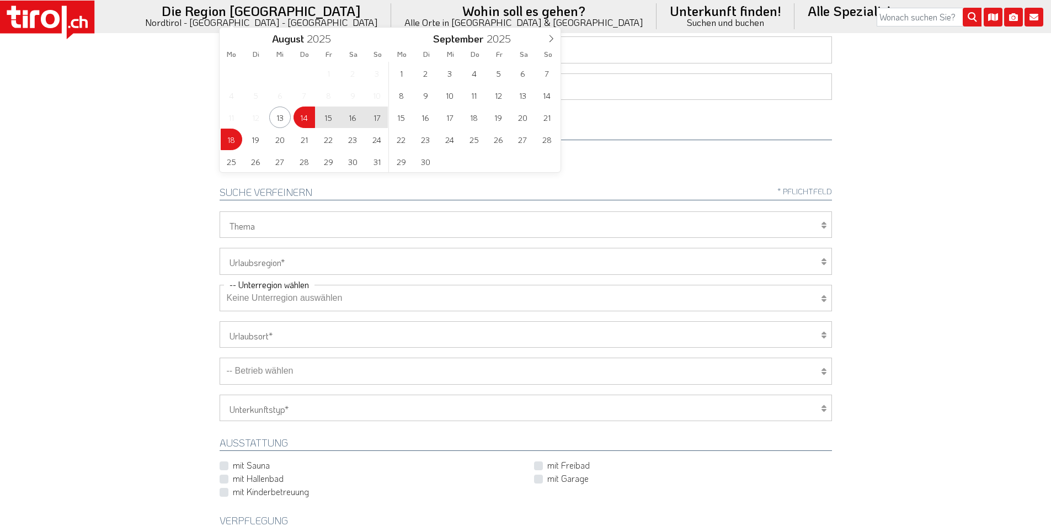
type input "14-08-2025"
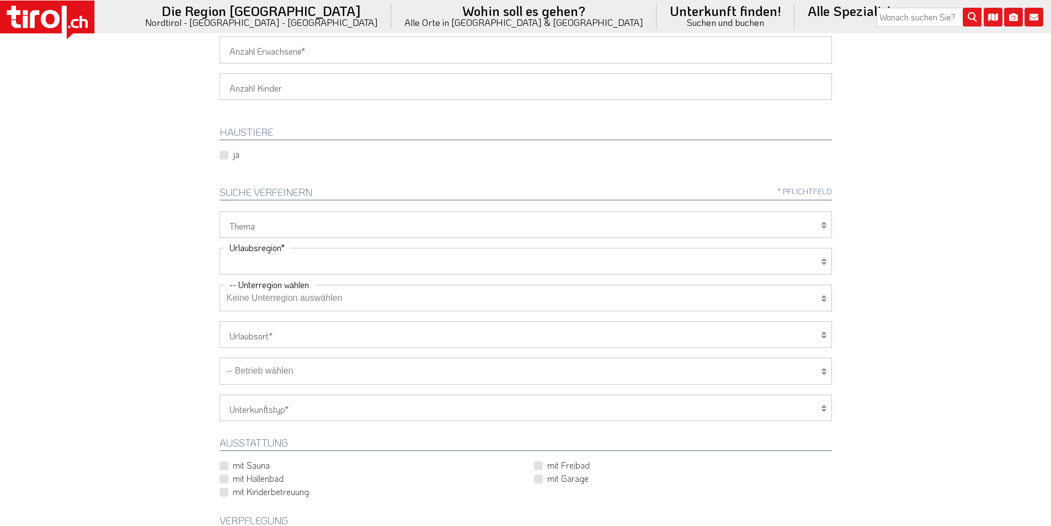
click at [268, 263] on select "Tirol/Nordtirol Osttirol Südtirol Tirols Nachbarn" at bounding box center [526, 261] width 612 height 26
select select "7094"
click at [220, 248] on select "Tirol/Nordtirol Osttirol Südtirol Tirols Nachbarn" at bounding box center [526, 261] width 612 height 26
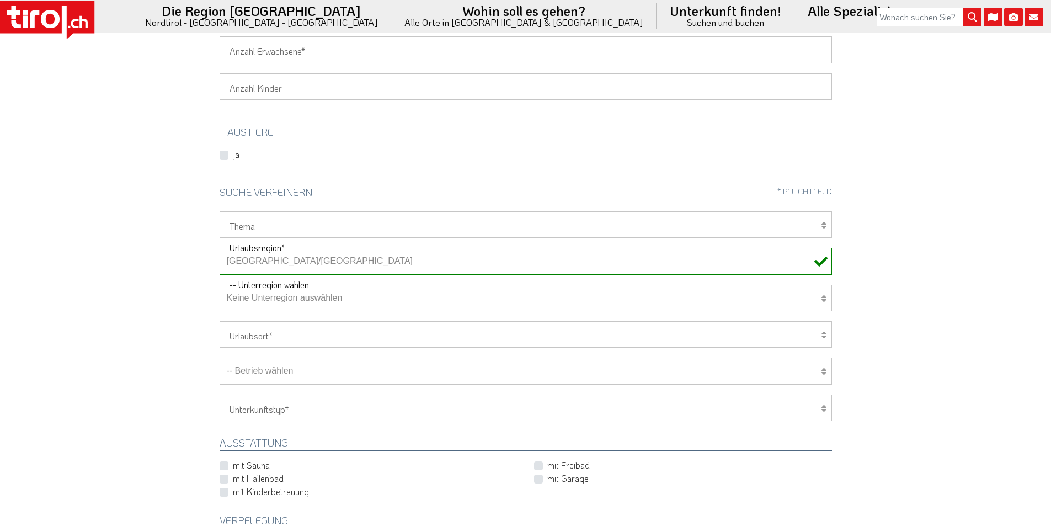
click at [258, 300] on select "Keine Unterregion auswählen Achensee Alpbachtal & Tiroler Seenland Arlberg Feri…" at bounding box center [526, 298] width 612 height 26
select select "7195"
click at [220, 285] on select "Keine Unterregion auswählen Achensee Alpbachtal & Tiroler Seenland Arlberg Feri…" at bounding box center [526, 298] width 612 height 26
click at [289, 372] on select "-- Betrieb wählen ABINEA Dolomiti Romantic SPA Hotel Aktivhotel Waldhof - Oetz …" at bounding box center [526, 371] width 612 height 26
select select "7904"
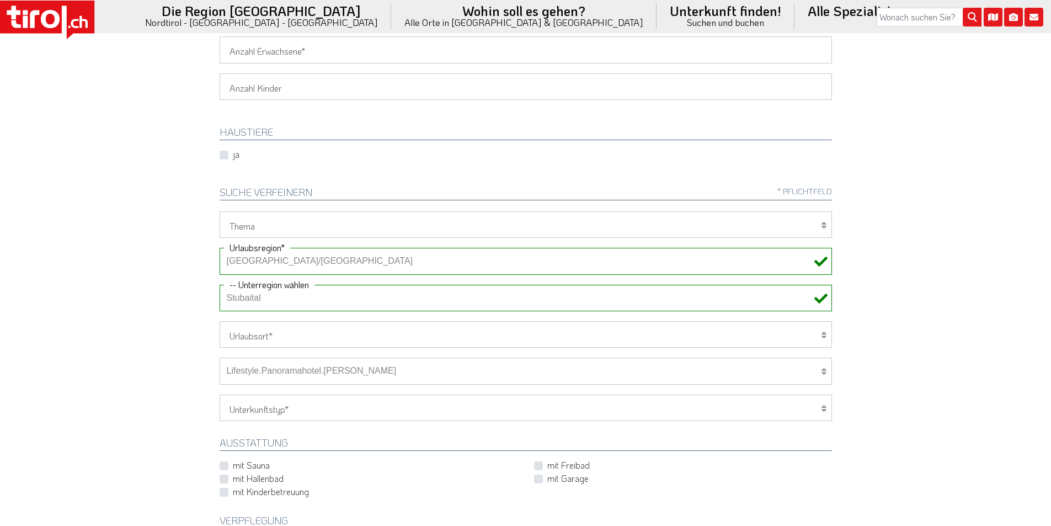
click at [220, 358] on select "-- Betrieb wählen ABINEA Dolomiti Romantic SPA Hotel Aktivhotel Waldhof - Oetz …" at bounding box center [526, 371] width 612 height 26
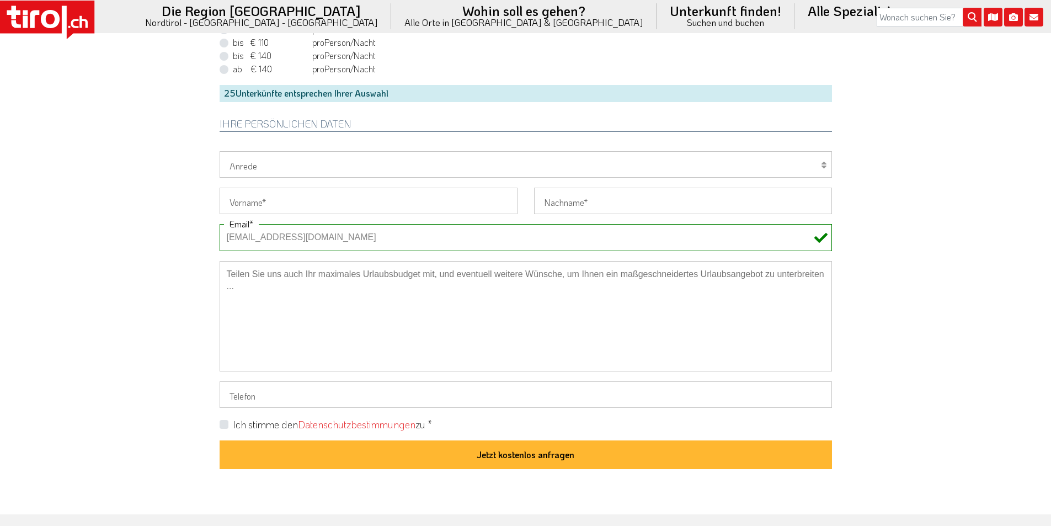
scroll to position [828, 0]
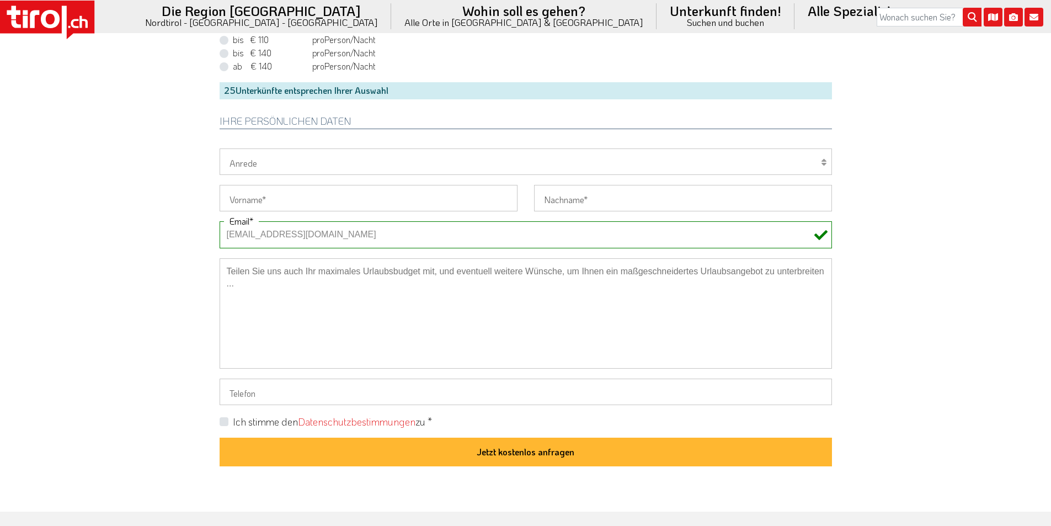
drag, startPoint x: 223, startPoint y: 420, endPoint x: 236, endPoint y: 328, distance: 93.5
click at [233, 419] on label "Ich stimme den Datenschutzbestimmungen zu *" at bounding box center [332, 422] width 199 height 14
click at [223, 419] on input "Ich stimme den Datenschutzbestimmungen zu *" at bounding box center [528, 421] width 612 height 7
checkbox input "true"
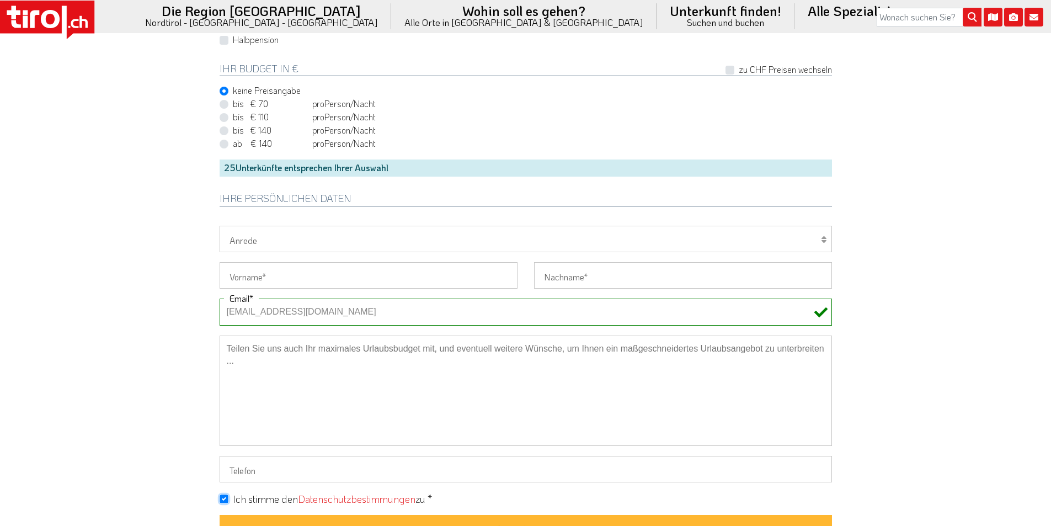
scroll to position [662, 0]
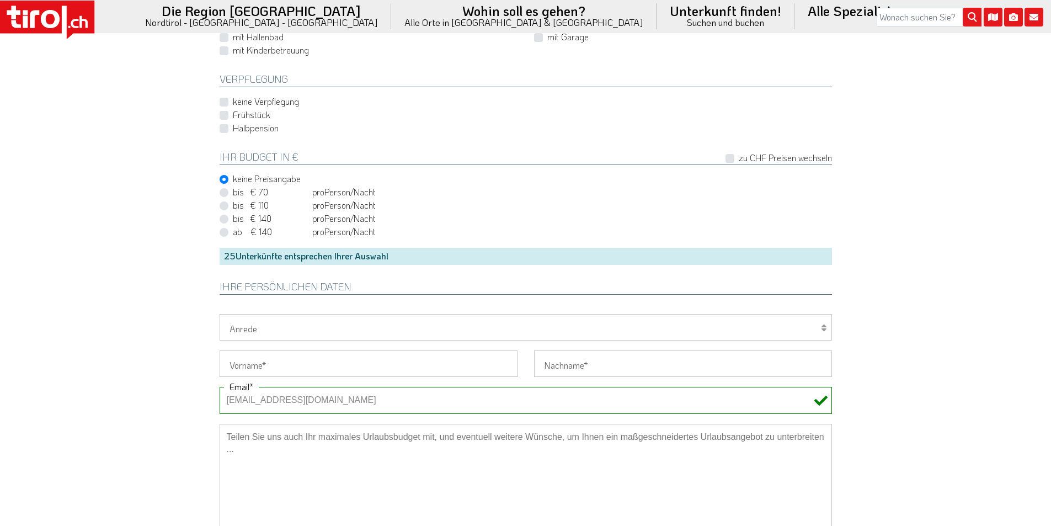
click at [233, 124] on label "Halbpension" at bounding box center [256, 128] width 46 height 12
click at [225, 124] on input "Halbpension" at bounding box center [528, 127] width 612 height 7
checkbox input "true"
click at [259, 323] on select "Herr Frau Familie" at bounding box center [526, 327] width 612 height 26
select select "Herr"
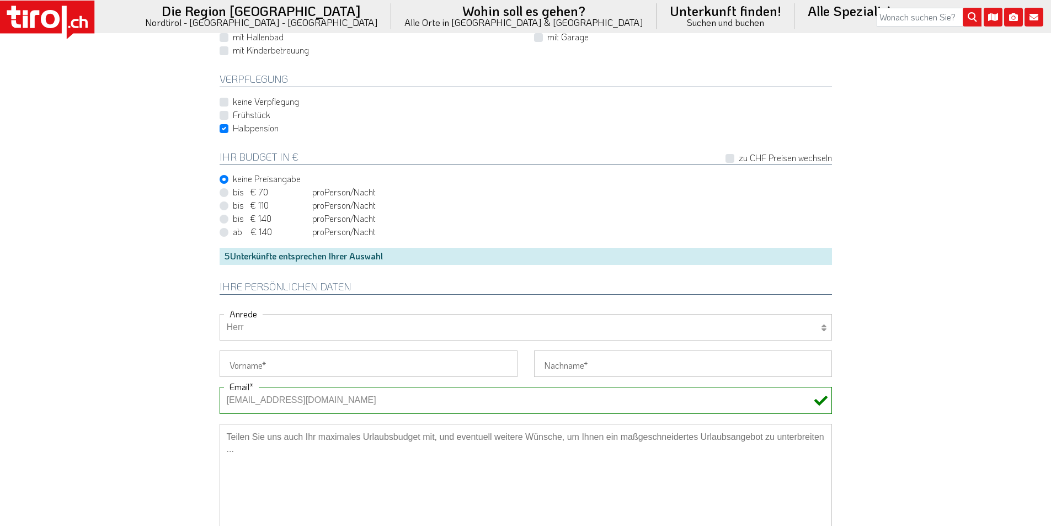
click at [220, 314] on select "Herr Frau Familie" at bounding box center [526, 327] width 612 height 26
click at [250, 358] on input "Vorname" at bounding box center [369, 363] width 298 height 26
paste input "Walter Artis"
click at [266, 358] on input "Walter Artis" at bounding box center [369, 363] width 298 height 26
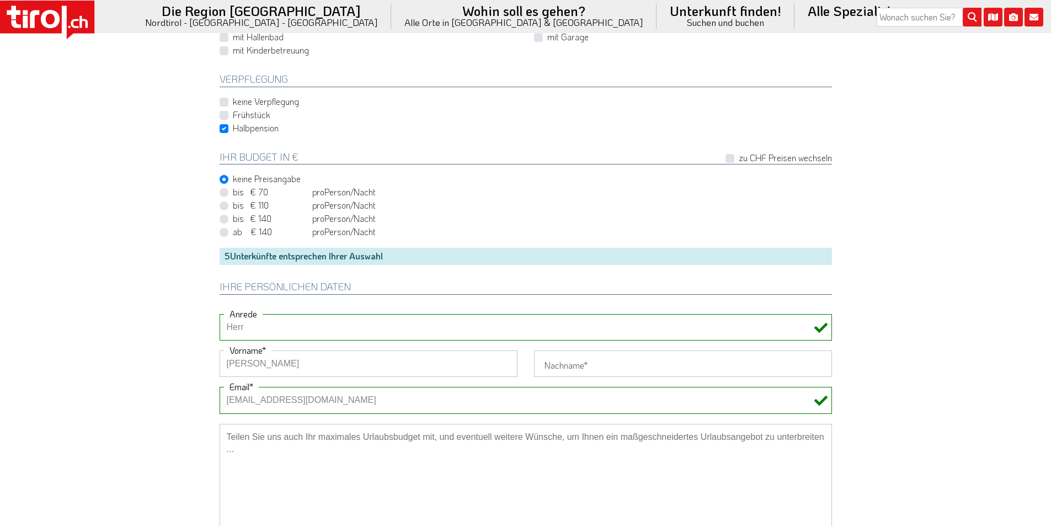
type input "Walter"
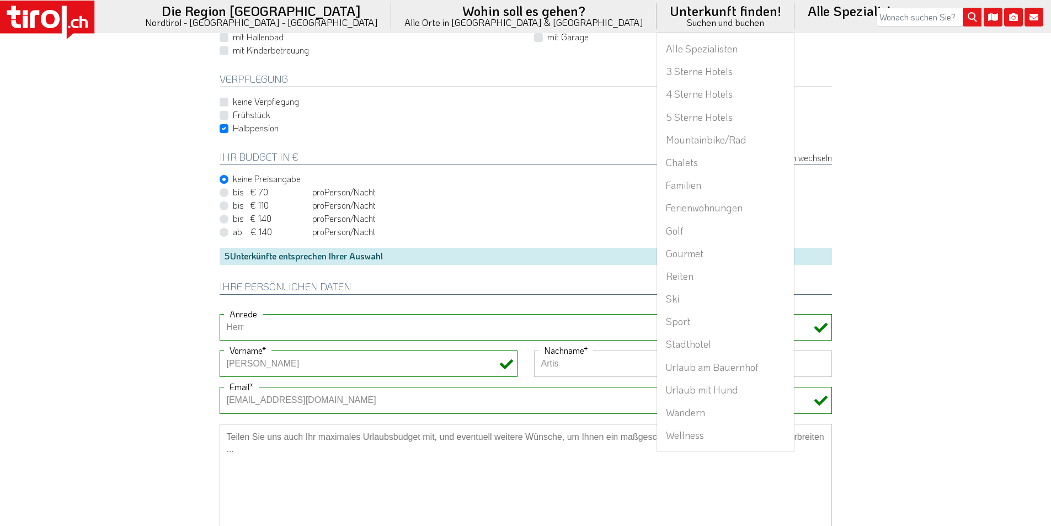
type input "Artis"
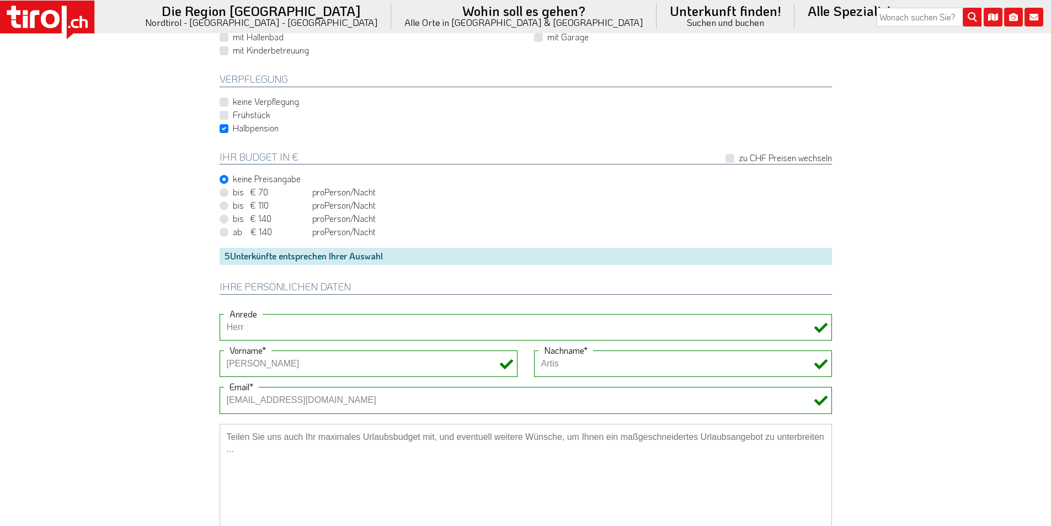
click at [306, 461] on textarea at bounding box center [526, 479] width 612 height 110
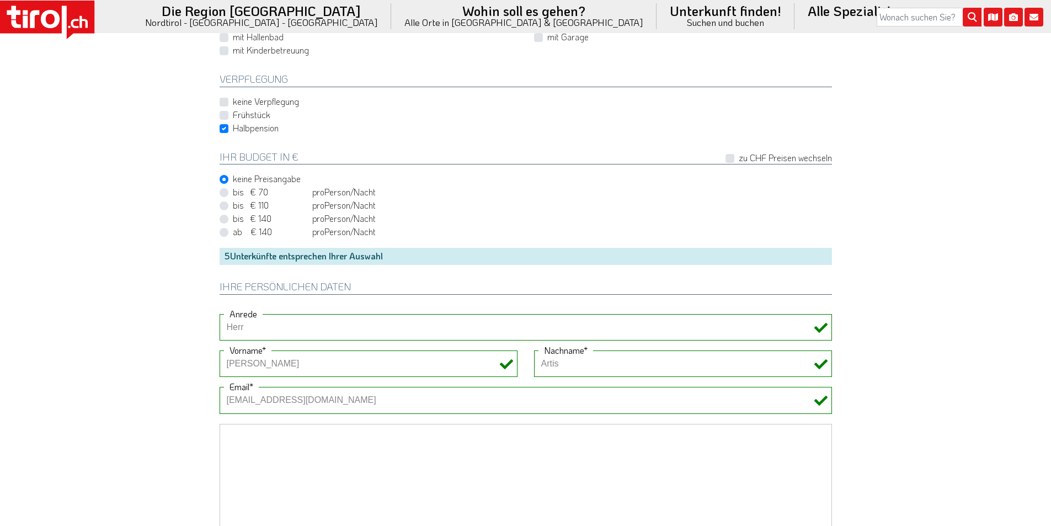
paste textarea "Meine Anfrage war im Hotel Erika in Neustift vom 14.08.2025-18.08.2025 ein Dopp…"
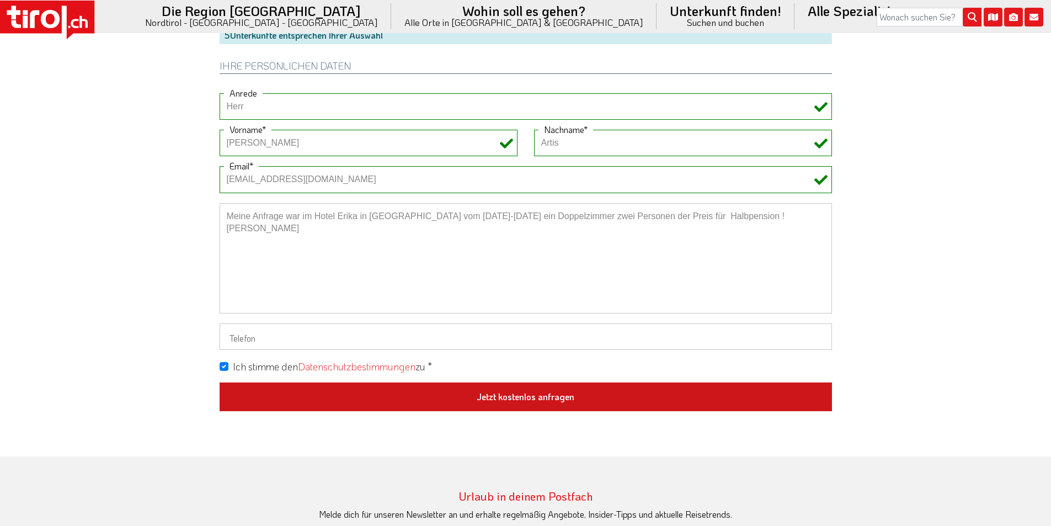
type textarea "Meine Anfrage war im Hotel Erika in Neustift vom 14.08.2025-18.08.2025 ein Dopp…"
click at [529, 401] on button "Jetzt kostenlos anfragen" at bounding box center [526, 396] width 612 height 29
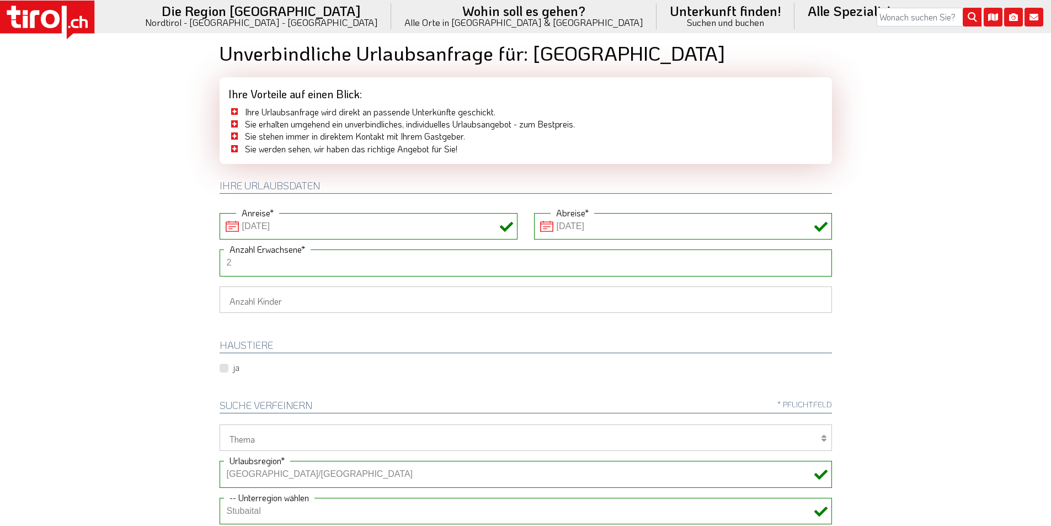
type input "2"
click at [163, 241] on body ".st0{fill:#FFFFFF}.st1{fill:#E31017} Die Region Tirol Nordtirol - Südtirol - Os…" at bounding box center [525, 255] width 1051 height 526
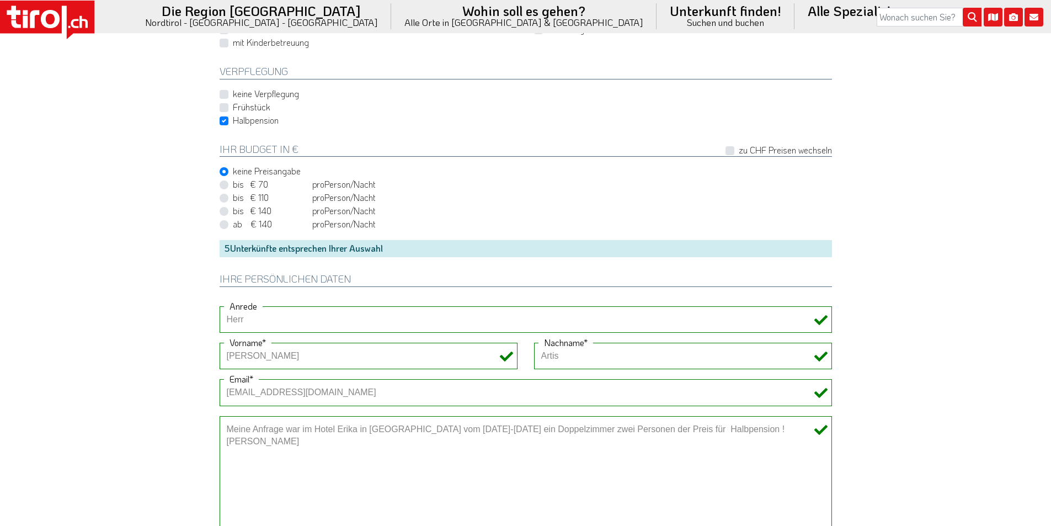
scroll to position [780, 0]
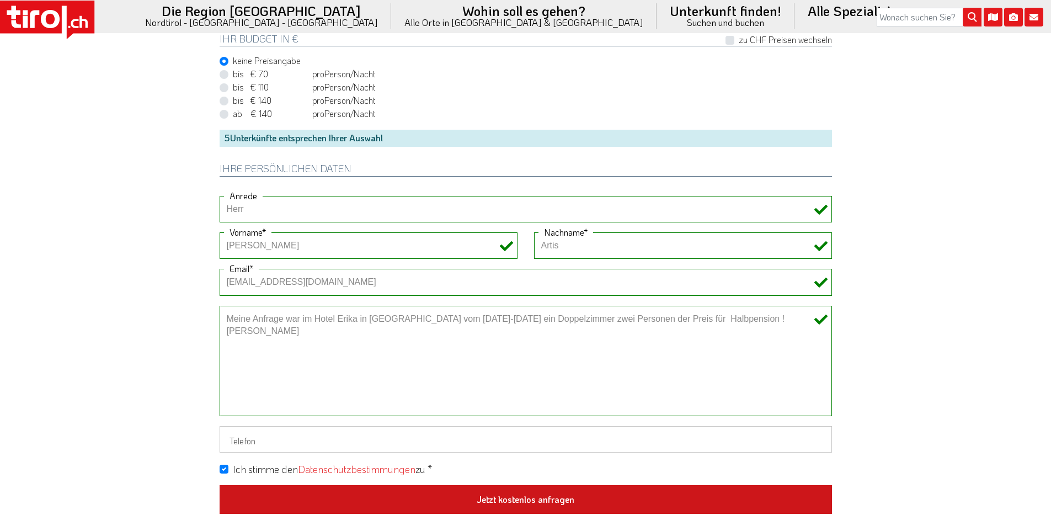
click at [521, 491] on button "Jetzt kostenlos anfragen" at bounding box center [526, 499] width 612 height 29
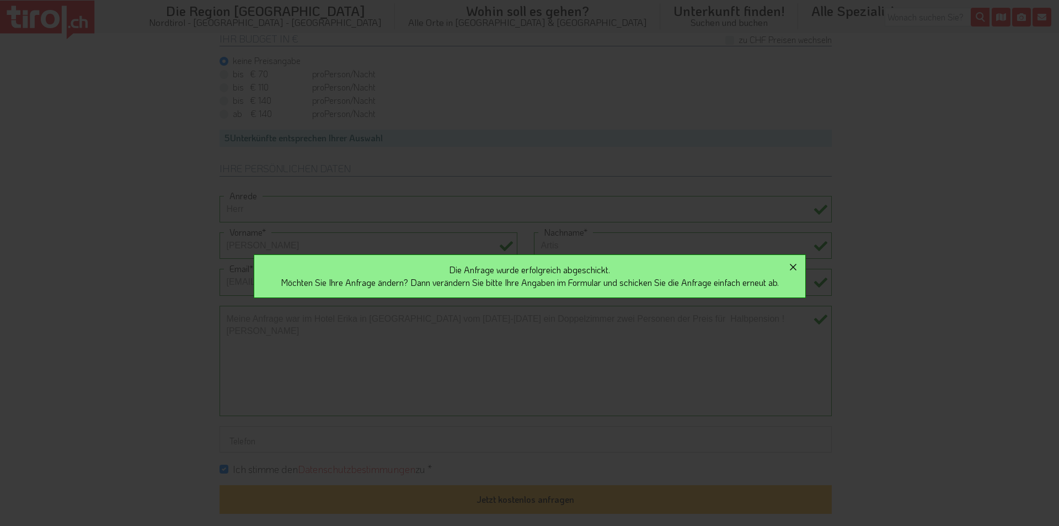
click at [799, 266] on icon "button" at bounding box center [793, 266] width 13 height 13
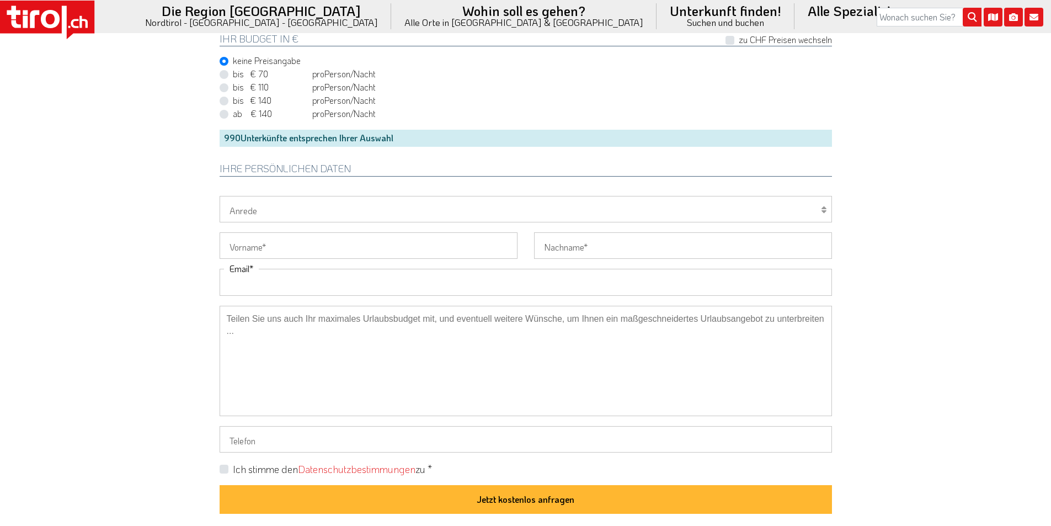
drag, startPoint x: 257, startPoint y: 278, endPoint x: 248, endPoint y: 277, distance: 8.3
click at [257, 278] on input "Email" at bounding box center [526, 282] width 612 height 26
paste input "[PERSON_NAME][EMAIL_ADDRESS][PERSON_NAME][DOMAIN_NAME]"
type input "[PERSON_NAME][EMAIL_ADDRESS][PERSON_NAME][DOMAIN_NAME]"
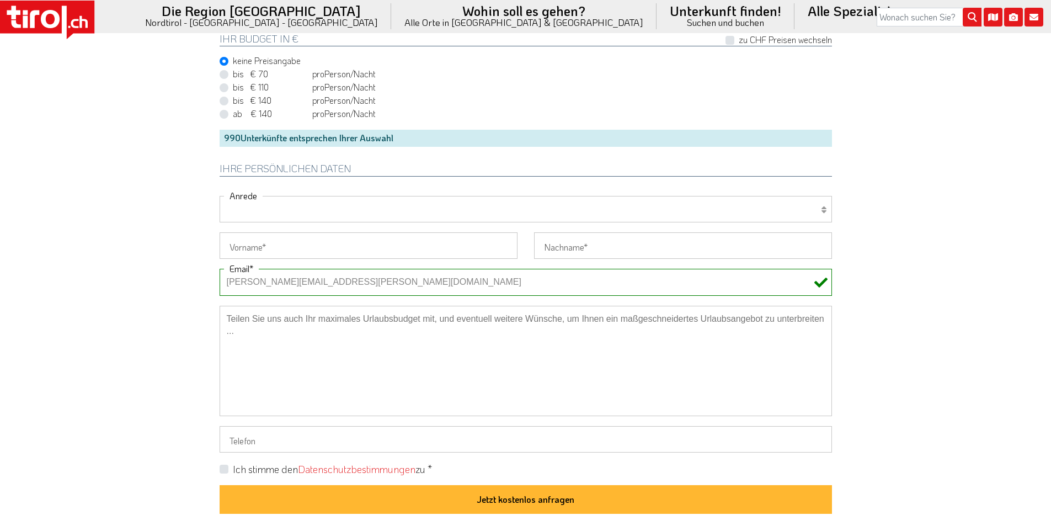
drag, startPoint x: 255, startPoint y: 212, endPoint x: 250, endPoint y: 220, distance: 8.4
click at [255, 213] on select "Herr Frau Familie" at bounding box center [526, 209] width 612 height 26
select select "Frau"
click at [220, 196] on select "Herr Frau Familie" at bounding box center [526, 209] width 612 height 26
click at [238, 254] on input "Vorname" at bounding box center [369, 245] width 298 height 26
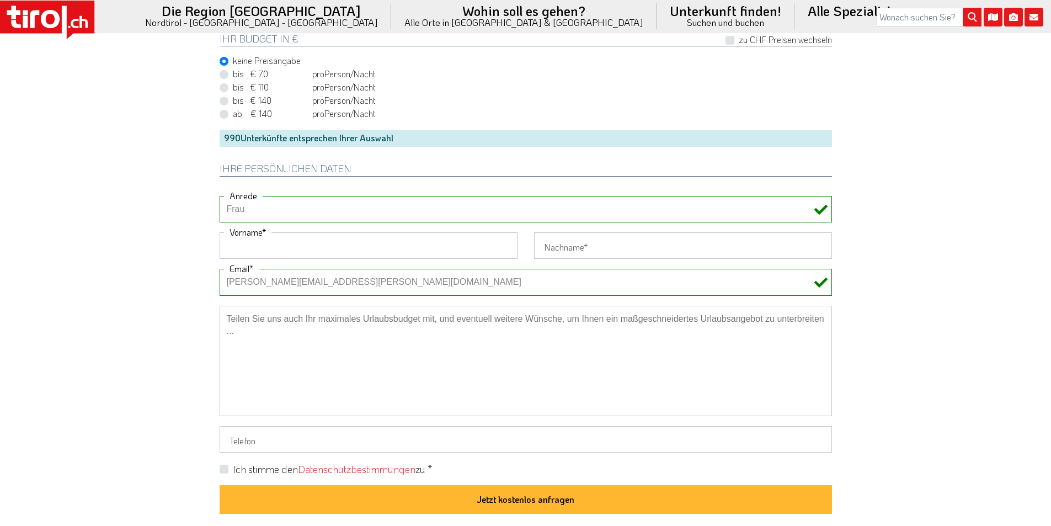
paste input "[PERSON_NAME]"
type input "[PERSON_NAME]"
drag, startPoint x: 170, startPoint y: 228, endPoint x: 288, endPoint y: 103, distance: 171.7
click at [560, 248] on input "Nachname" at bounding box center [683, 245] width 298 height 26
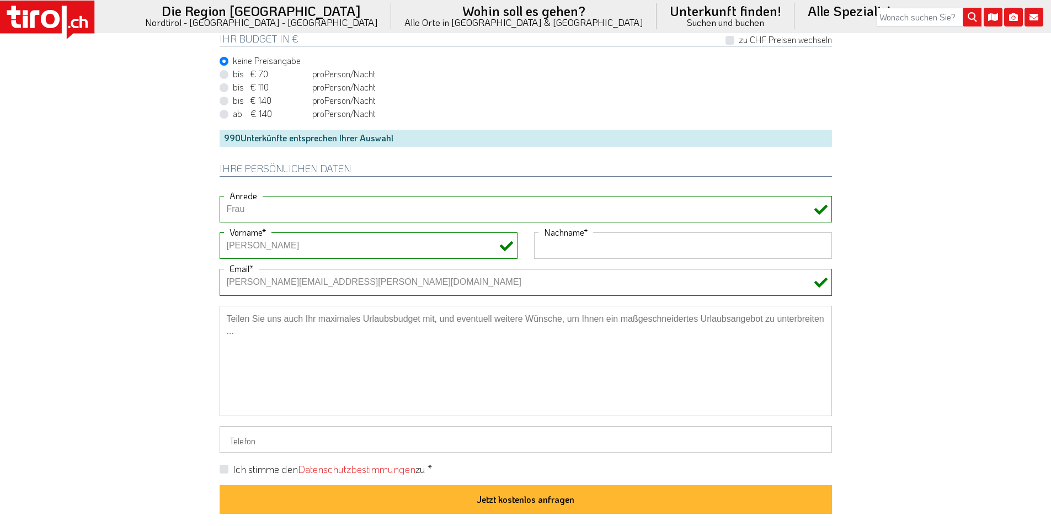
paste input "[PERSON_NAME]"
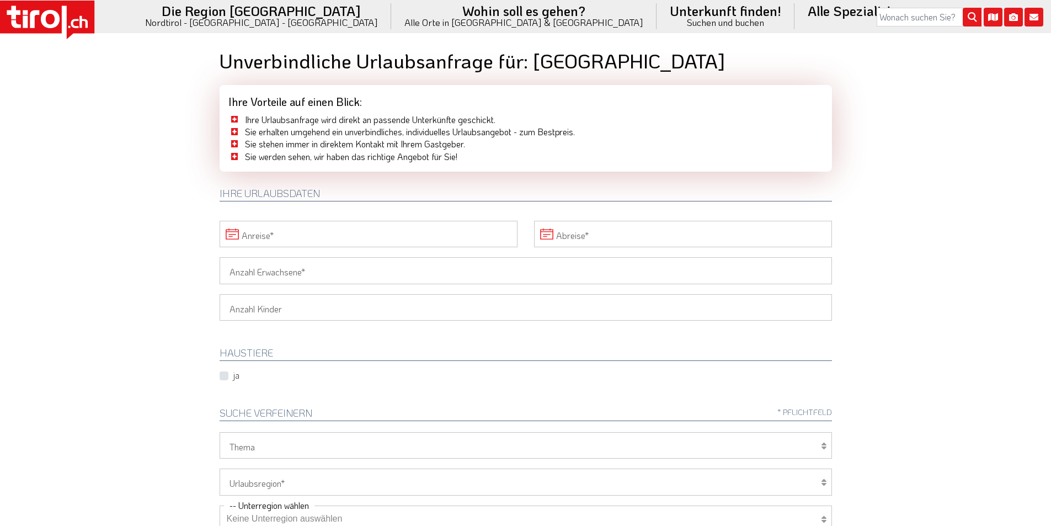
type input "[PERSON_NAME]"
drag, startPoint x: 256, startPoint y: 268, endPoint x: 190, endPoint y: 263, distance: 66.4
click at [256, 268] on input "Anzahl Erwachsene" at bounding box center [526, 270] width 612 height 26
type input "1"
drag, startPoint x: 189, startPoint y: 263, endPoint x: 196, endPoint y: 267, distance: 8.9
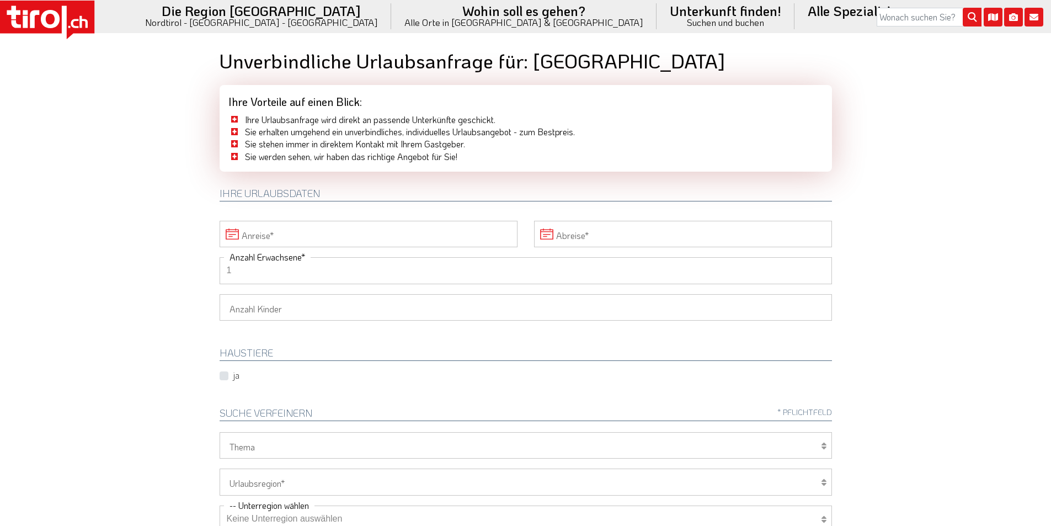
click at [189, 263] on body ".st0{fill:#FFFFFF}.st1{fill:#E31017} Die Region [GEOGRAPHIC_DATA] [GEOGRAPHIC_D…" at bounding box center [525, 263] width 1051 height 526
click at [249, 310] on select "1 2 3 4 5 6" at bounding box center [526, 307] width 612 height 26
select select "1"
click at [220, 294] on select "1 2 3 4 5 6" at bounding box center [526, 307] width 612 height 26
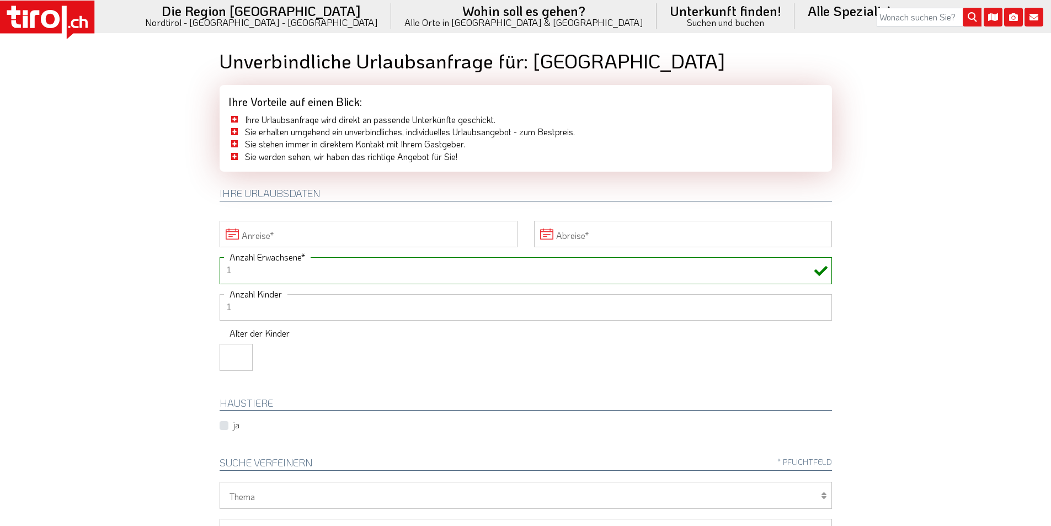
click at [225, 343] on div "Alter der Kinder" at bounding box center [316, 355] width 193 height 50
click at [230, 353] on input "number" at bounding box center [236, 357] width 33 height 26
type input "12"
drag, startPoint x: 177, startPoint y: 334, endPoint x: 185, endPoint y: 94, distance: 240.1
click at [177, 333] on body ".st0{fill:#FFFFFF}.st1{fill:#E31017} Die Region [GEOGRAPHIC_DATA] [GEOGRAPHIC_D…" at bounding box center [525, 263] width 1051 height 526
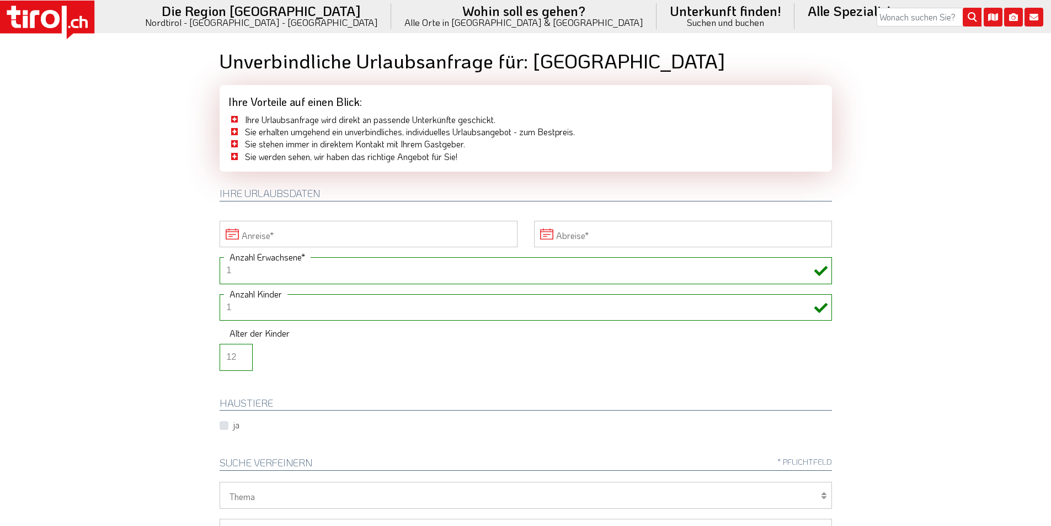
click at [303, 232] on input "Anreise" at bounding box center [369, 234] width 298 height 26
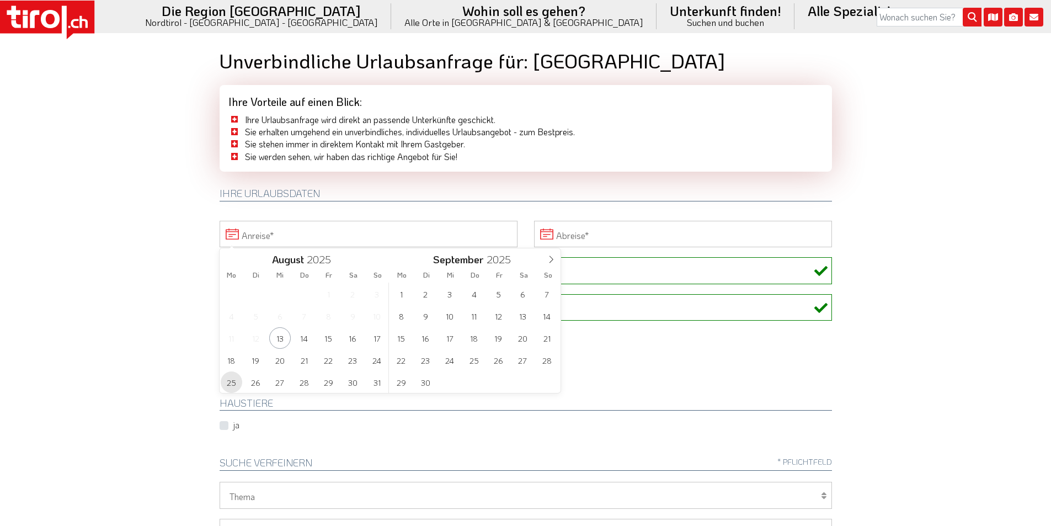
click at [232, 381] on span "25" at bounding box center [232, 382] width 22 height 22
click at [325, 379] on span "29" at bounding box center [329, 382] width 22 height 22
type input "25-08-2025"
type input "29-08-2025"
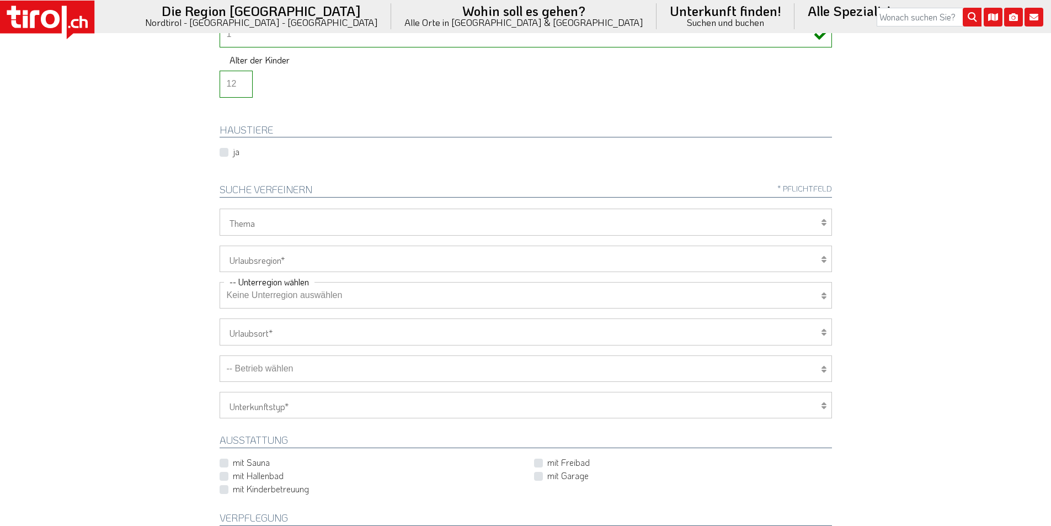
scroll to position [276, 0]
click at [263, 257] on select "Tirol/Nordtirol Osttirol Südtirol Tirols Nachbarn" at bounding box center [526, 256] width 612 height 26
select select "34294"
click at [220, 243] on select "Tirol/Nordtirol Osttirol Südtirol Tirols Nachbarn" at bounding box center [526, 256] width 612 height 26
click at [258, 295] on select "Keine Unterregion auswählen Achensee Alpbachtal & Tiroler Seenland Arlberg Feri…" at bounding box center [526, 292] width 612 height 26
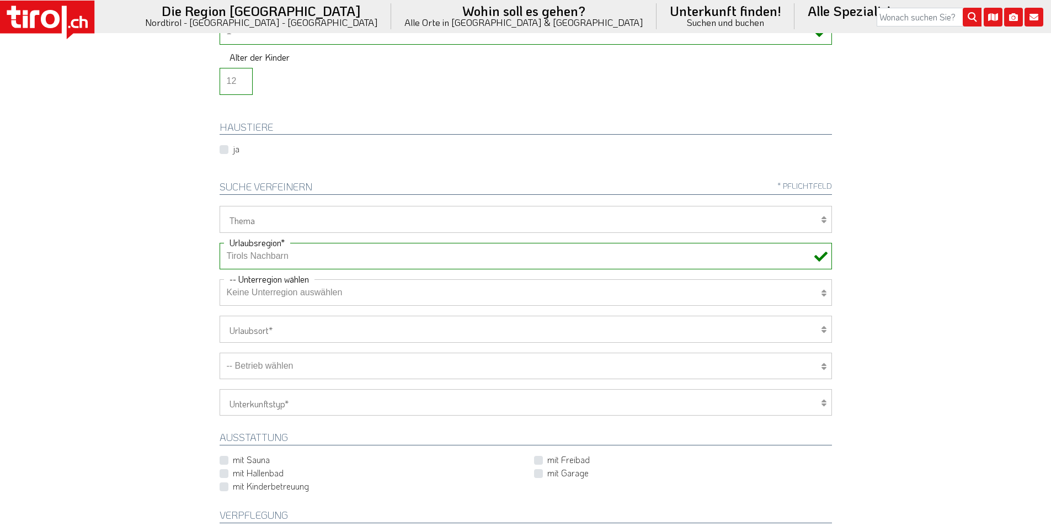
select select "34226"
click at [220, 279] on select "Keine Unterregion auswählen Achensee Alpbachtal & Tiroler Seenland Arlberg Feri…" at bounding box center [526, 292] width 612 height 26
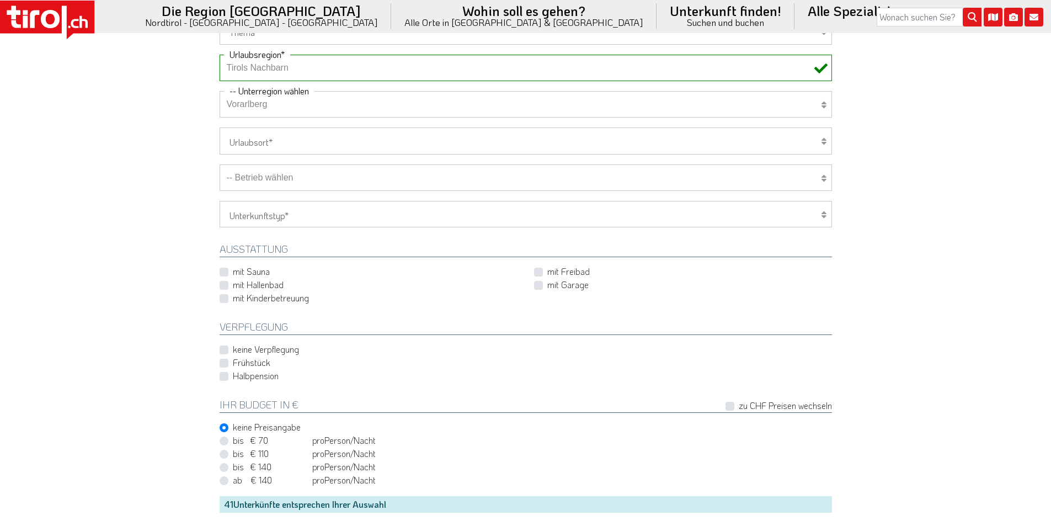
scroll to position [497, 0]
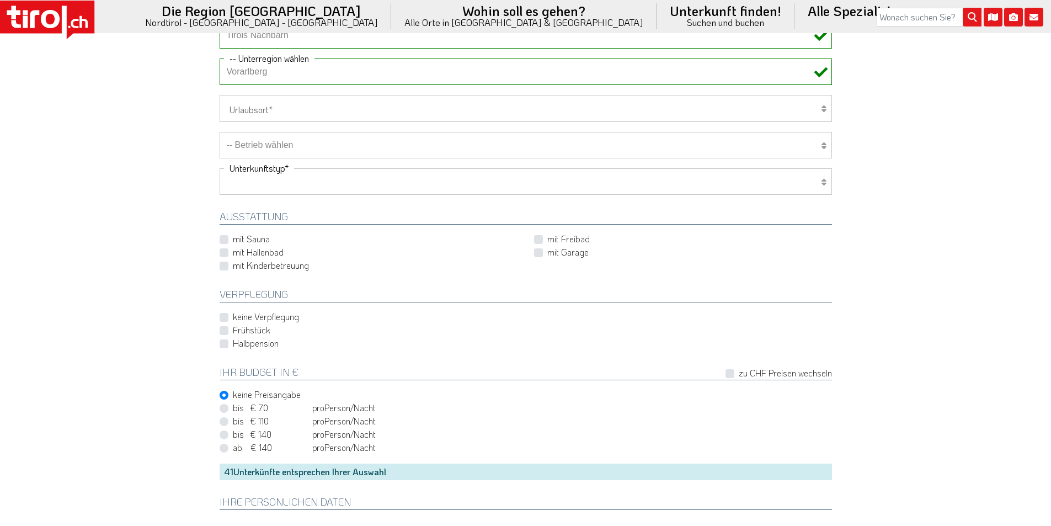
drag, startPoint x: 295, startPoint y: 184, endPoint x: 286, endPoint y: 194, distance: 13.3
click at [295, 184] on select "Hotel 1-3 Sterne Hotel 4-5 Sterne Ferienwohnung Chalet/Ferienhaus Bauernhöfe" at bounding box center [526, 181] width 612 height 26
select select "1_4-5"
click at [220, 168] on select "Hotel 1-3 Sterne Hotel 4-5 Sterne Ferienwohnung Chalet/Ferienhaus Bauernhöfe" at bounding box center [526, 181] width 612 height 26
click at [233, 331] on label "Frühstück" at bounding box center [252, 330] width 38 height 12
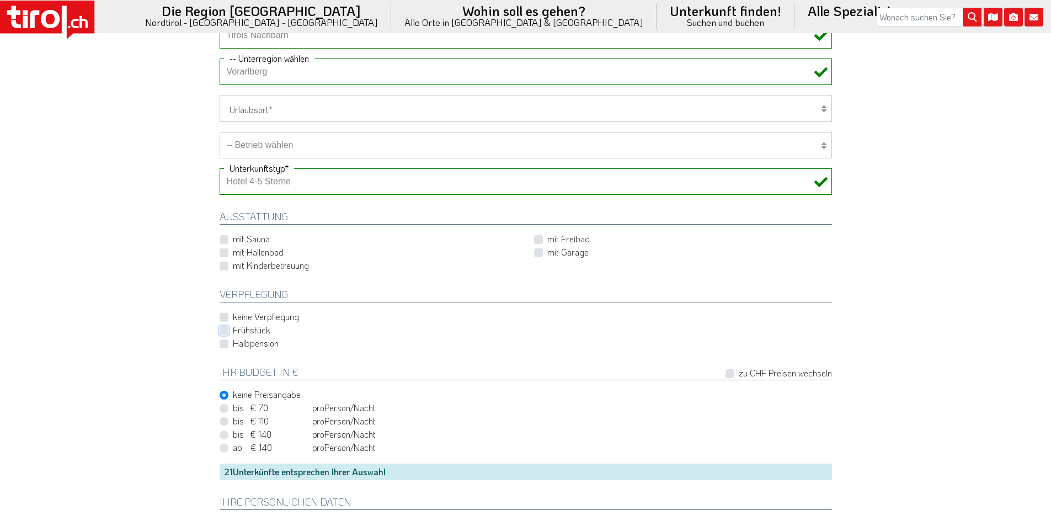
click at [222, 331] on input "Frühstück" at bounding box center [528, 330] width 612 height 7
checkbox input "true"
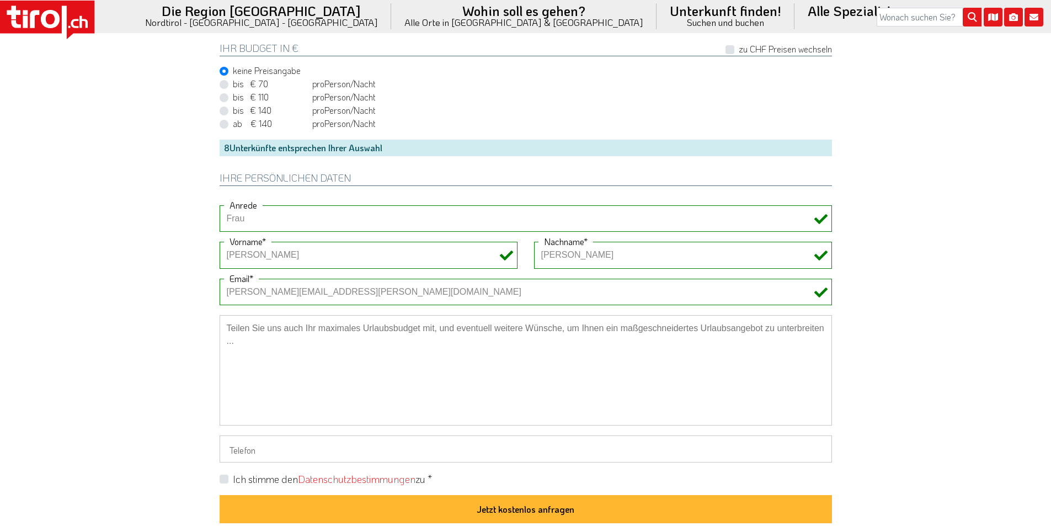
scroll to position [828, 0]
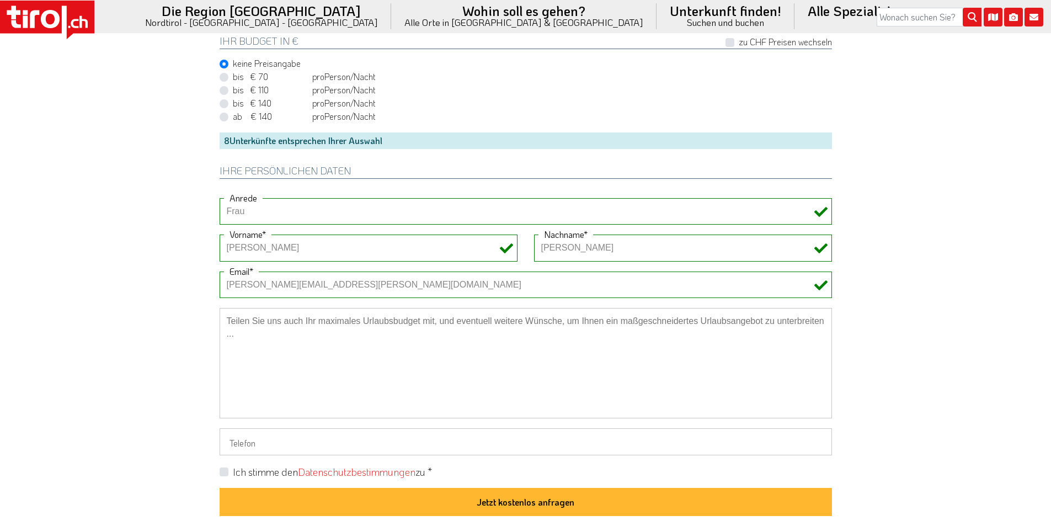
click at [233, 472] on label "Ich stimme den Datenschutzbestimmungen zu *" at bounding box center [332, 472] width 199 height 14
click at [222, 472] on input "Ich stimme den Datenschutzbestimmungen zu *" at bounding box center [528, 470] width 612 height 7
checkbox input "true"
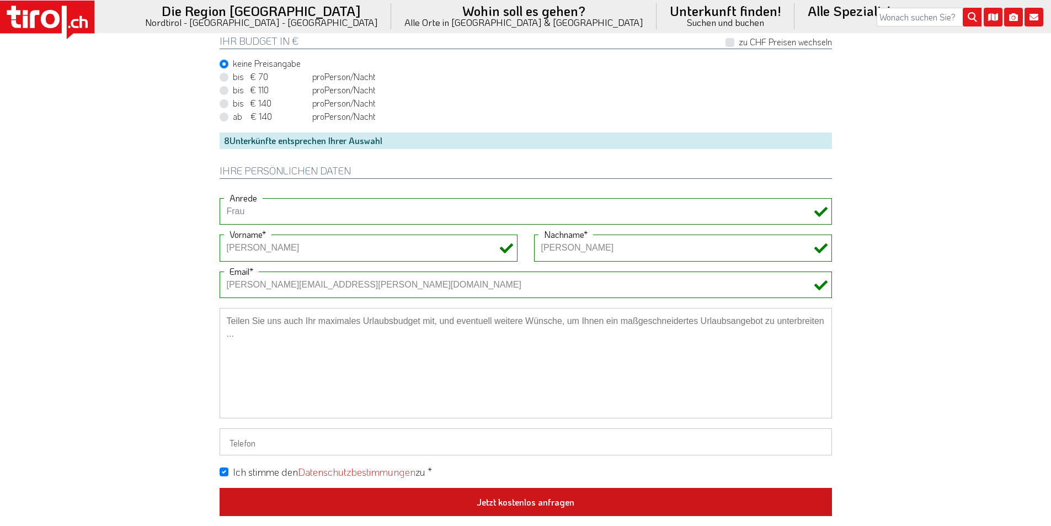
click at [532, 504] on button "Jetzt kostenlos anfragen" at bounding box center [526, 502] width 612 height 29
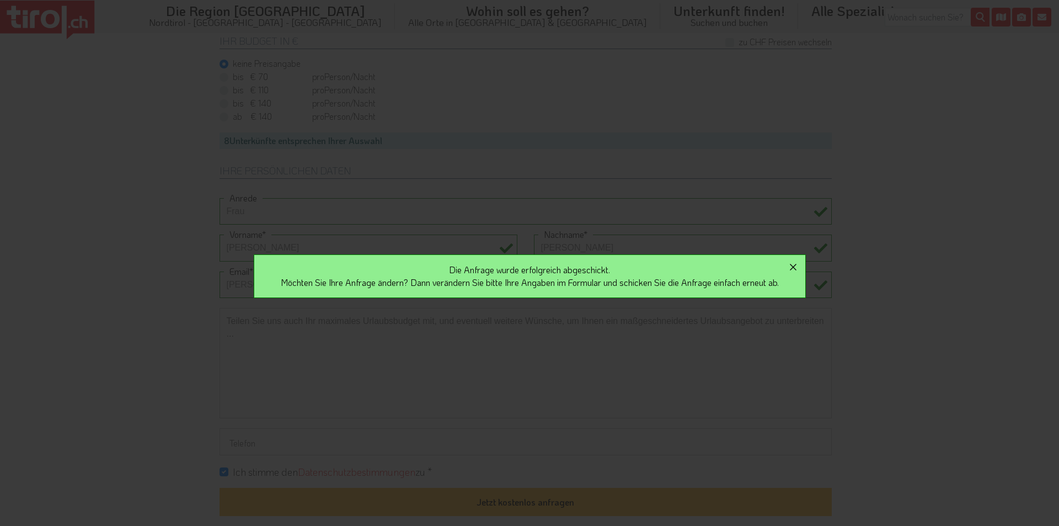
click at [798, 262] on icon "button" at bounding box center [793, 266] width 13 height 13
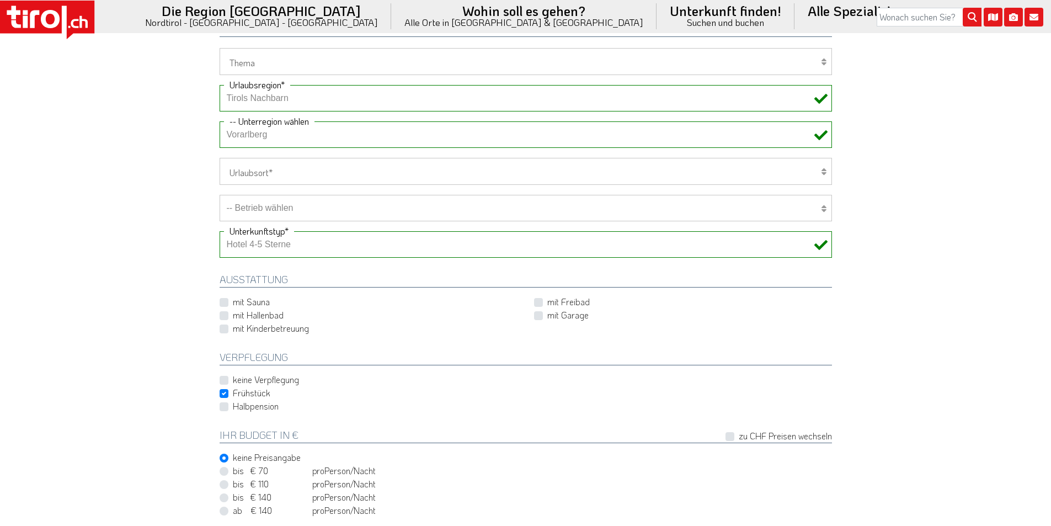
scroll to position [386, 0]
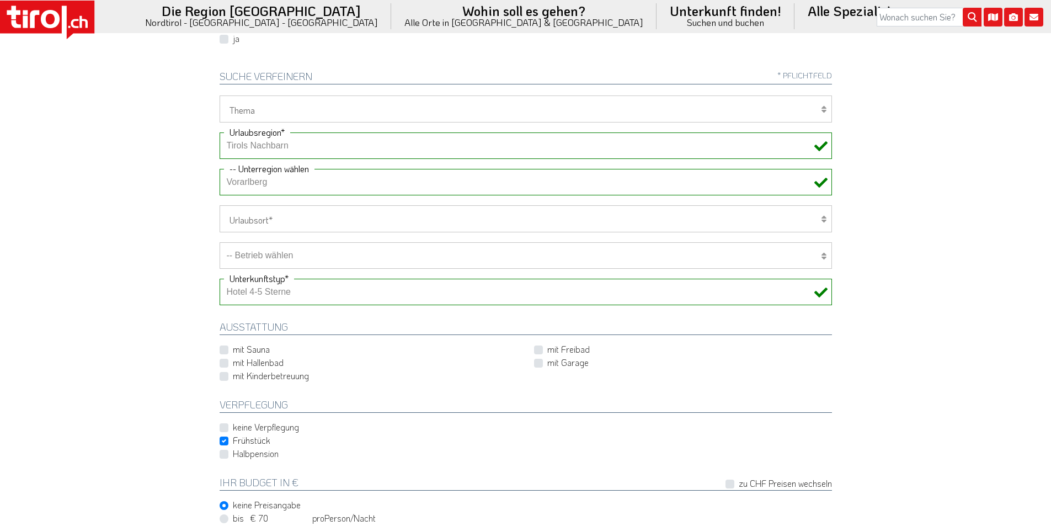
click at [246, 141] on select "[GEOGRAPHIC_DATA]/Nordtirol Osttirol [GEOGRAPHIC_DATA] Tirols Nachbarn" at bounding box center [526, 145] width 612 height 26
select select "7272"
click at [220, 132] on select "[GEOGRAPHIC_DATA]/Nordtirol Osttirol [GEOGRAPHIC_DATA] Tirols Nachbarn" at bounding box center [526, 145] width 612 height 26
click at [268, 183] on select "Keine Unterregion auswählen Achensee Alpbachtal & Tiroler Seenland [GEOGRAPHIC_…" at bounding box center [526, 182] width 612 height 26
select select "7351"
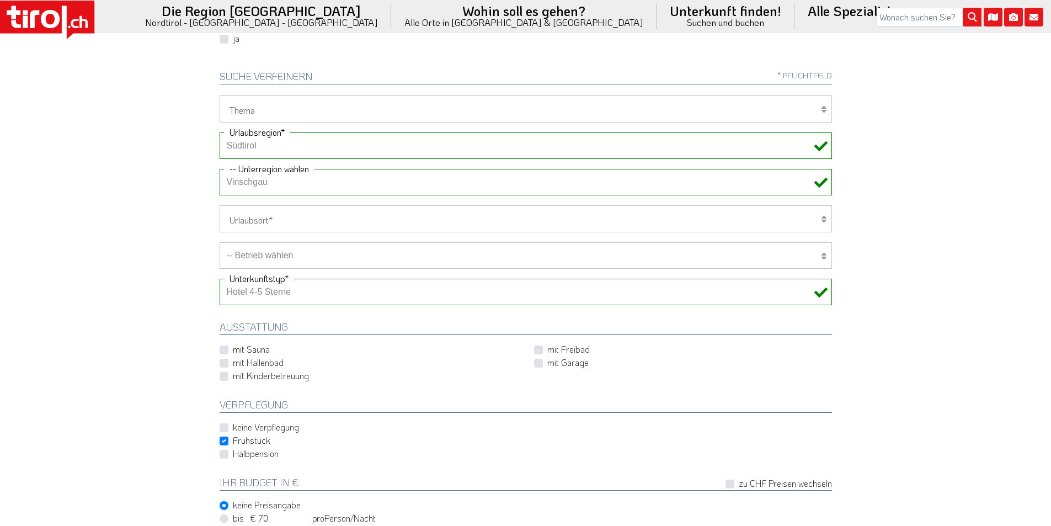
click at [220, 169] on select "Keine Unterregion auswählen Achensee Alpbachtal & Tiroler Seenland [GEOGRAPHIC_…" at bounding box center [526, 182] width 612 height 26
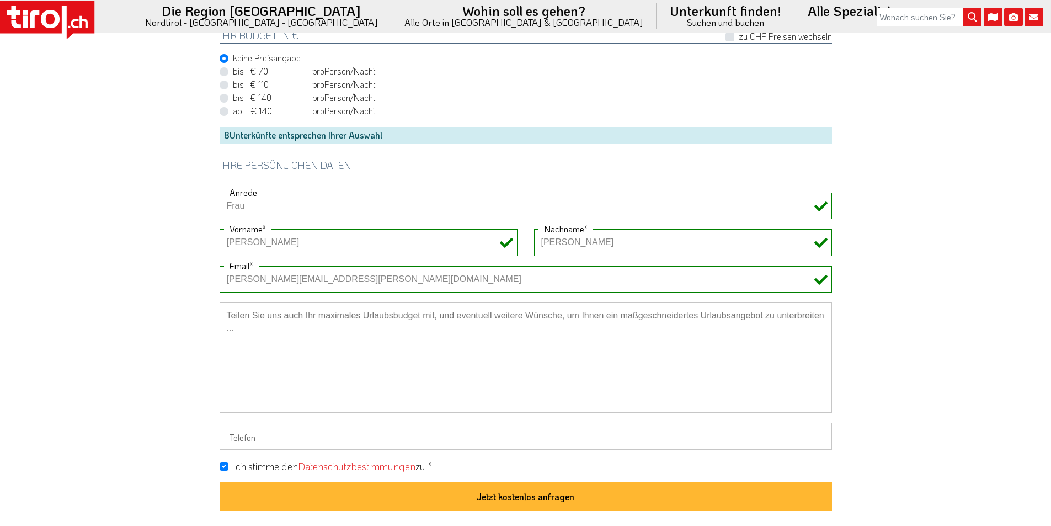
scroll to position [883, 0]
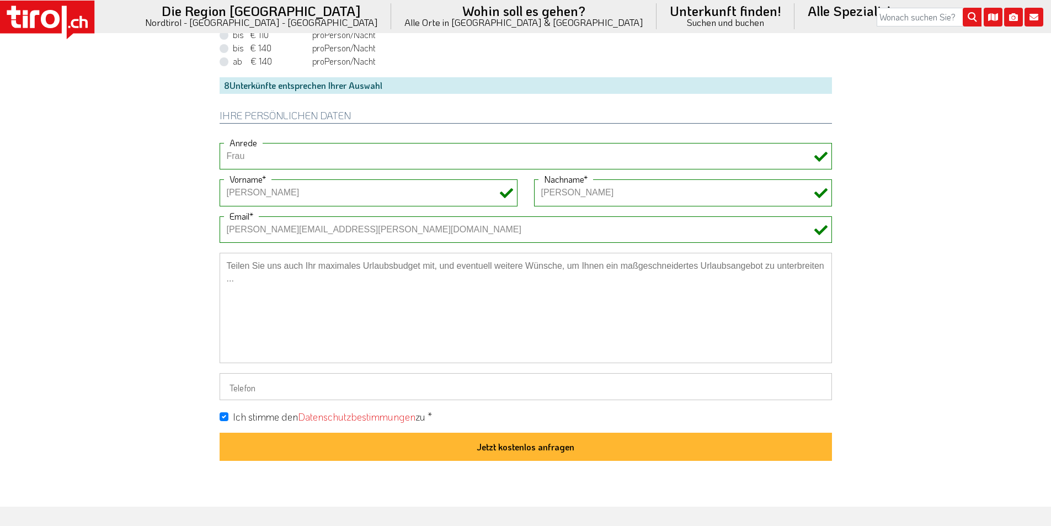
click at [542, 455] on button "Jetzt kostenlos anfragen" at bounding box center [526, 447] width 612 height 29
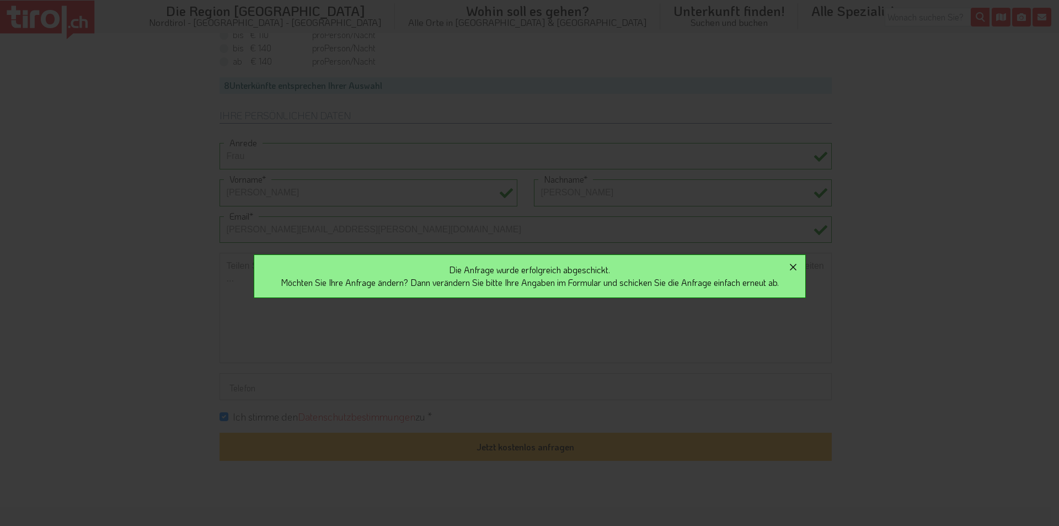
click at [798, 263] on icon "button" at bounding box center [793, 266] width 13 height 13
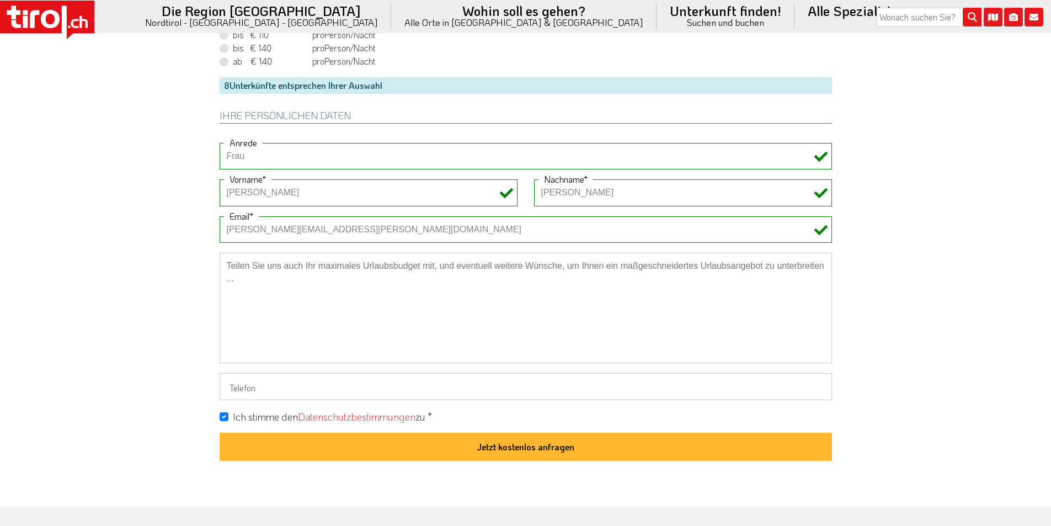
click at [59, 17] on icon at bounding box center [50, 19] width 19 height 18
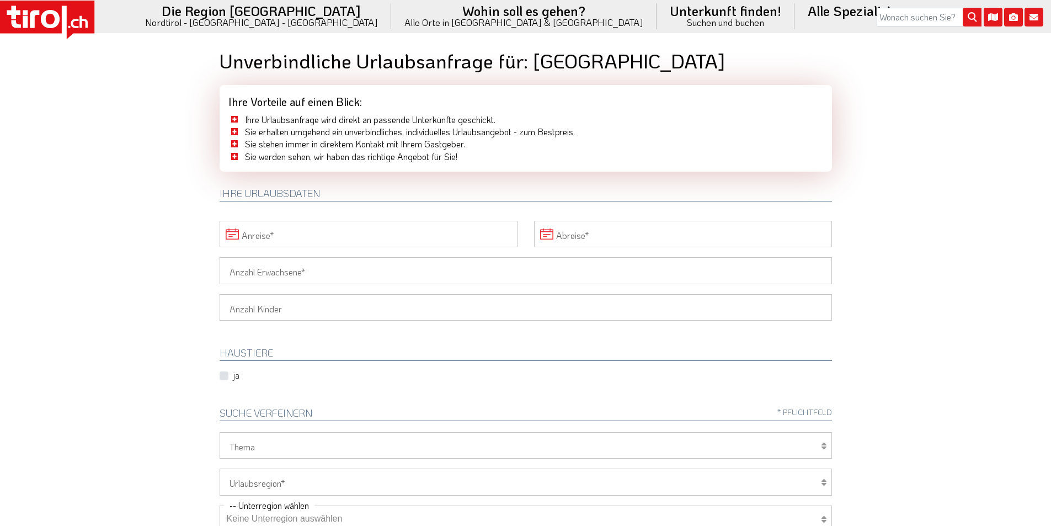
click at [402, 230] on input "Anreise" at bounding box center [369, 234] width 298 height 26
click at [519, 358] on span "27" at bounding box center [523, 360] width 22 height 22
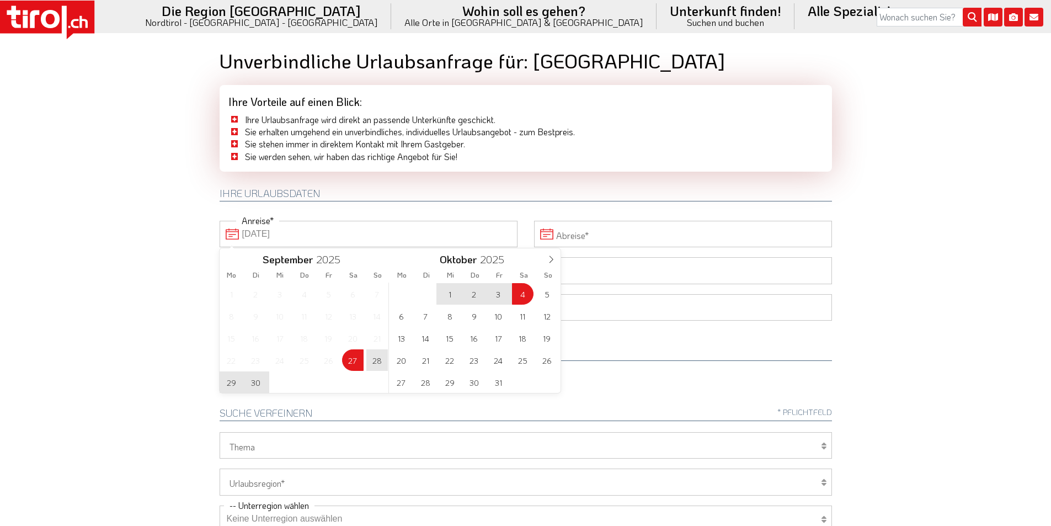
click at [520, 295] on span "4" at bounding box center [523, 294] width 22 height 22
type input "[DATE]"
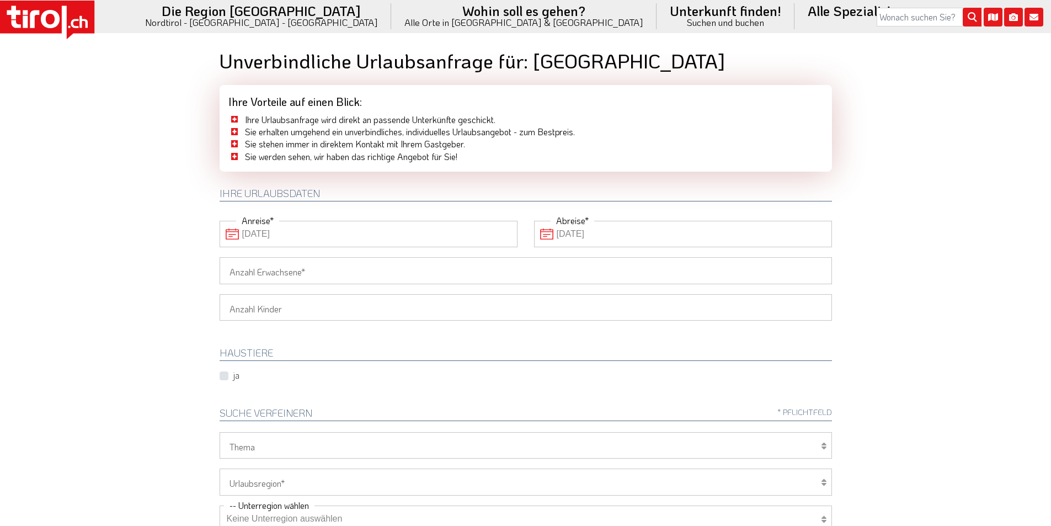
drag, startPoint x: 390, startPoint y: 273, endPoint x: 258, endPoint y: 255, distance: 133.0
click at [390, 273] on input "Anzahl Erwachsene" at bounding box center [526, 270] width 612 height 26
type input "2"
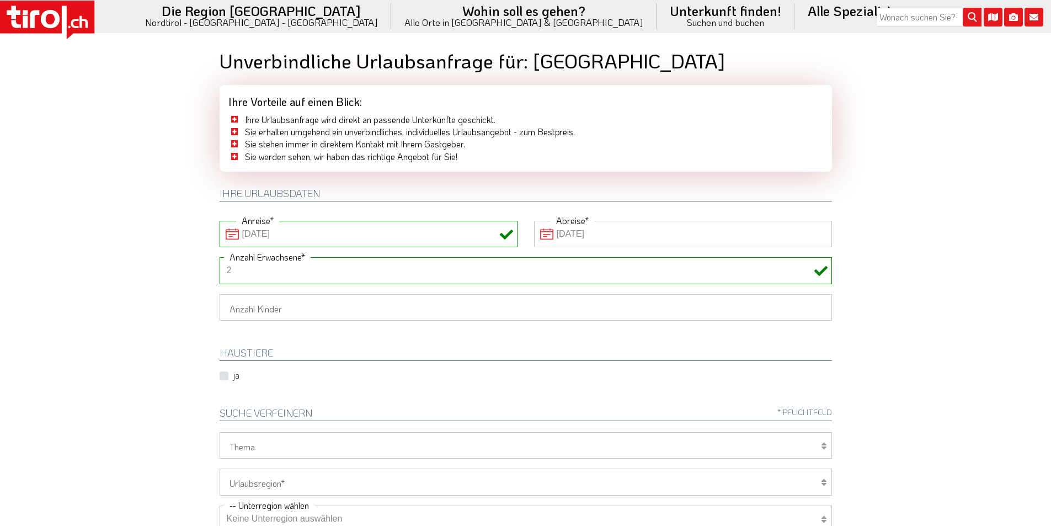
drag, startPoint x: 125, startPoint y: 236, endPoint x: 158, endPoint y: 249, distance: 35.9
click at [125, 235] on body ".st0{fill:#FFFFFF}.st1{fill:#E31017} Die Region [GEOGRAPHIC_DATA] [GEOGRAPHIC_D…" at bounding box center [525, 263] width 1051 height 526
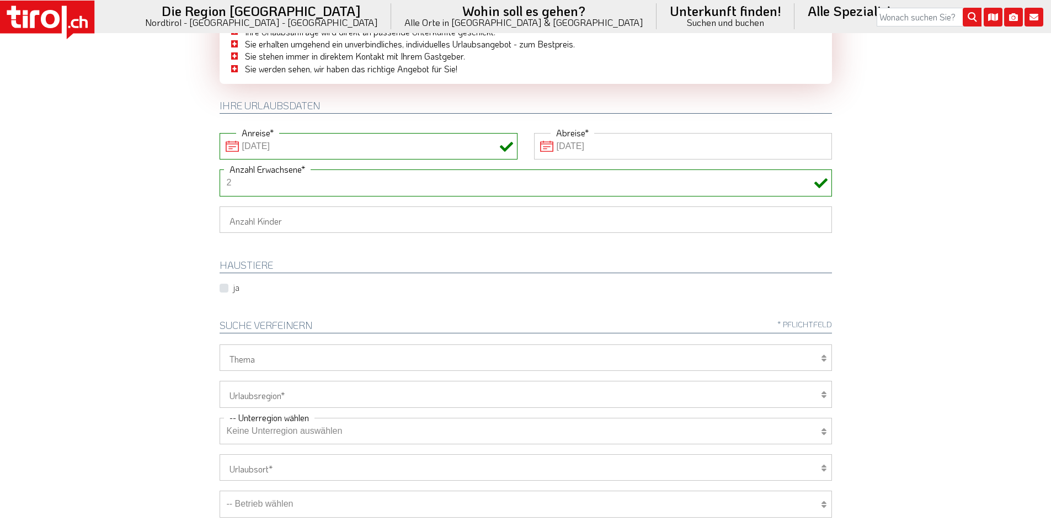
scroll to position [221, 0]
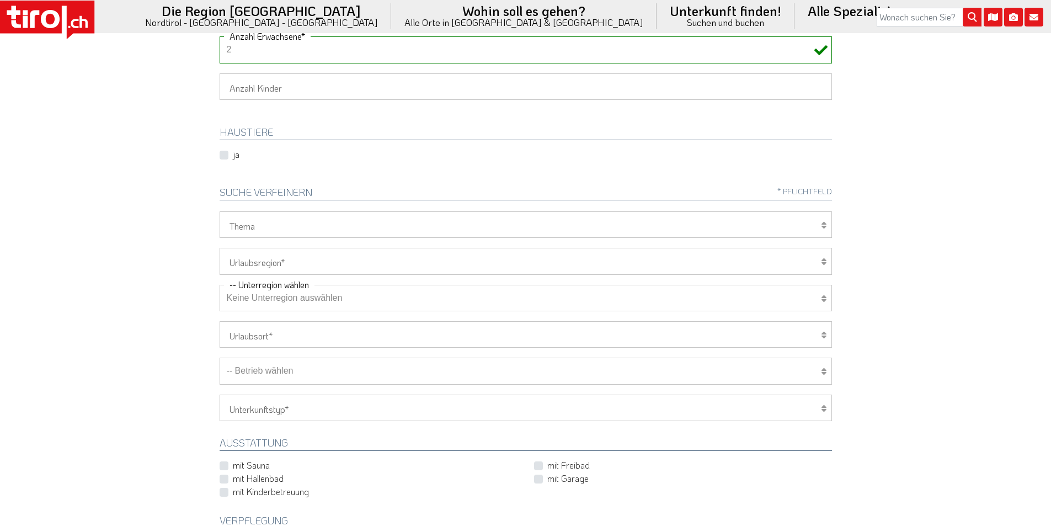
click at [277, 255] on select "[GEOGRAPHIC_DATA]/Nordtirol Osttirol [GEOGRAPHIC_DATA] Tirols Nachbarn" at bounding box center [526, 261] width 612 height 26
select select "7272"
click at [220, 248] on select "[GEOGRAPHIC_DATA]/Nordtirol Osttirol [GEOGRAPHIC_DATA] Tirols Nachbarn" at bounding box center [526, 261] width 612 height 26
click at [259, 302] on select "Keine Unterregion auswählen Achensee Alpbachtal & Tiroler Seenland [GEOGRAPHIC_…" at bounding box center [526, 298] width 612 height 26
select select "7273"
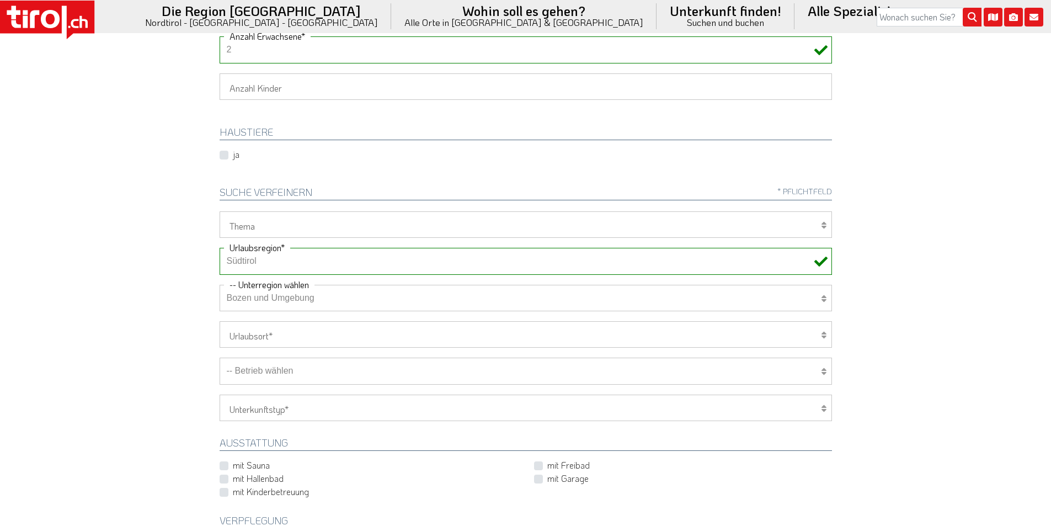
click at [220, 285] on select "Keine Unterregion auswählen Achensee Alpbachtal & Tiroler Seenland [GEOGRAPHIC_…" at bounding box center [526, 298] width 612 height 26
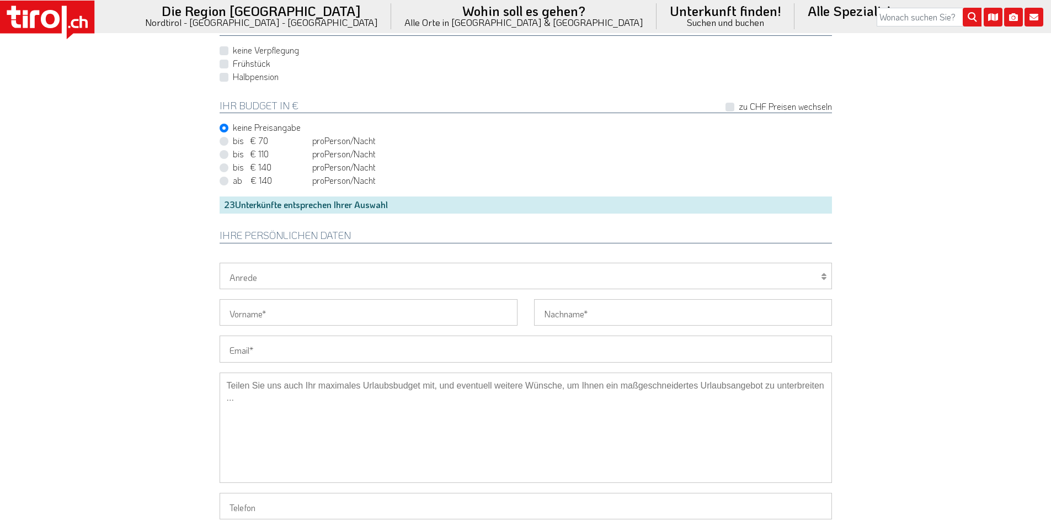
scroll to position [828, 0]
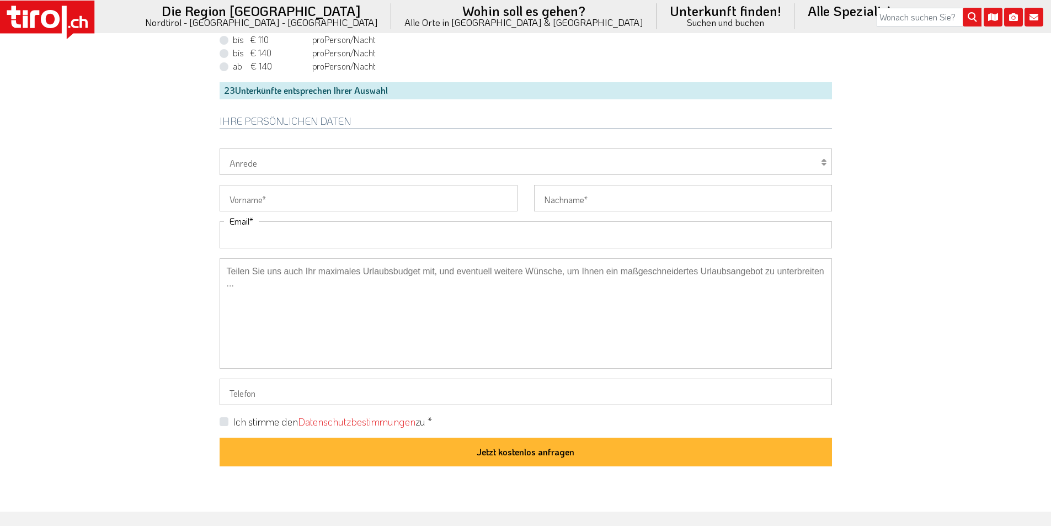
drag, startPoint x: 250, startPoint y: 235, endPoint x: 221, endPoint y: 231, distance: 30.0
click at [250, 235] on input "Email" at bounding box center [526, 234] width 612 height 26
paste input "[EMAIL_ADDRESS][DOMAIN_NAME]"
type input "[EMAIL_ADDRESS][DOMAIN_NAME]"
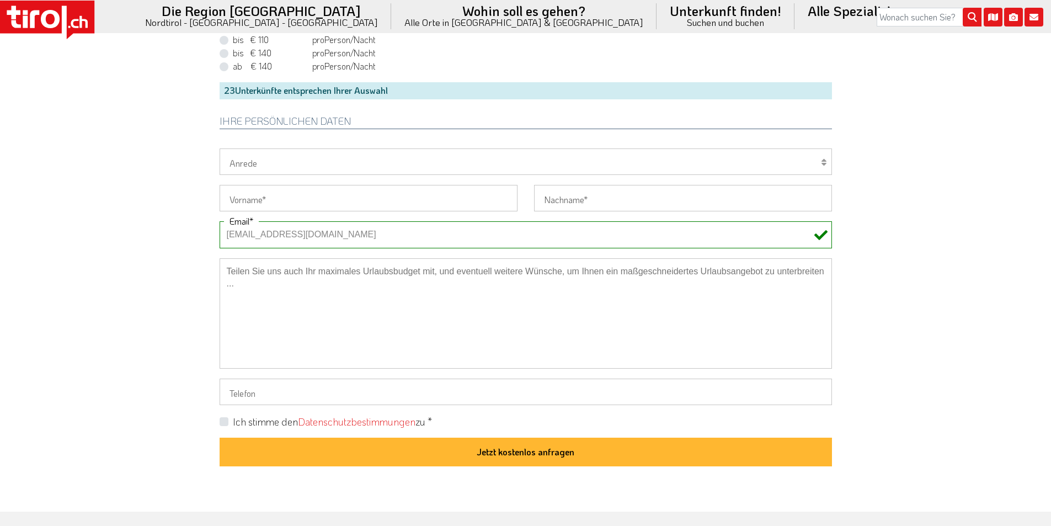
drag, startPoint x: 248, startPoint y: 165, endPoint x: 247, endPoint y: 172, distance: 6.7
click at [248, 165] on select "Herr Frau Familie" at bounding box center [526, 161] width 612 height 26
select select "Frau"
click at [220, 148] on select "Herr Frau Familie" at bounding box center [526, 161] width 612 height 26
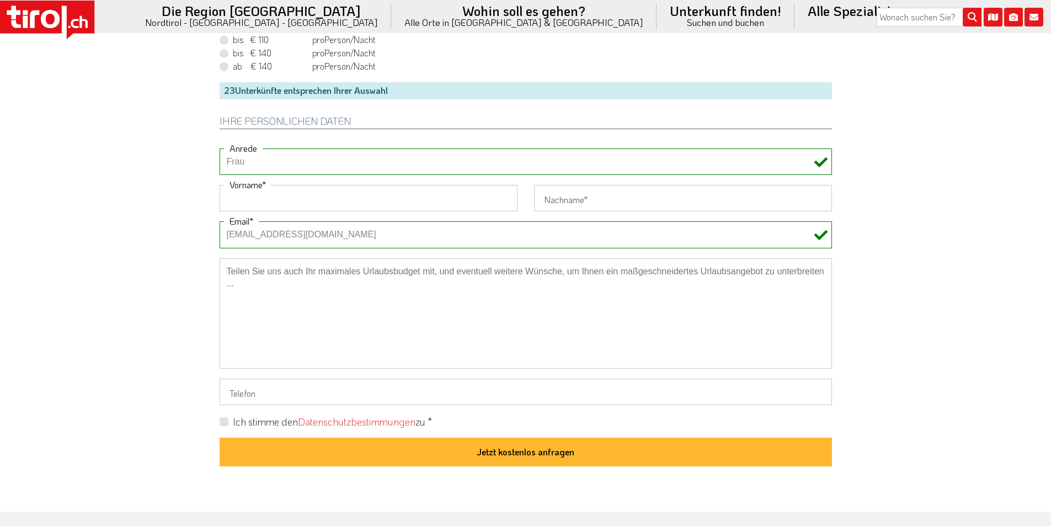
drag, startPoint x: 244, startPoint y: 205, endPoint x: 198, endPoint y: 193, distance: 47.4
click at [244, 205] on input "Vorname" at bounding box center [369, 198] width 298 height 26
paste input "Hanna"
type input "Hanna"
drag, startPoint x: 183, startPoint y: 191, endPoint x: 201, endPoint y: 105, distance: 88.4
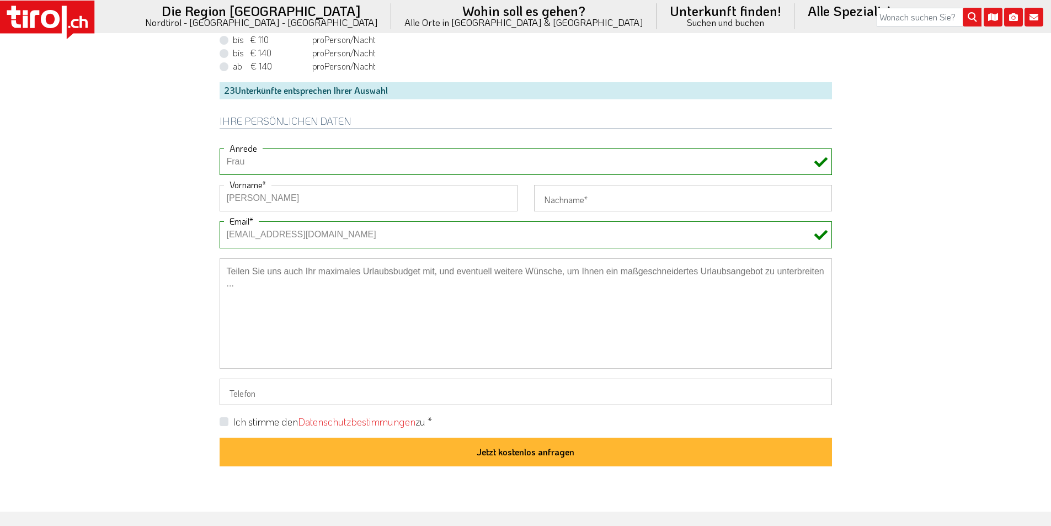
click at [571, 199] on input "Nachname" at bounding box center [683, 198] width 298 height 26
paste input "Blöchle"
type input "Blöchle"
click at [218, 421] on div "Ich stimme den Datenschutzbestimmungen zu * Jetzt kostenlos anfragen" at bounding box center [525, 440] width 629 height 51
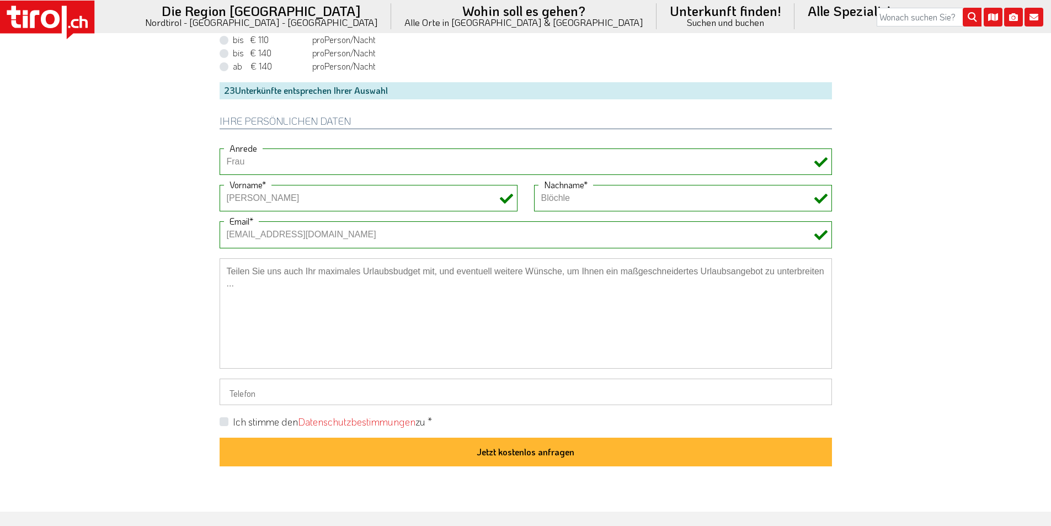
click at [233, 423] on label "Ich stimme den Datenschutzbestimmungen zu *" at bounding box center [332, 422] width 199 height 14
click at [222, 423] on input "Ich stimme den Datenschutzbestimmungen zu *" at bounding box center [528, 421] width 612 height 7
checkbox input "true"
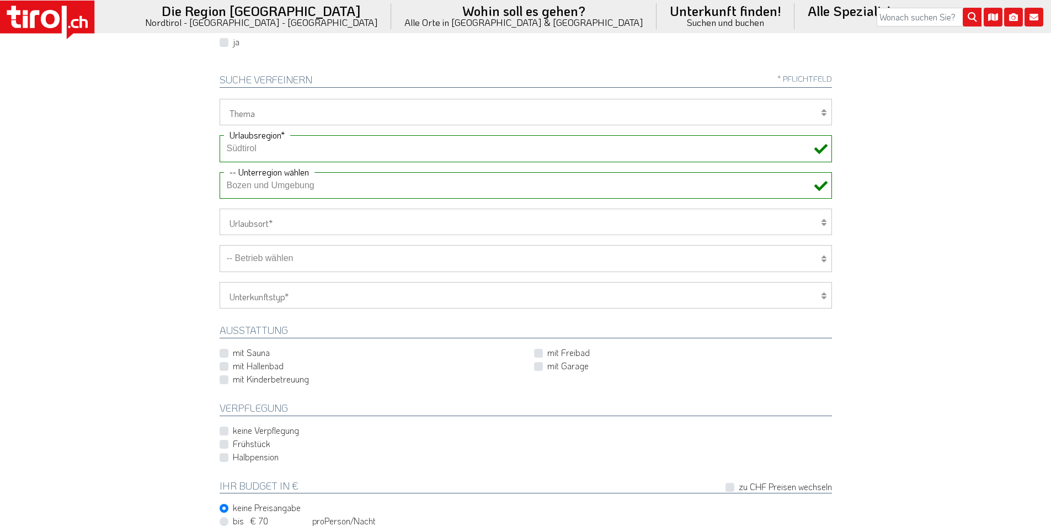
scroll to position [276, 0]
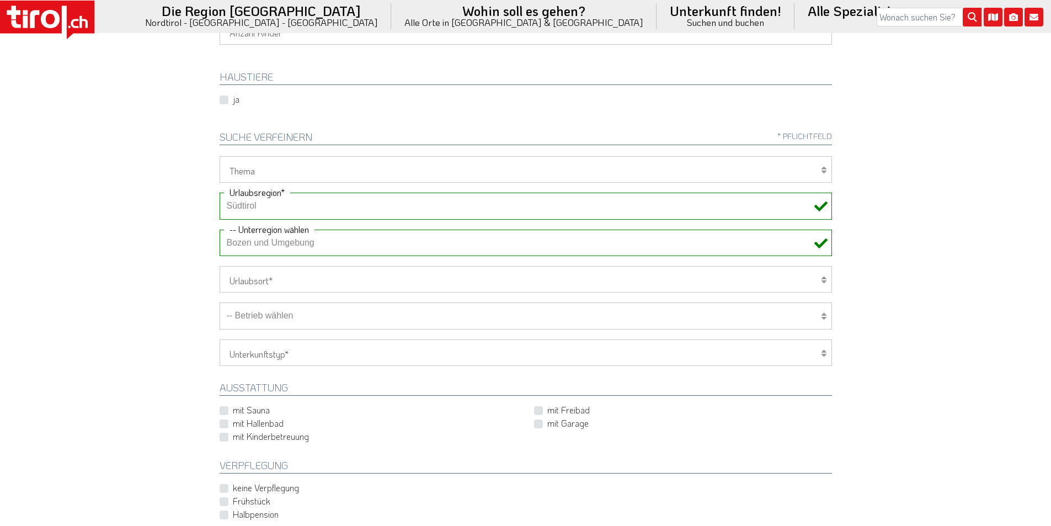
click at [287, 319] on select "-- Betrieb wählen ABINEA Dolomiti Romantic SPA Hotel Aktivhotel Waldhof - Oetz …" at bounding box center [526, 315] width 612 height 26
click at [220, 302] on select "-- Betrieb wählen ABINEA Dolomiti Romantic SPA Hotel Aktivhotel Waldhof - Oetz …" at bounding box center [526, 315] width 612 height 26
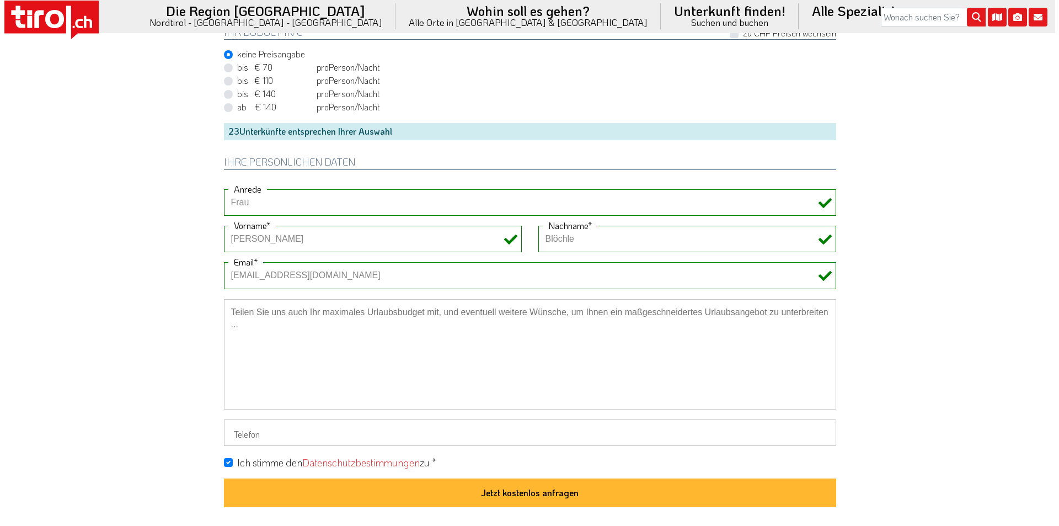
scroll to position [883, 0]
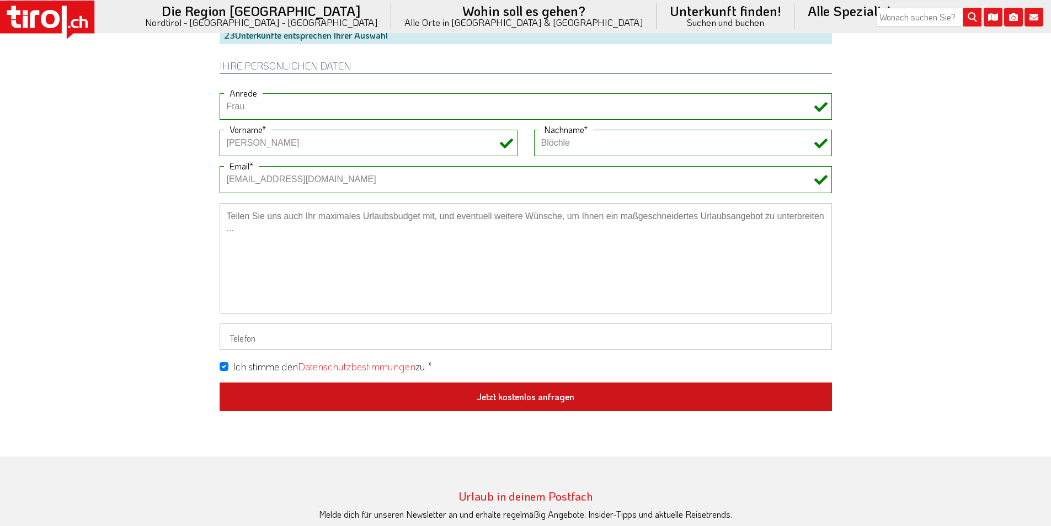
click at [575, 406] on button "Jetzt kostenlos anfragen" at bounding box center [526, 396] width 612 height 29
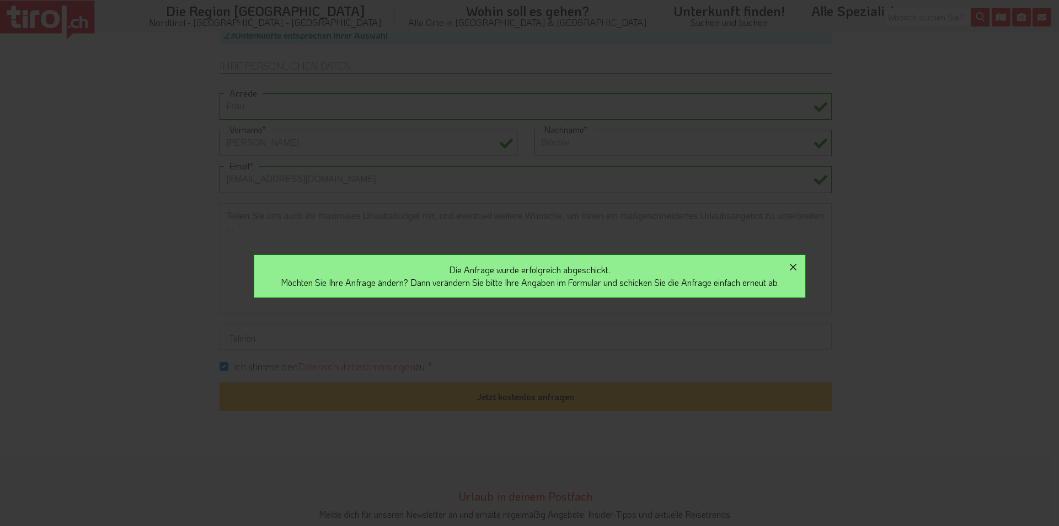
click at [800, 264] on icon "button" at bounding box center [793, 266] width 13 height 13
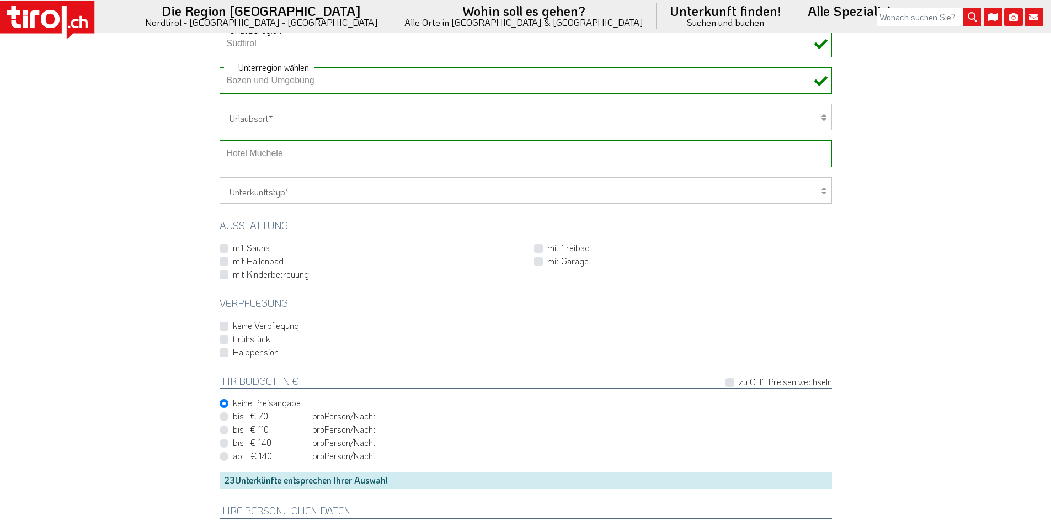
scroll to position [386, 0]
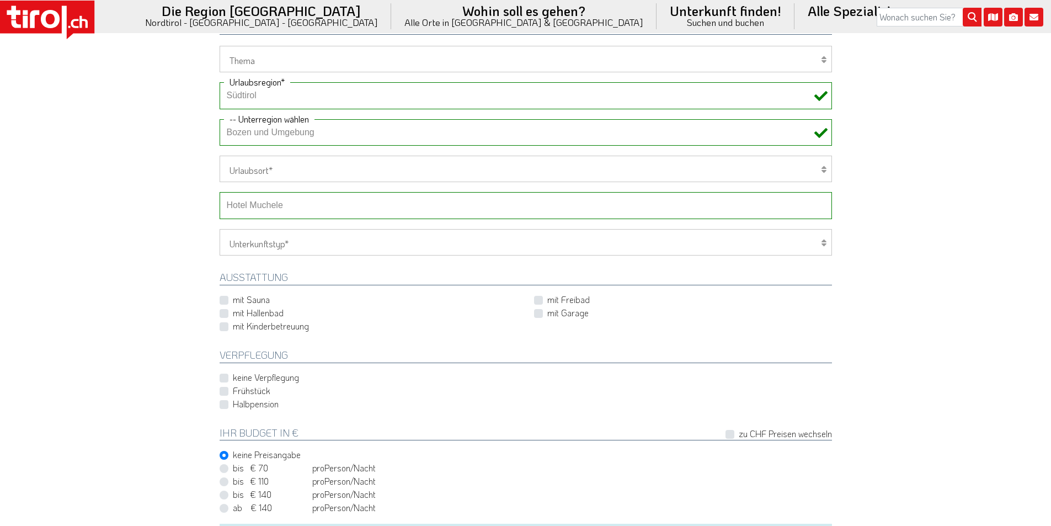
click at [276, 207] on select "-- Betrieb wählen ABINEA Dolomiti Romantic SPA Hotel Aktivhotel Waldhof - Oetz …" at bounding box center [526, 205] width 612 height 26
click at [220, 192] on select "-- Betrieb wählen ABINEA Dolomiti Romantic SPA Hotel Aktivhotel Waldhof - Oetz …" at bounding box center [526, 205] width 612 height 26
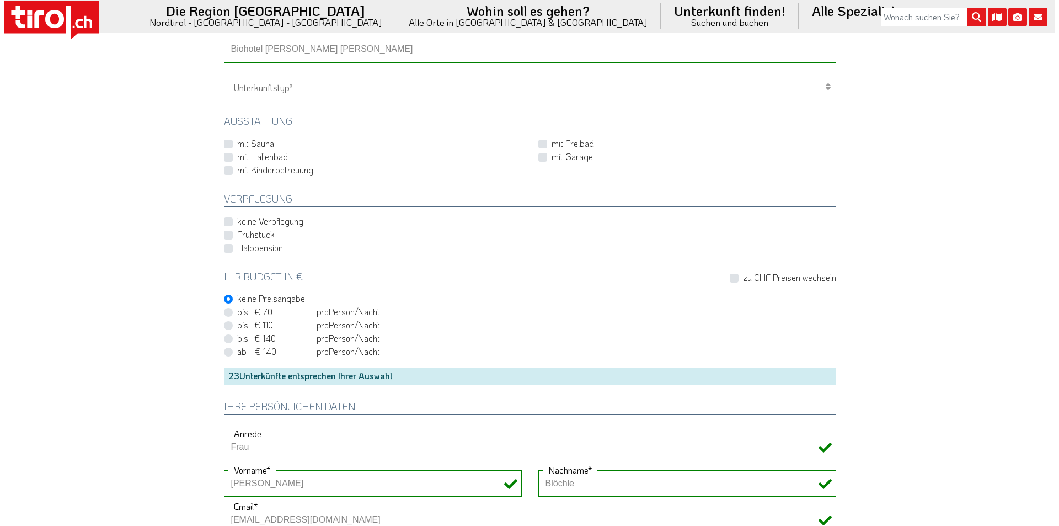
scroll to position [772, 0]
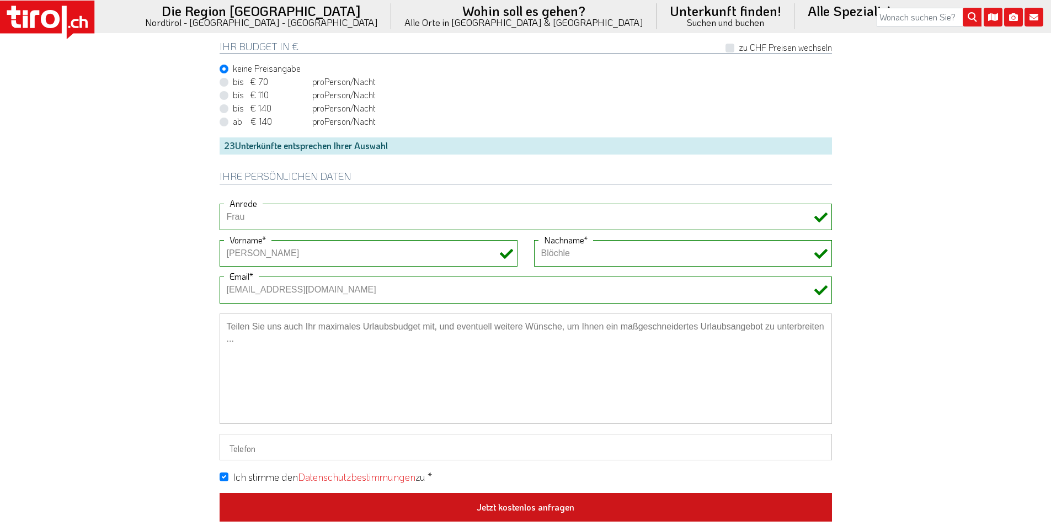
click at [539, 510] on button "Jetzt kostenlos anfragen" at bounding box center [526, 507] width 612 height 29
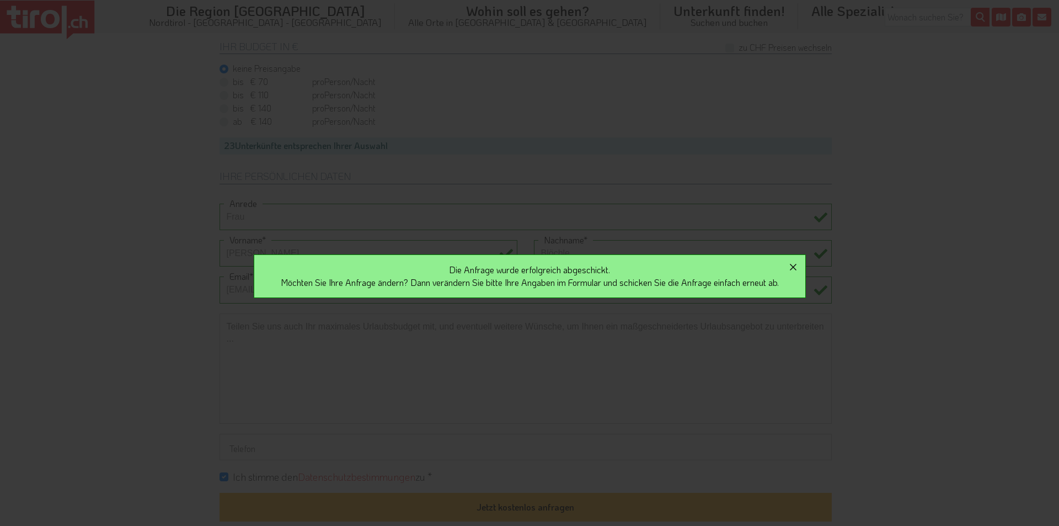
click at [799, 264] on icon "button" at bounding box center [793, 266] width 13 height 13
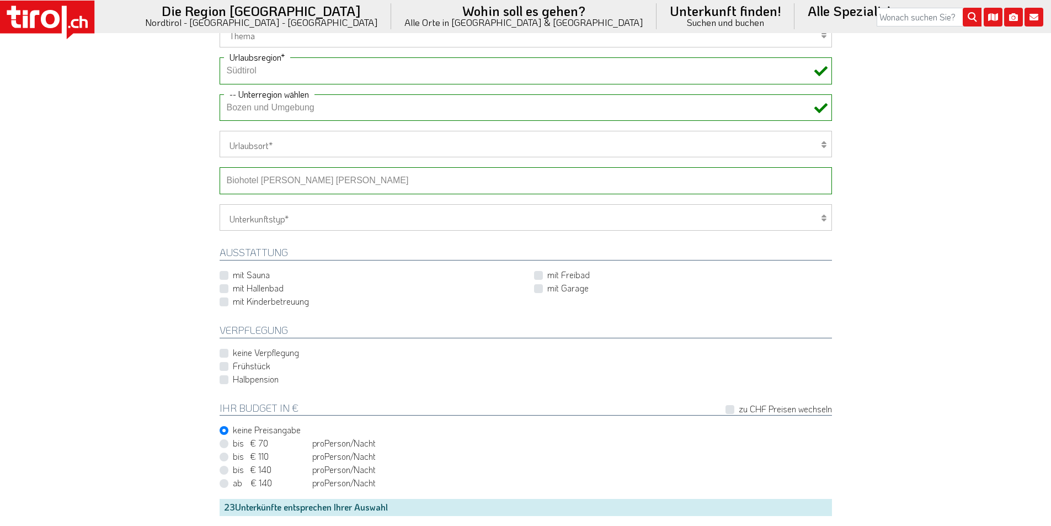
scroll to position [331, 0]
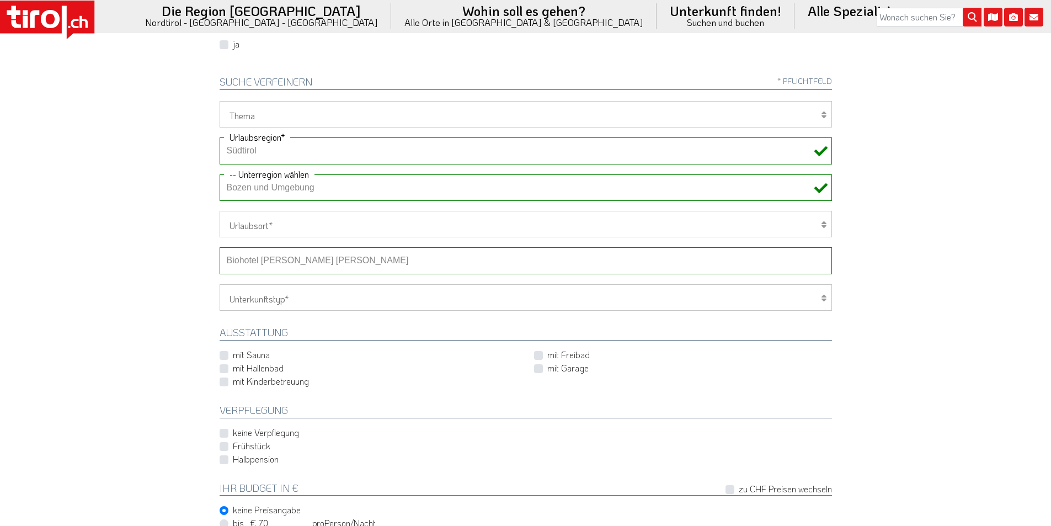
click at [257, 265] on select "-- Betrieb wählen ABINEA Dolomiti Romantic SPA Hotel Aktivhotel Waldhof - Oetz …" at bounding box center [526, 260] width 612 height 26
click at [220, 247] on select "-- Betrieb wählen ABINEA Dolomiti Romantic SPA Hotel Aktivhotel Waldhof - Oetz …" at bounding box center [526, 260] width 612 height 26
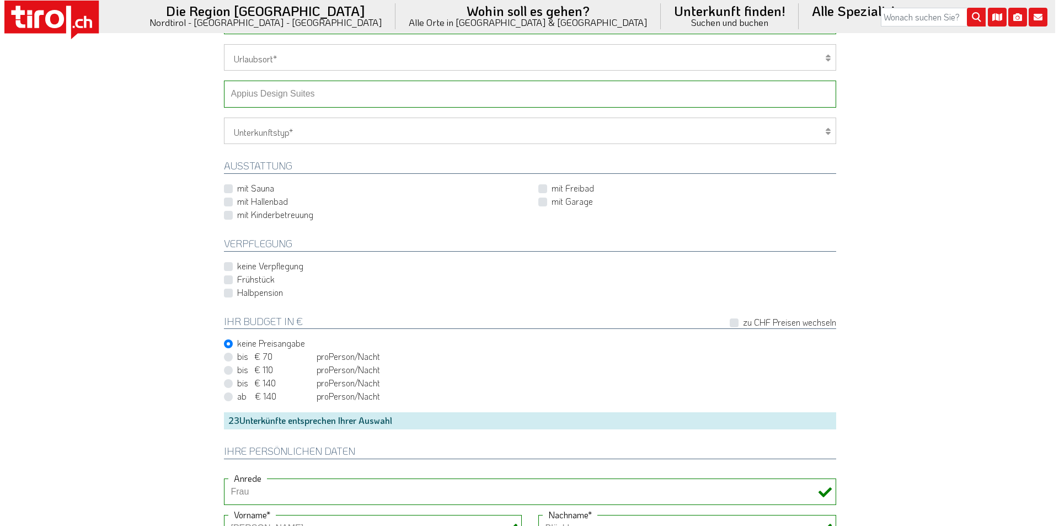
scroll to position [772, 0]
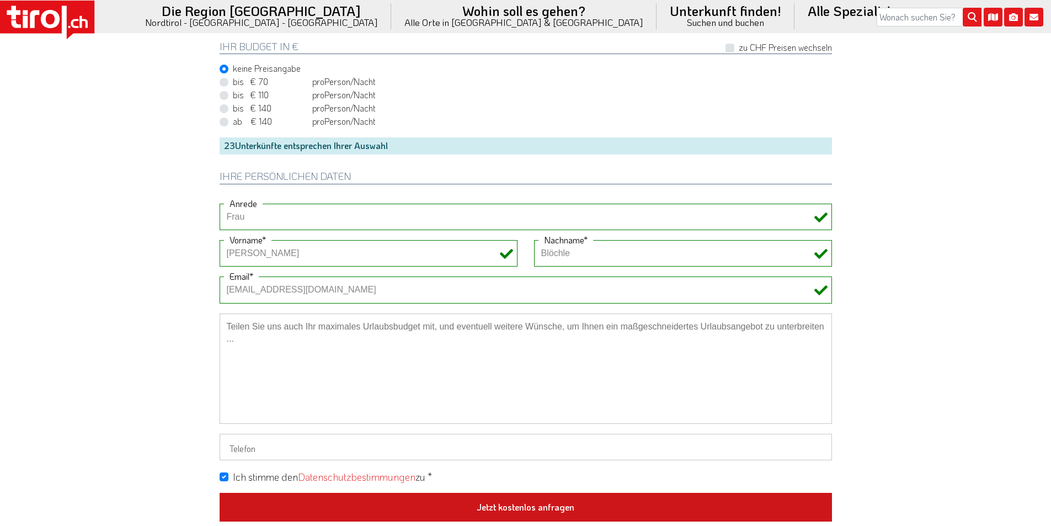
click at [540, 499] on button "Jetzt kostenlos anfragen" at bounding box center [526, 507] width 612 height 29
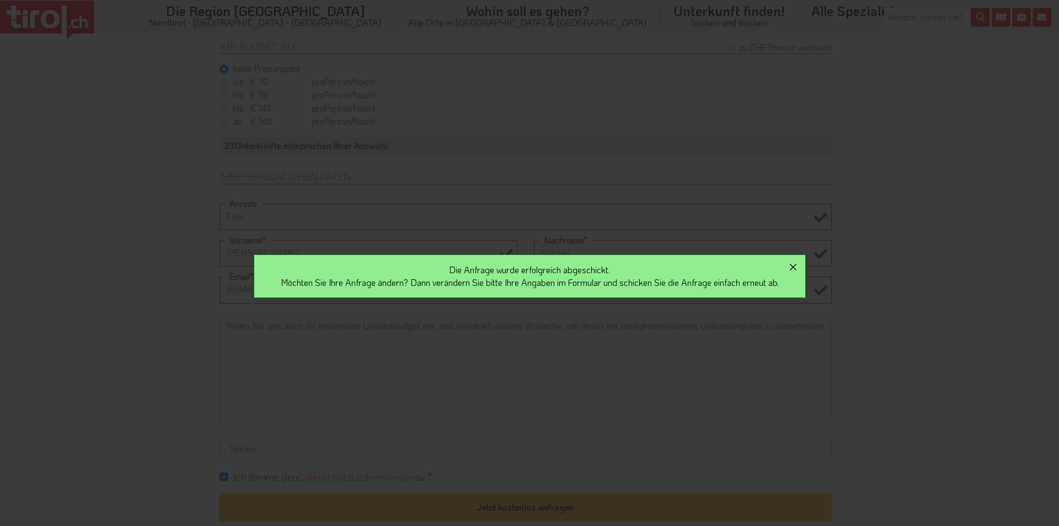
click at [797, 265] on icon "button" at bounding box center [793, 267] width 7 height 7
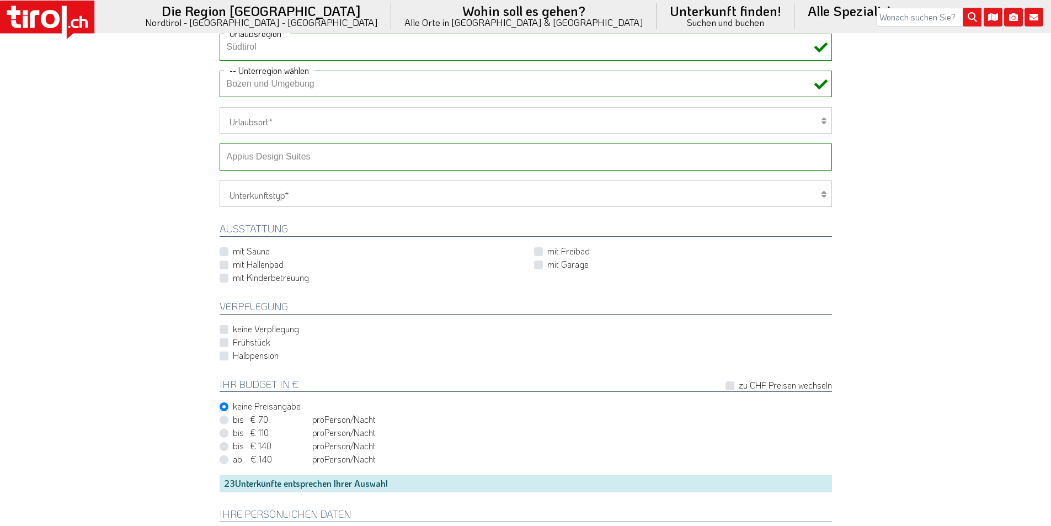
scroll to position [331, 0]
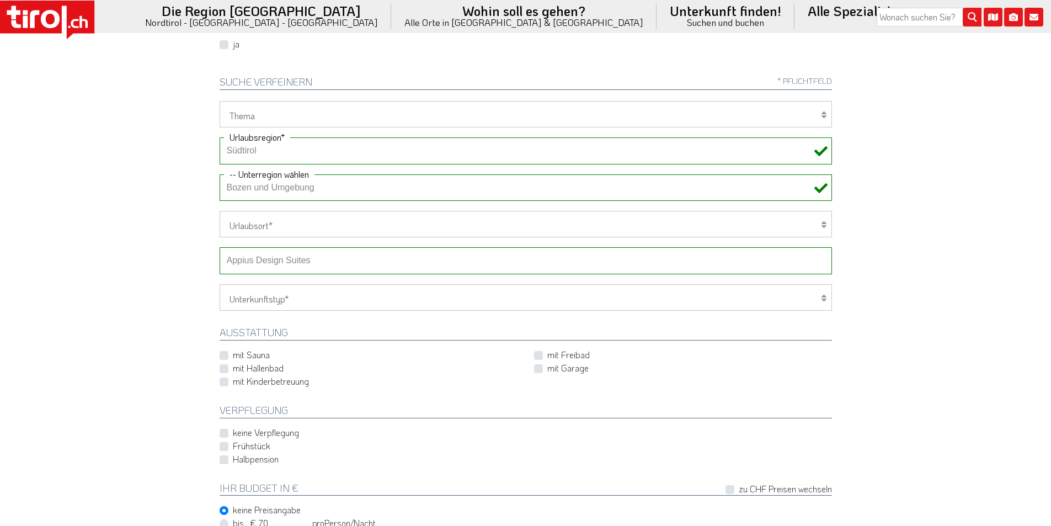
click at [288, 263] on select "-- Betrieb wählen ABINEA Dolomiti Romantic SPA Hotel Aktivhotel Waldhof - Oetz …" at bounding box center [526, 260] width 612 height 26
select select "28987"
click at [220, 247] on select "-- Betrieb wählen ABINEA Dolomiti Romantic SPA Hotel Aktivhotel Waldhof - Oetz …" at bounding box center [526, 260] width 612 height 26
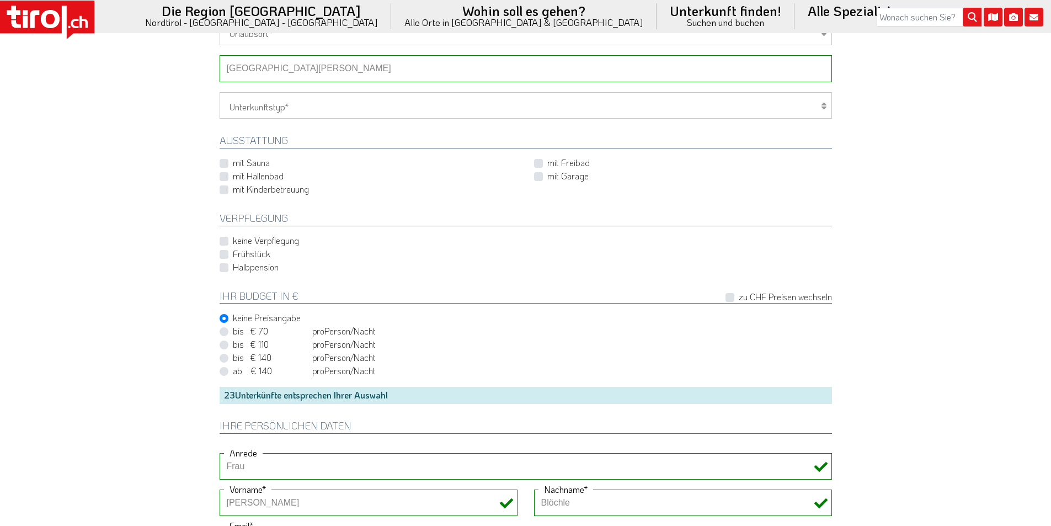
scroll to position [772, 0]
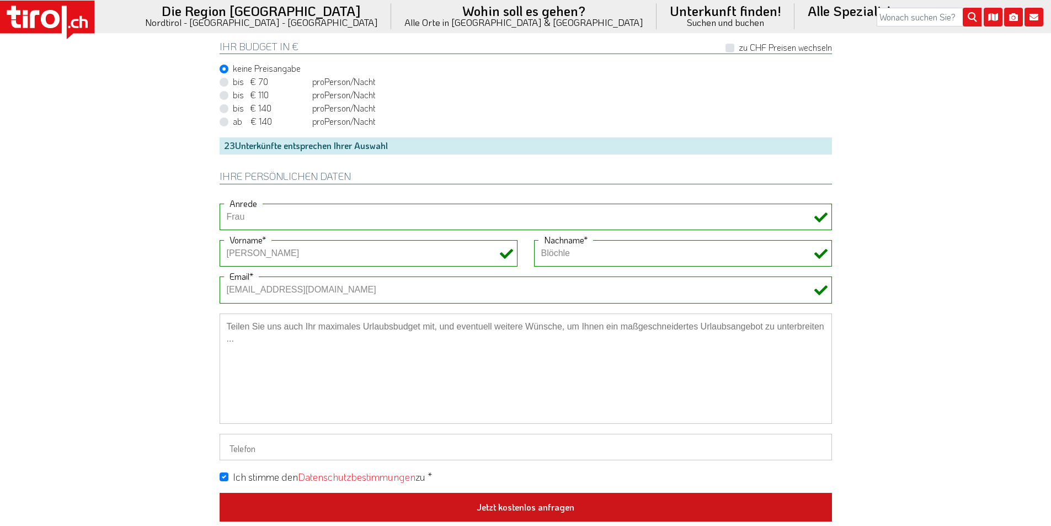
click at [558, 502] on button "Jetzt kostenlos anfragen" at bounding box center [526, 507] width 612 height 29
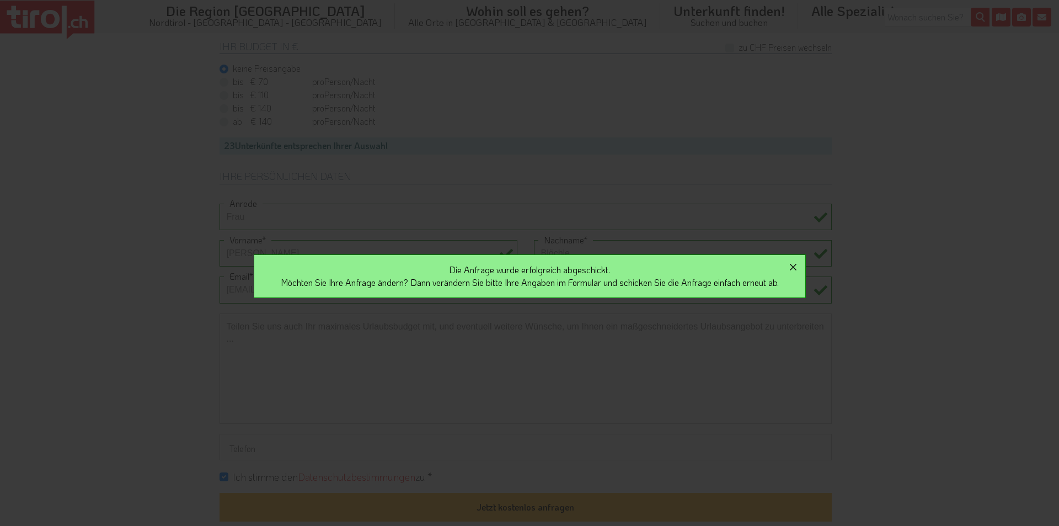
click at [797, 265] on icon "button" at bounding box center [793, 267] width 7 height 7
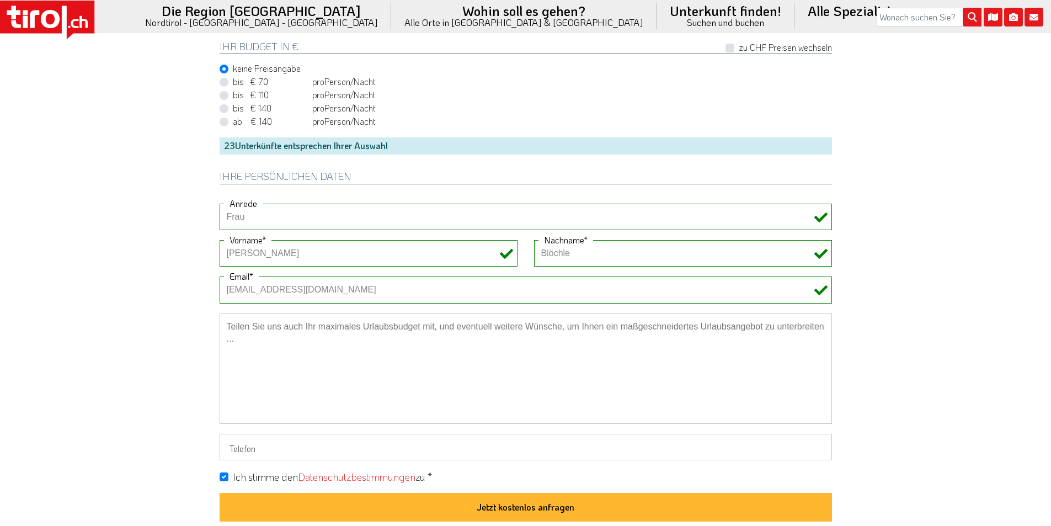
click at [53, 26] on icon at bounding box center [50, 19] width 19 height 18
